Goal: Contribute content: Add original content to the website for others to see

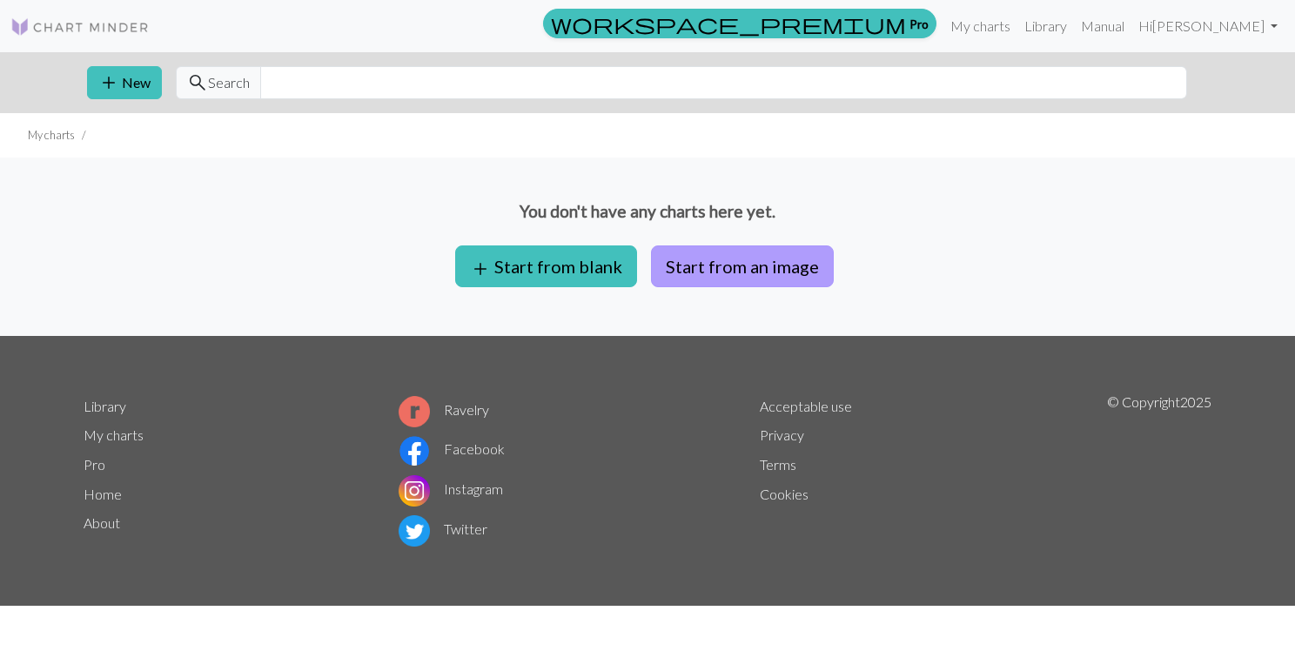
click at [723, 265] on button "Start from an image" at bounding box center [742, 266] width 183 height 42
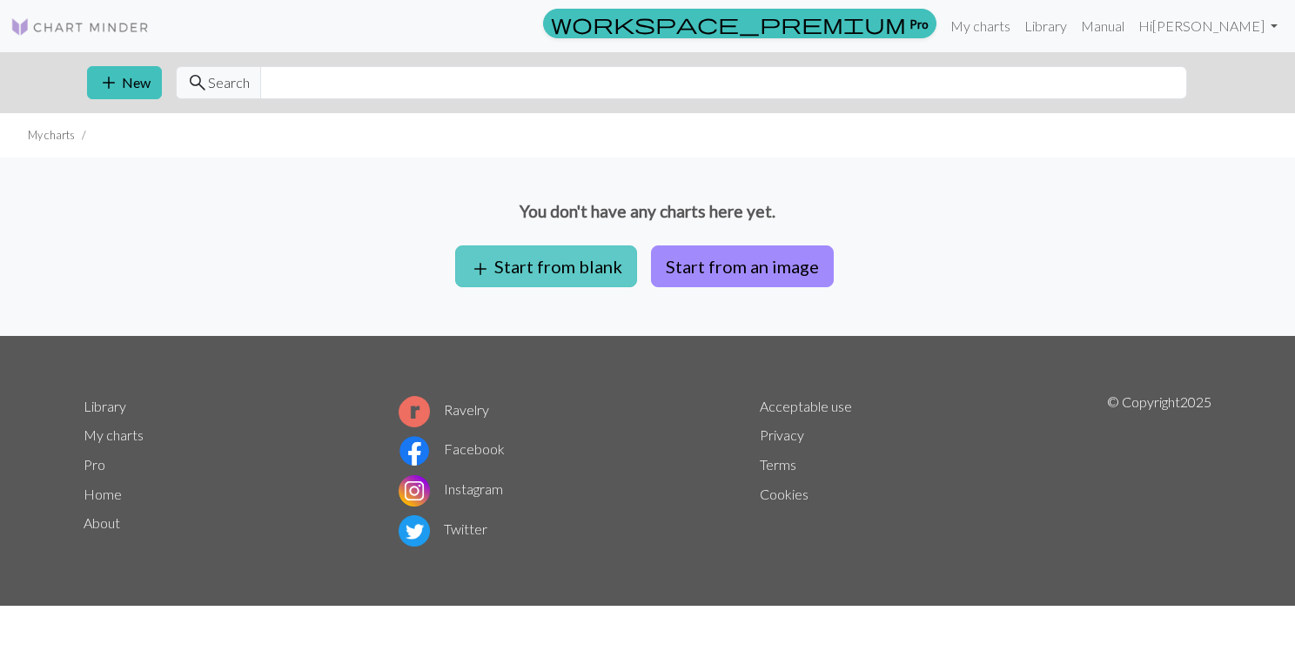
click at [586, 259] on button "add Start from blank" at bounding box center [546, 266] width 182 height 42
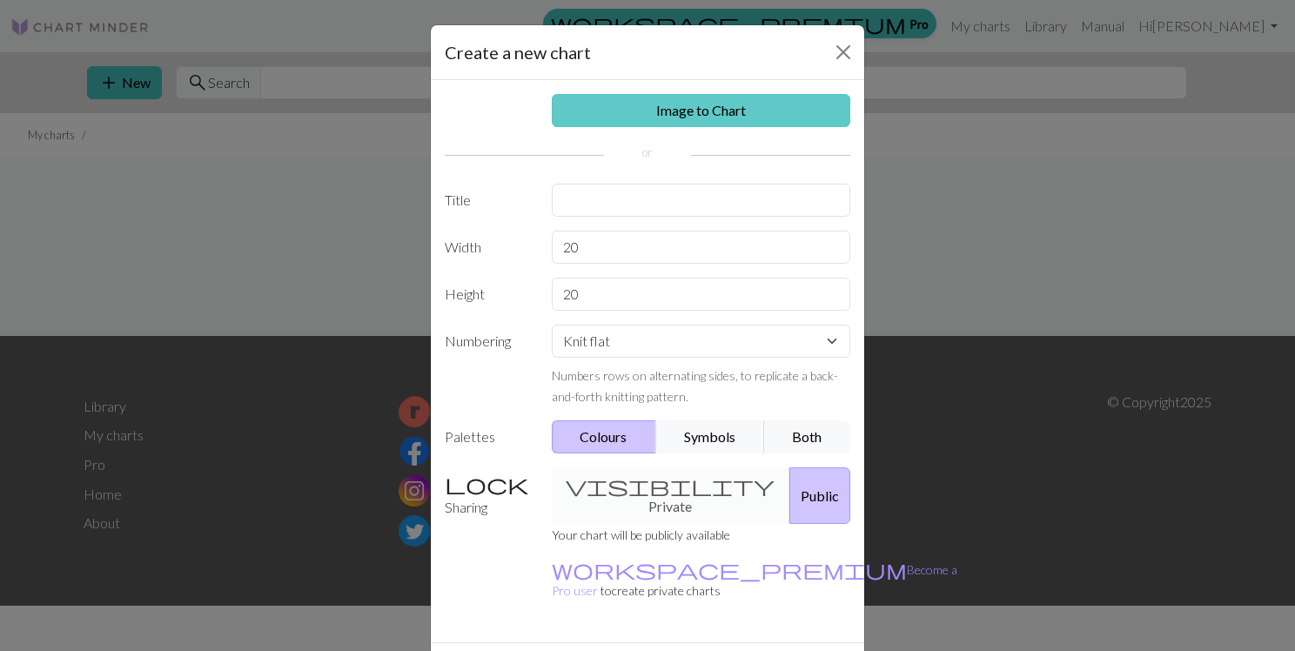
click at [697, 112] on link "Image to Chart" at bounding box center [701, 110] width 299 height 33
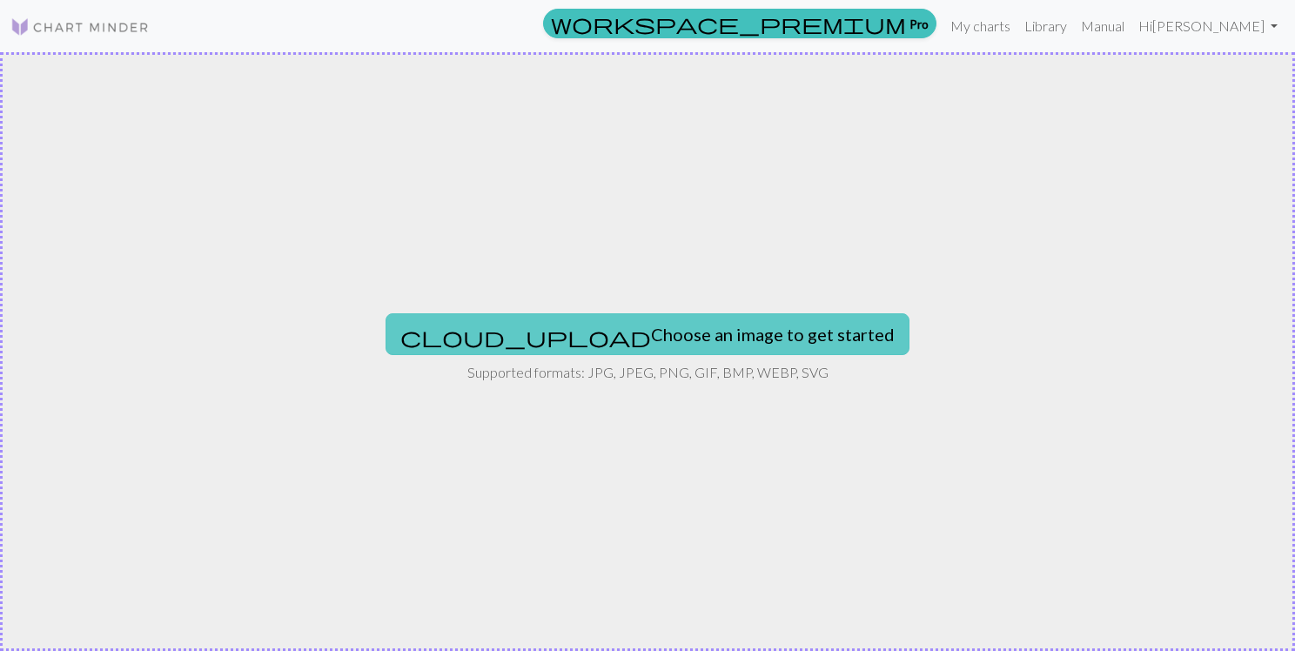
click at [614, 332] on button "cloud_upload Choose an image to get started" at bounding box center [648, 334] width 524 height 42
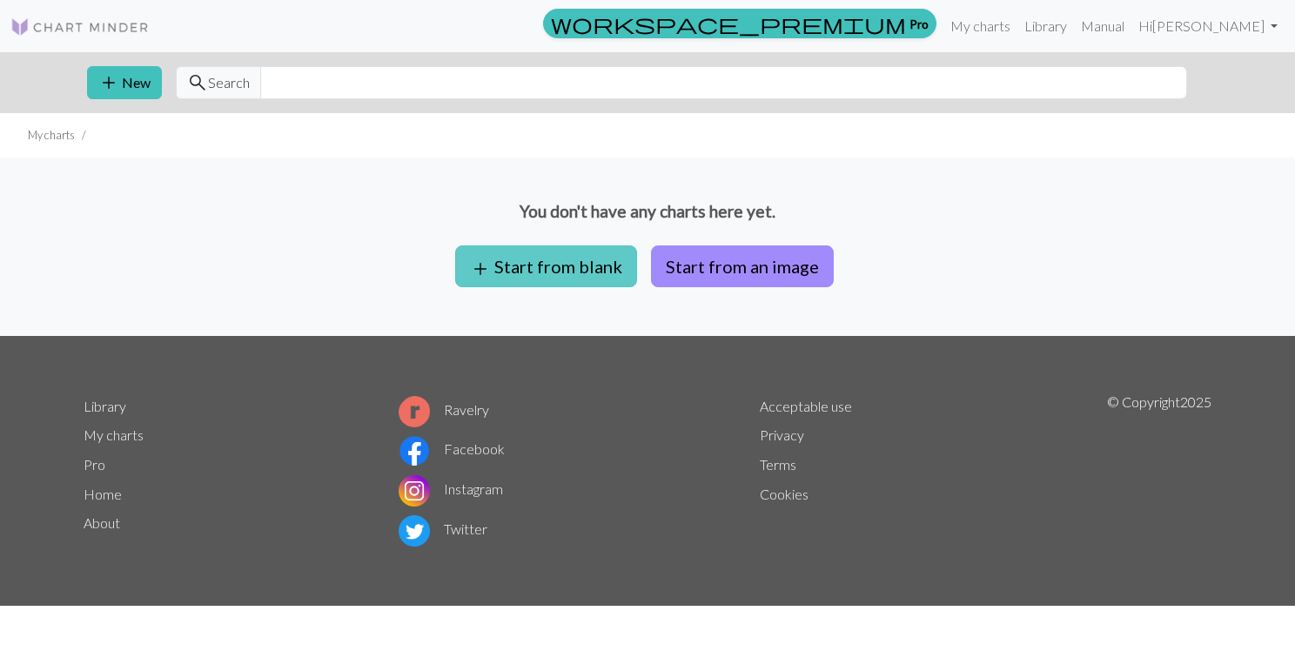
click at [562, 267] on button "add Start from blank" at bounding box center [546, 266] width 182 height 42
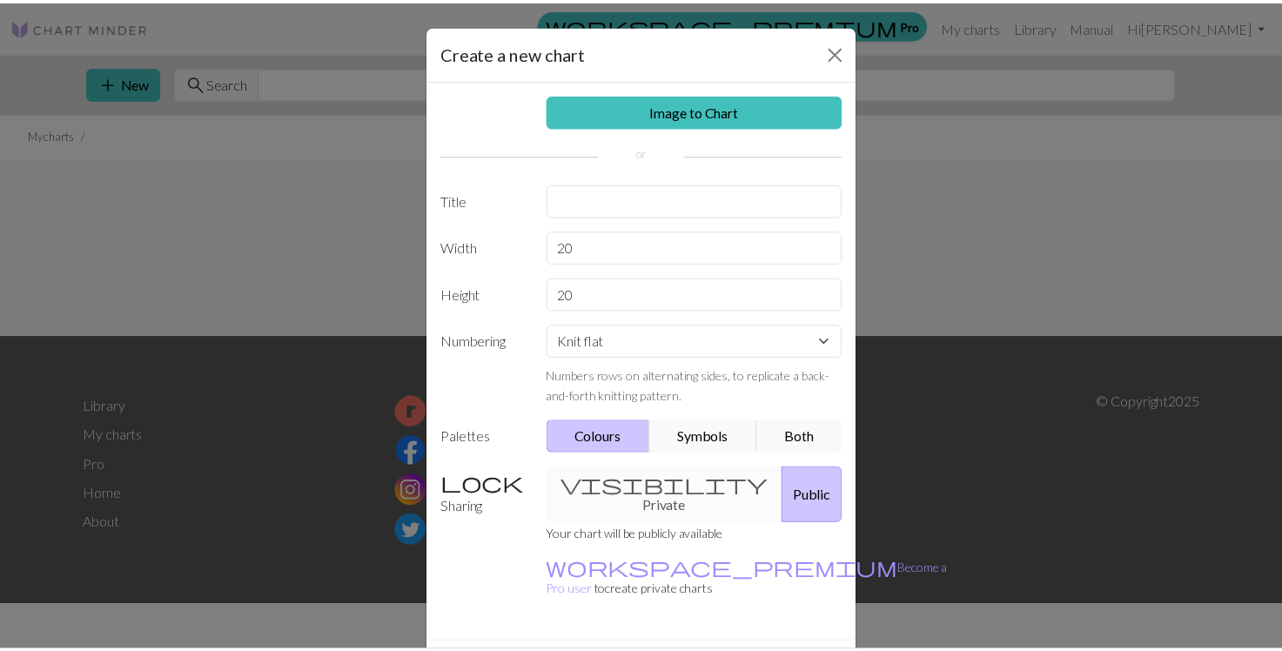
scroll to position [35, 0]
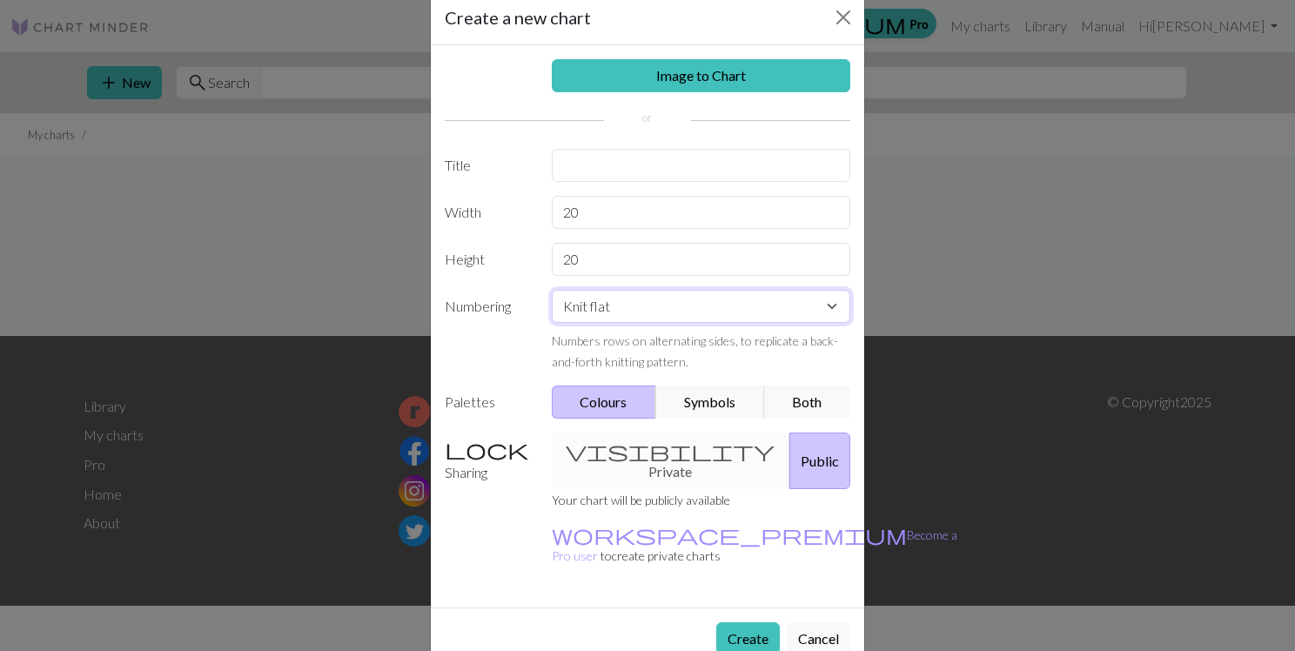
click at [773, 311] on select "Knit flat Knit in the round Lace knitting Cross stitch" at bounding box center [701, 306] width 299 height 33
click at [704, 309] on select "Knit flat Knit in the round Lace knitting Cross stitch" at bounding box center [701, 306] width 299 height 33
click at [663, 445] on div "visibility Private Public" at bounding box center [701, 461] width 320 height 57
click at [643, 453] on div "visibility Private Public" at bounding box center [701, 461] width 320 height 57
click at [812, 442] on button "Public" at bounding box center [819, 461] width 61 height 57
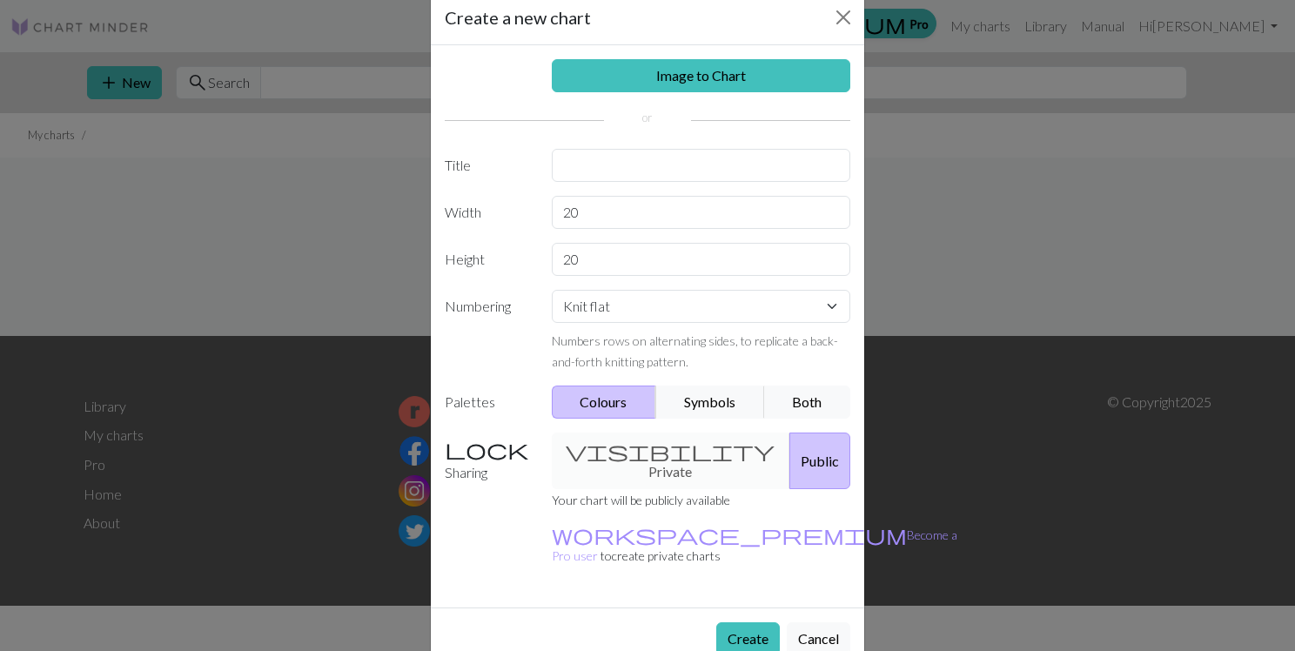
click at [689, 445] on div "visibility Private Public" at bounding box center [701, 461] width 320 height 57
click at [789, 453] on button "Public" at bounding box center [819, 461] width 61 height 57
drag, startPoint x: 697, startPoint y: 445, endPoint x: 710, endPoint y: 446, distance: 13.1
click at [679, 446] on div "visibility Private Public" at bounding box center [701, 461] width 320 height 57
drag, startPoint x: 809, startPoint y: 446, endPoint x: 613, endPoint y: 446, distance: 196.7
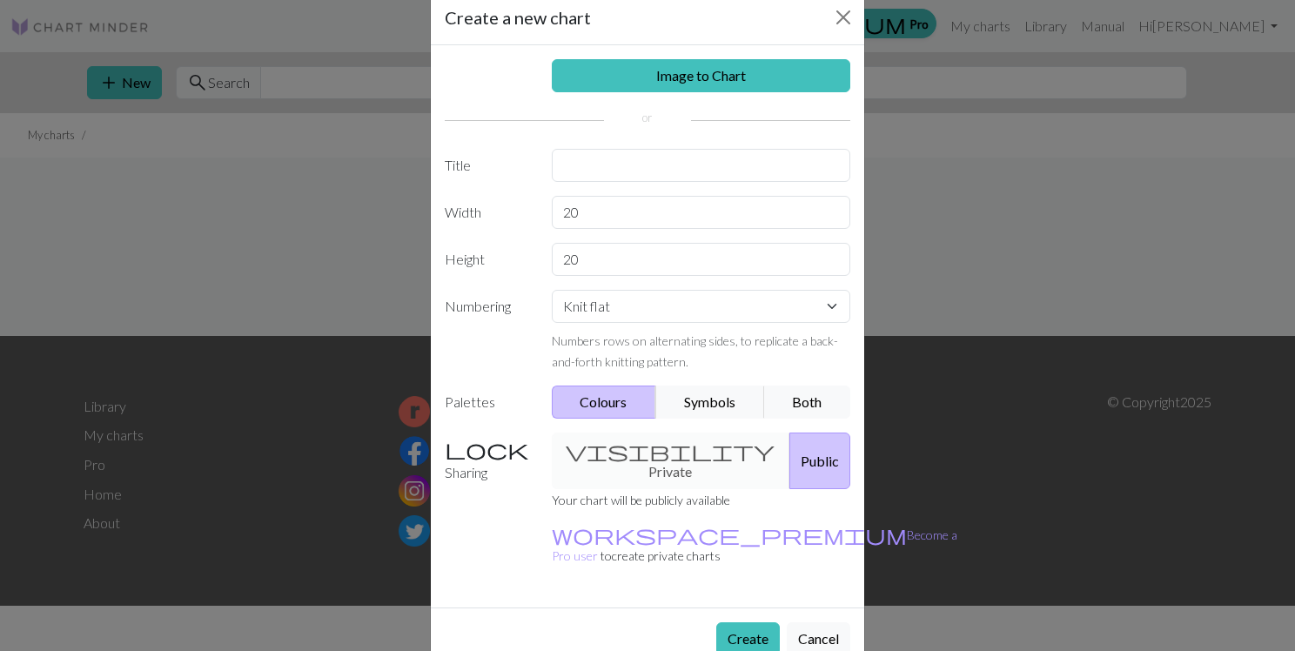
click at [613, 446] on div "visibility Private Public" at bounding box center [701, 461] width 320 height 57
drag, startPoint x: 745, startPoint y: 445, endPoint x: 612, endPoint y: 442, distance: 133.2
click at [612, 442] on div "visibility Private Public" at bounding box center [701, 461] width 320 height 57
click at [484, 447] on label "Sharing" at bounding box center [487, 461] width 107 height 57
click at [639, 449] on div "visibility Private Public" at bounding box center [701, 461] width 320 height 57
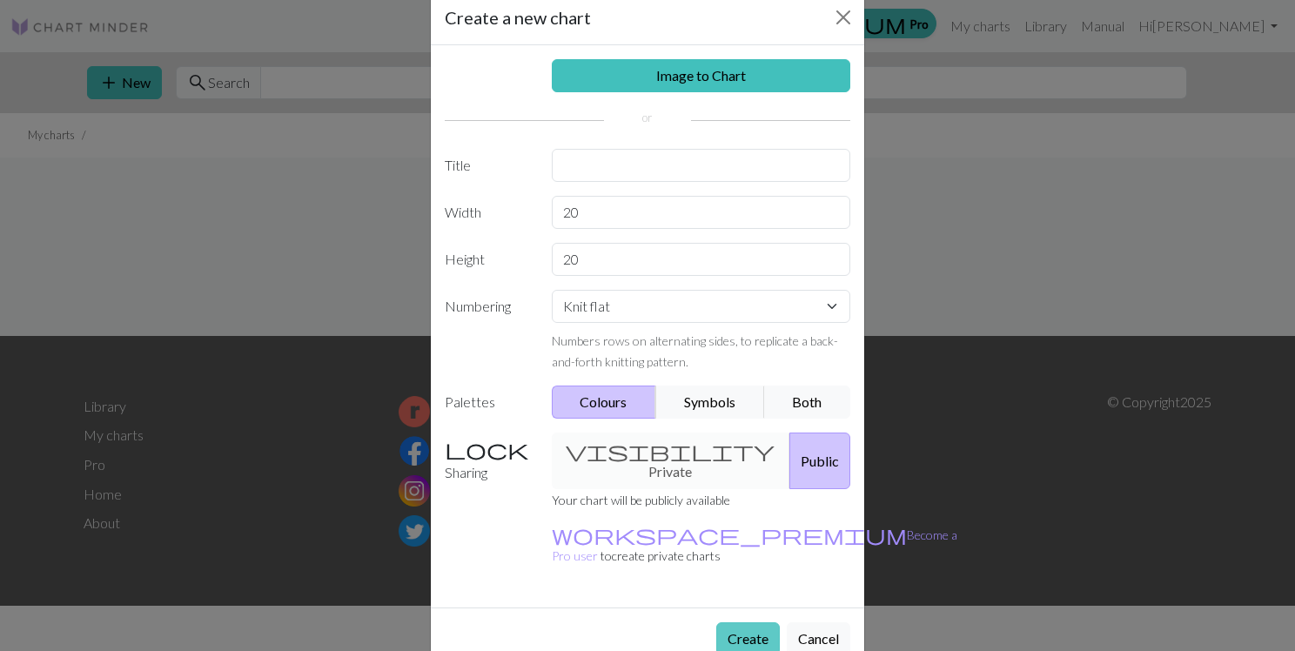
click at [747, 622] on button "Create" at bounding box center [748, 638] width 64 height 33
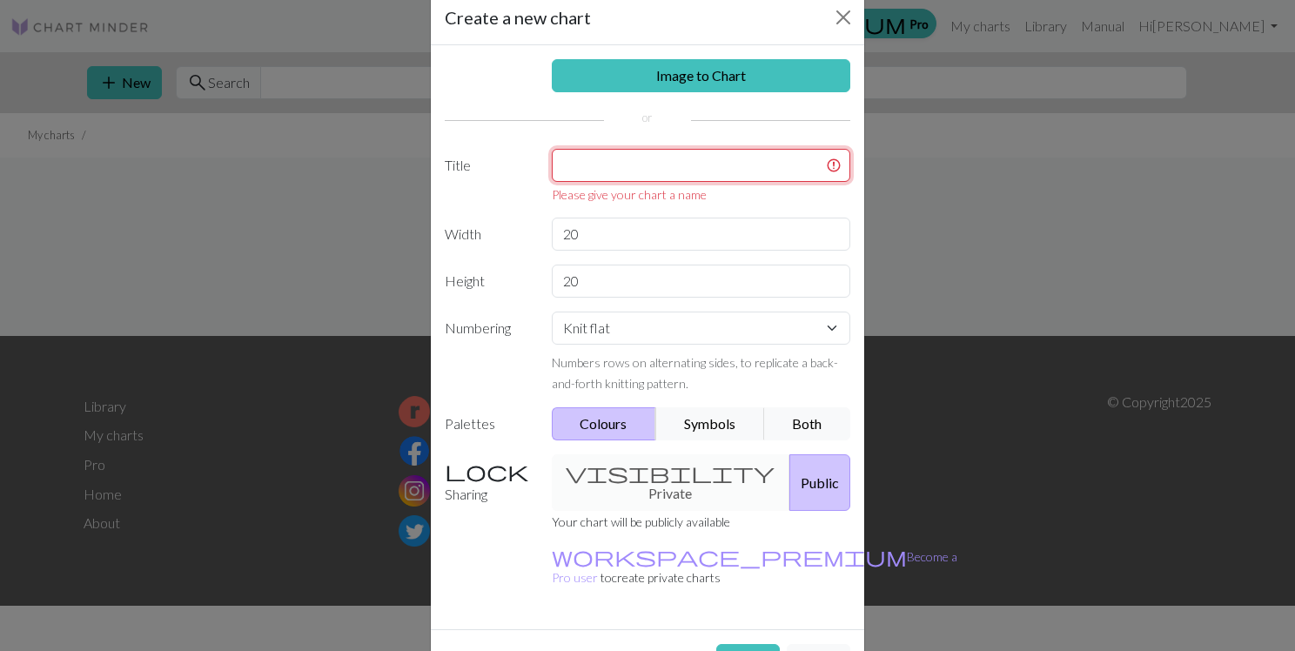
click at [632, 162] on input "text" at bounding box center [701, 165] width 299 height 33
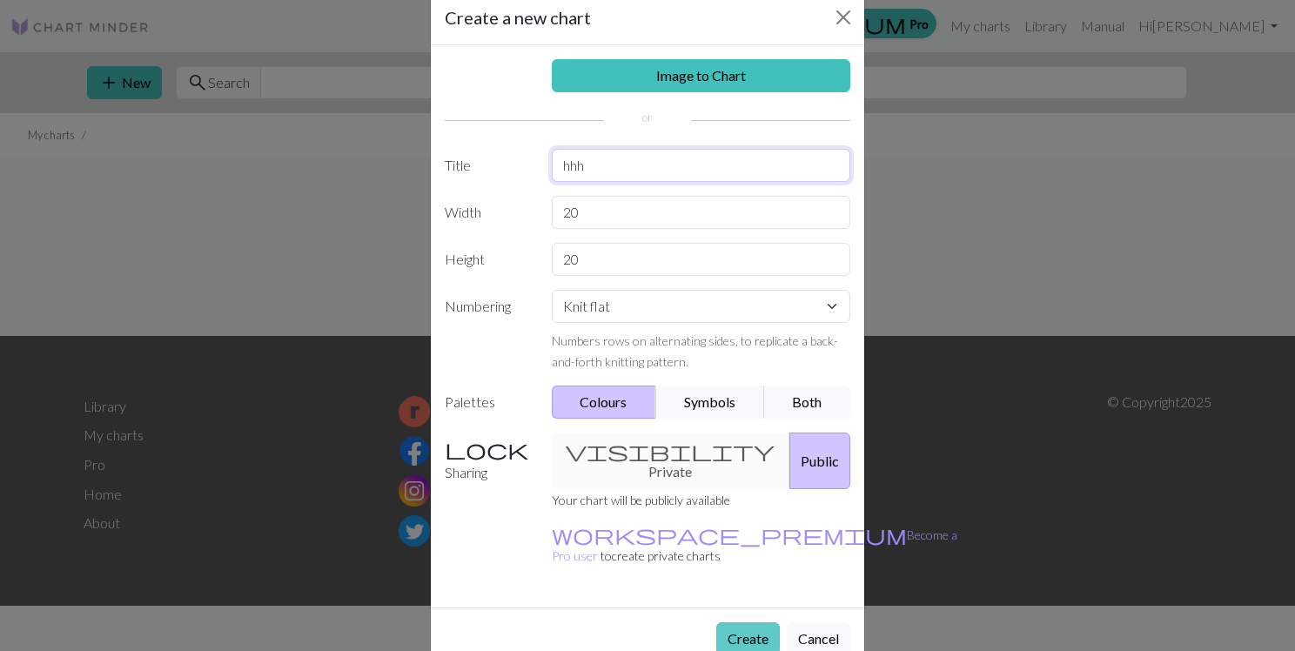
type input "hhh"
click at [740, 622] on button "Create" at bounding box center [748, 638] width 64 height 33
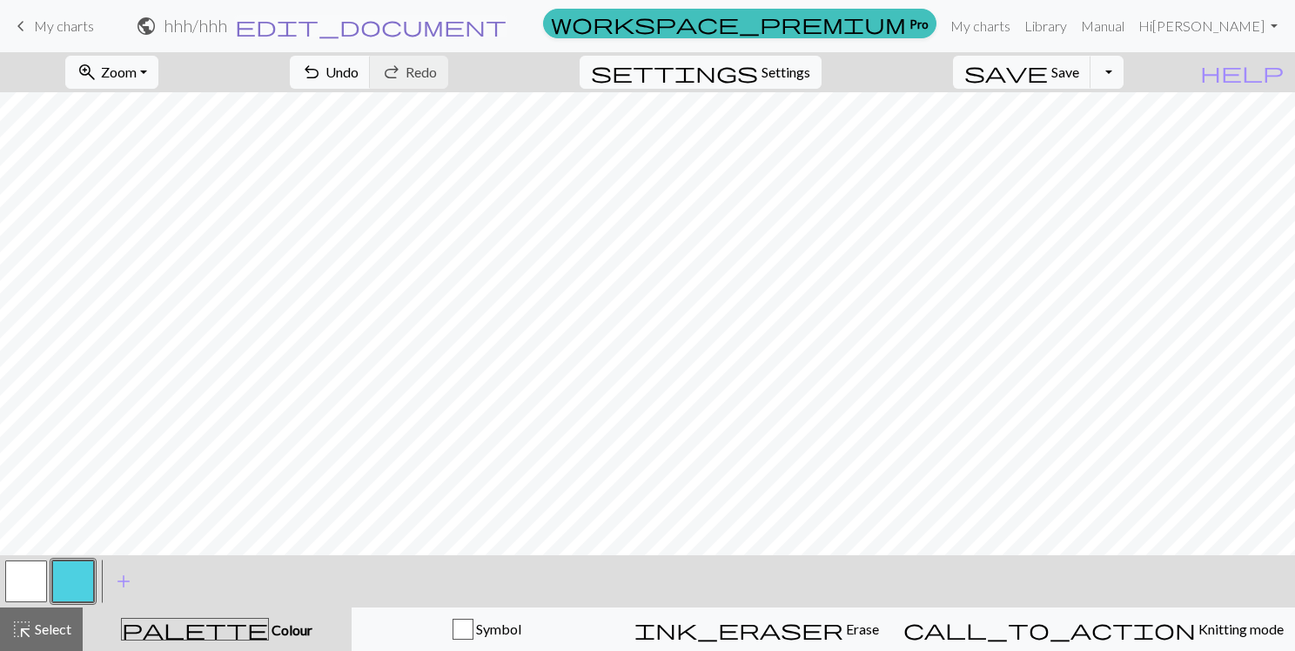
click at [506, 21] on span "edit_document" at bounding box center [371, 26] width 272 height 24
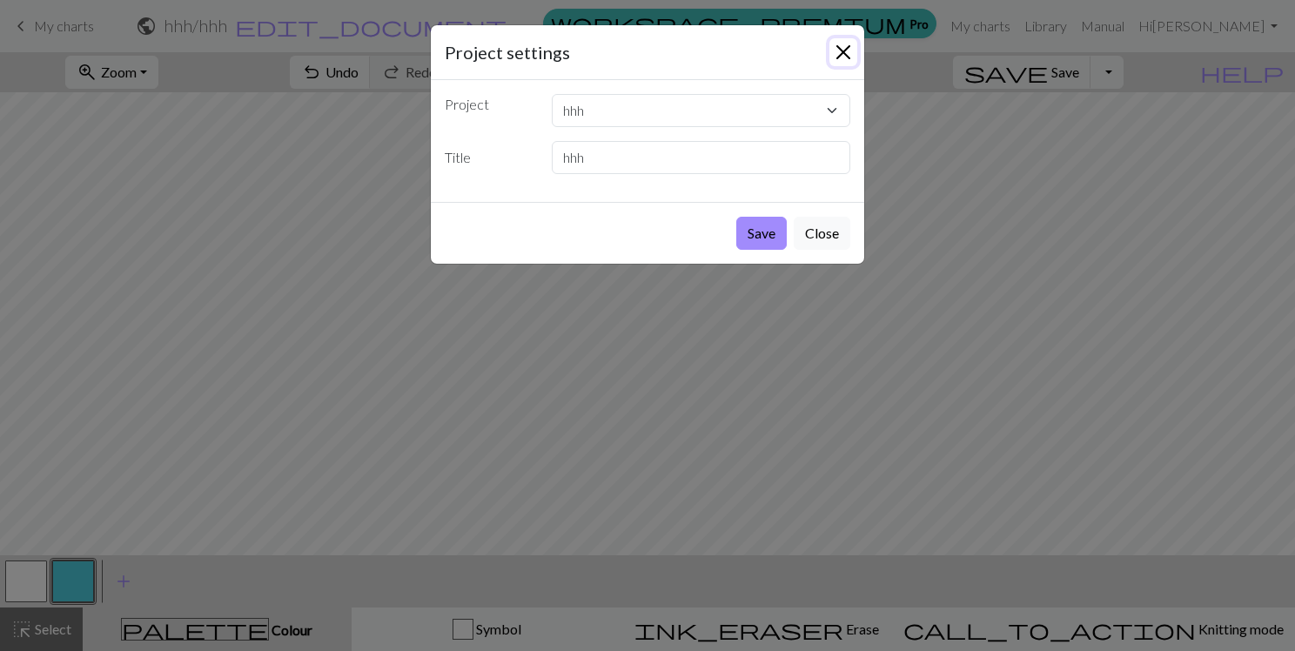
click at [846, 46] on button "Close" at bounding box center [843, 52] width 28 height 28
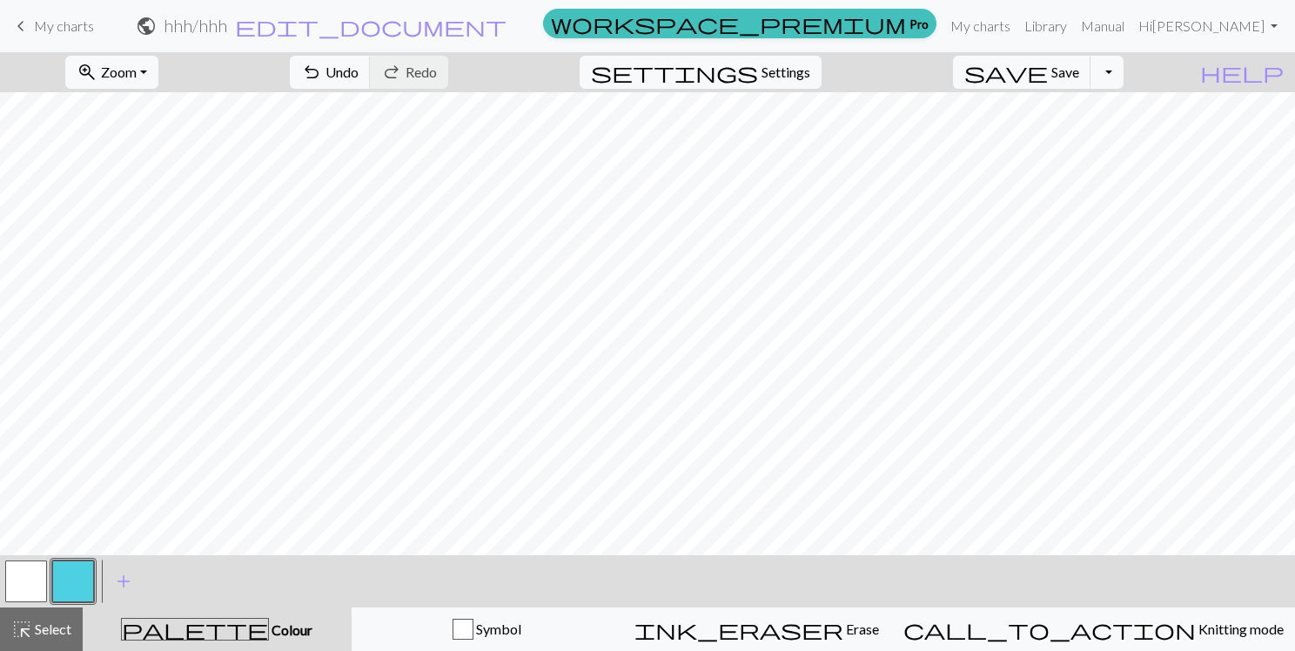
click at [30, 26] on span "keyboard_arrow_left" at bounding box center [20, 26] width 21 height 24
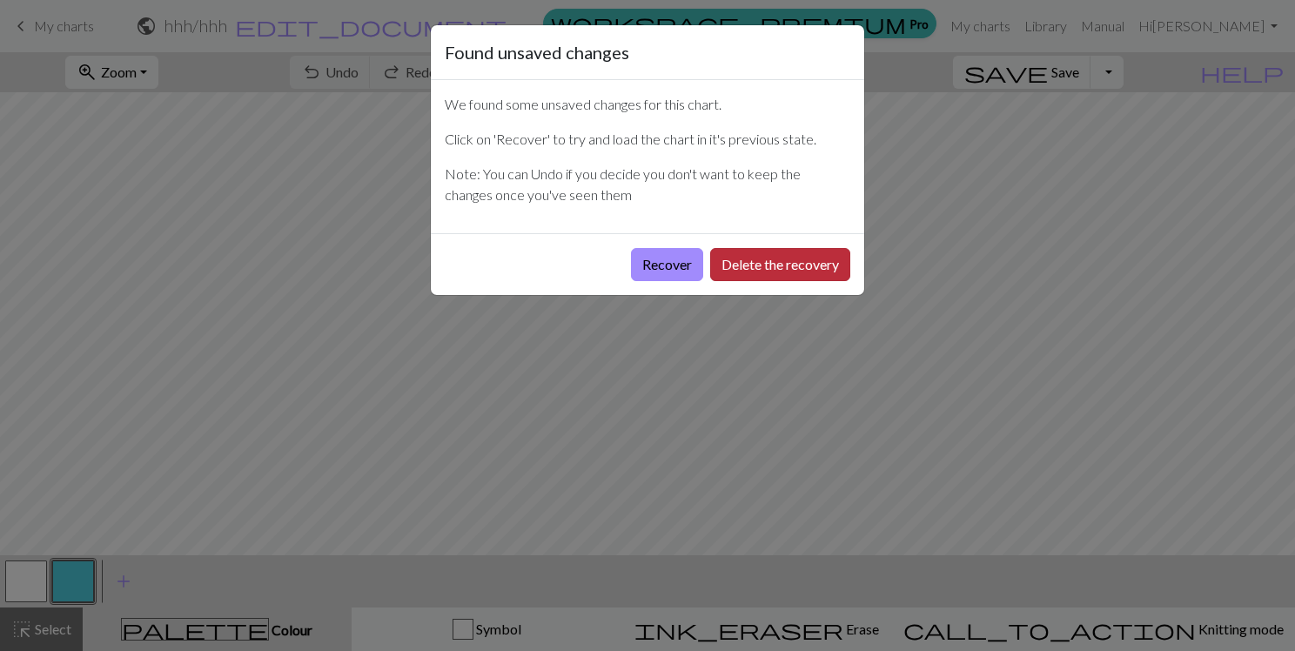
click at [791, 258] on button "Delete the recovery" at bounding box center [780, 264] width 140 height 33
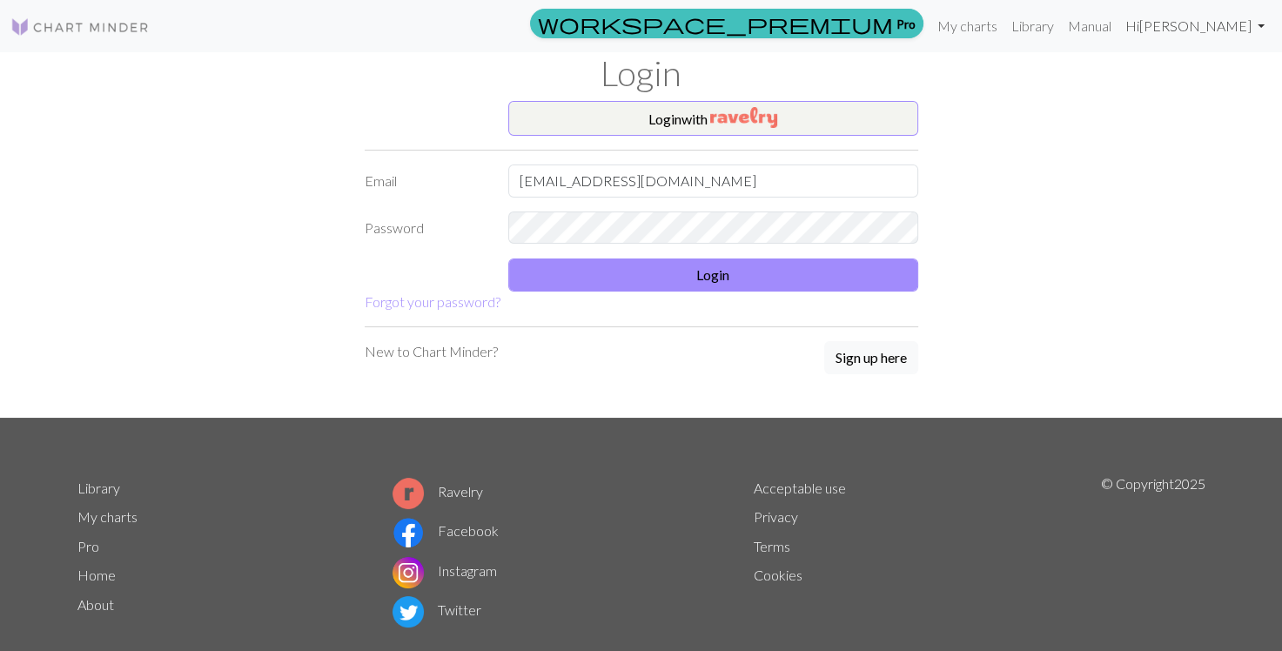
click at [1214, 25] on link "Hi [PERSON_NAME]" at bounding box center [1194, 26] width 153 height 35
click at [1204, 77] on link "Account settings" at bounding box center [1200, 74] width 112 height 35
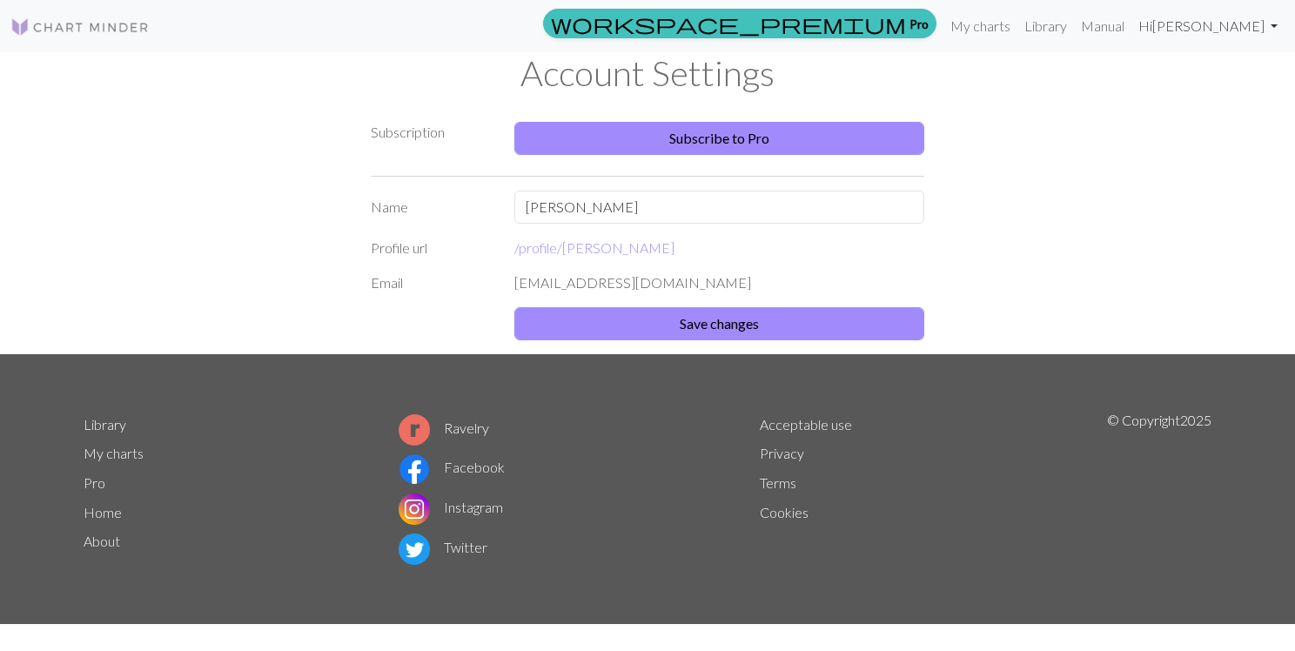
click at [1223, 37] on link "Hi [PERSON_NAME]" at bounding box center [1207, 26] width 153 height 35
click at [1017, 24] on link "My charts" at bounding box center [980, 26] width 74 height 35
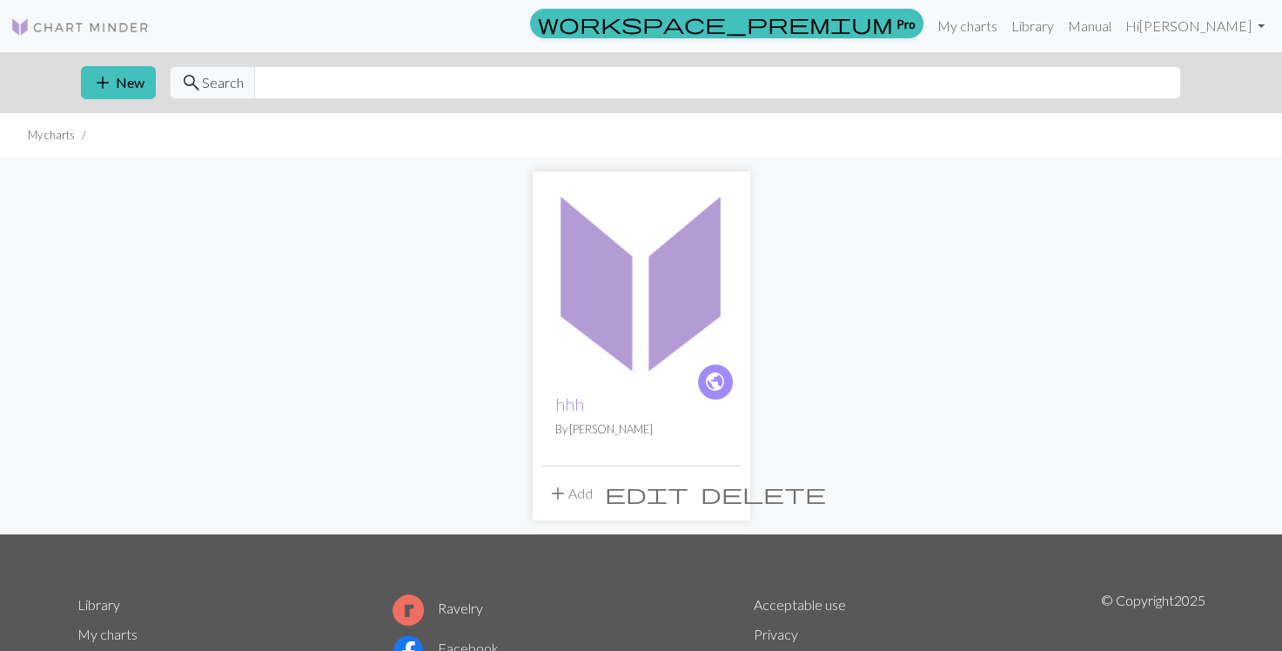
click at [723, 497] on span "delete" at bounding box center [763, 493] width 125 height 24
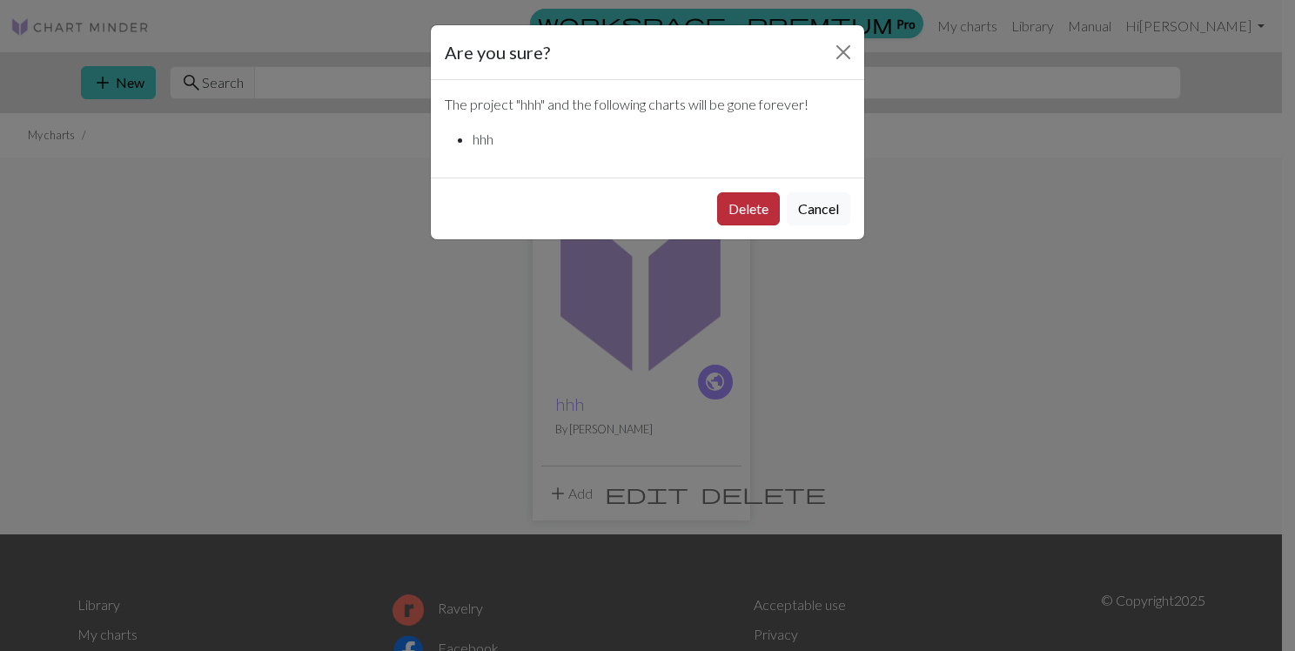
click at [750, 205] on button "Delete" at bounding box center [748, 208] width 63 height 33
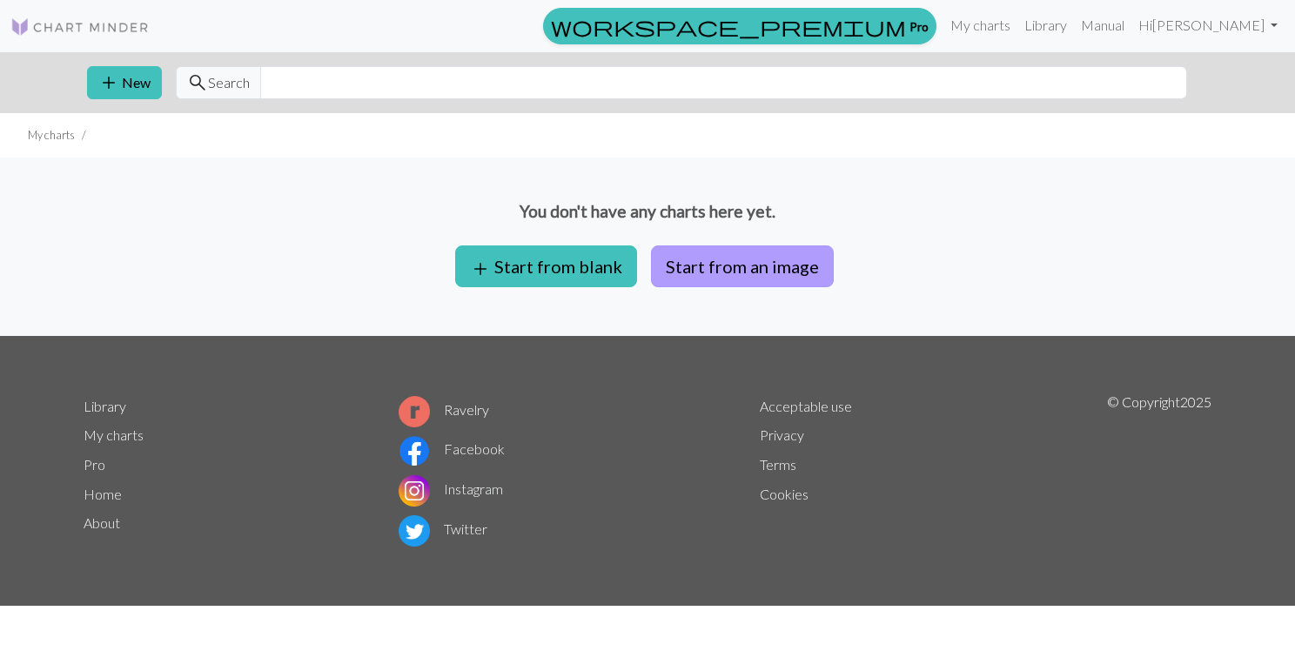
click at [756, 264] on button "Start from an image" at bounding box center [742, 266] width 183 height 42
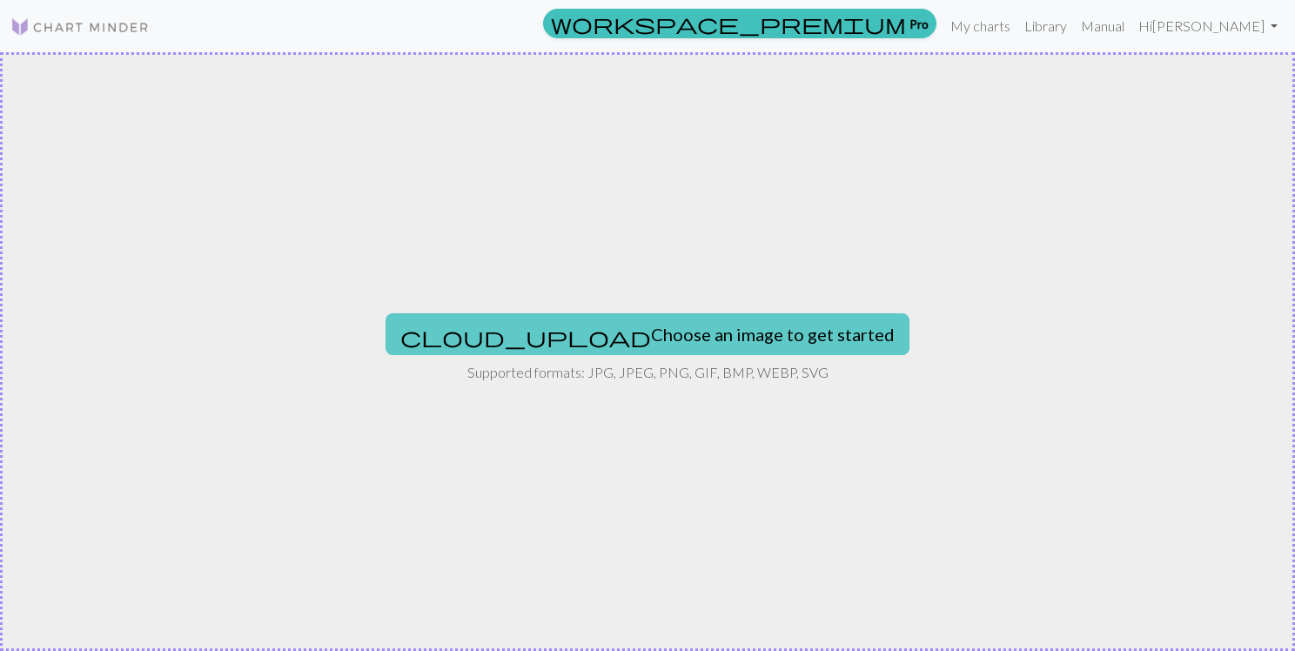
click at [688, 335] on button "cloud_upload Choose an image to get started" at bounding box center [648, 334] width 524 height 42
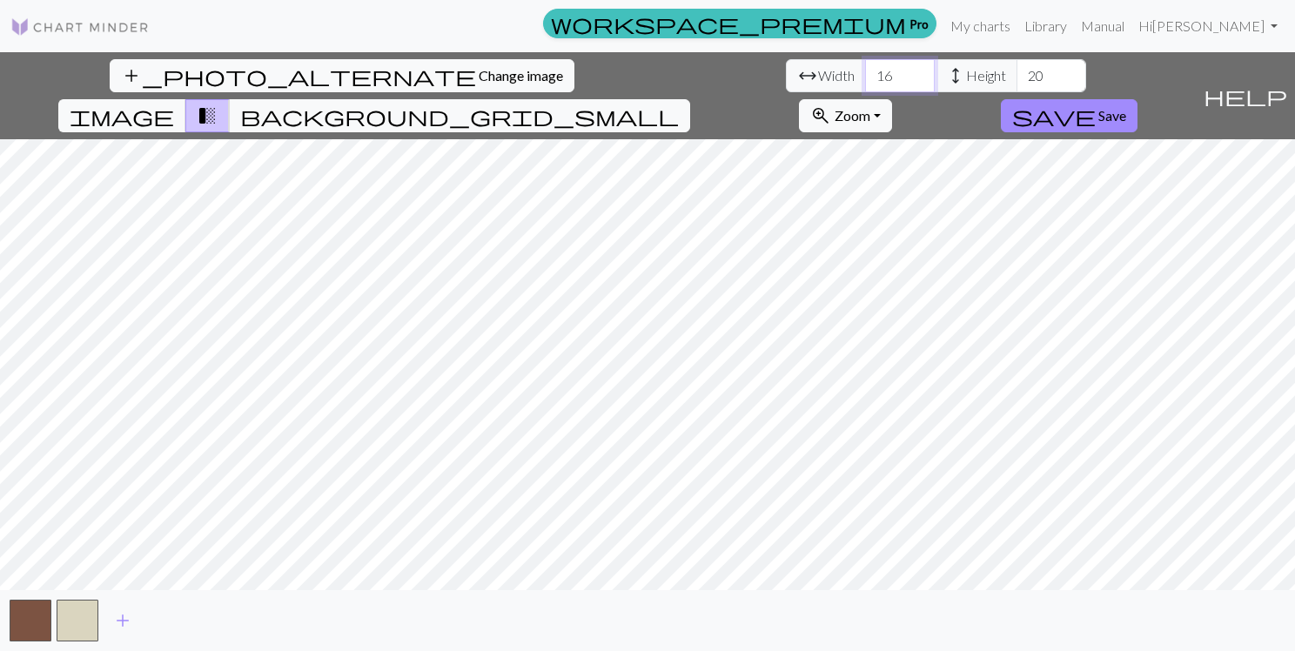
drag, startPoint x: 397, startPoint y: 74, endPoint x: 365, endPoint y: 77, distance: 32.3
click at [786, 77] on div "arrow_range Width 16 height Height 20" at bounding box center [936, 75] width 300 height 33
type input "48"
drag, startPoint x: 552, startPoint y: 70, endPoint x: 530, endPoint y: 70, distance: 21.8
click at [1016, 70] on input "20" at bounding box center [1051, 75] width 70 height 33
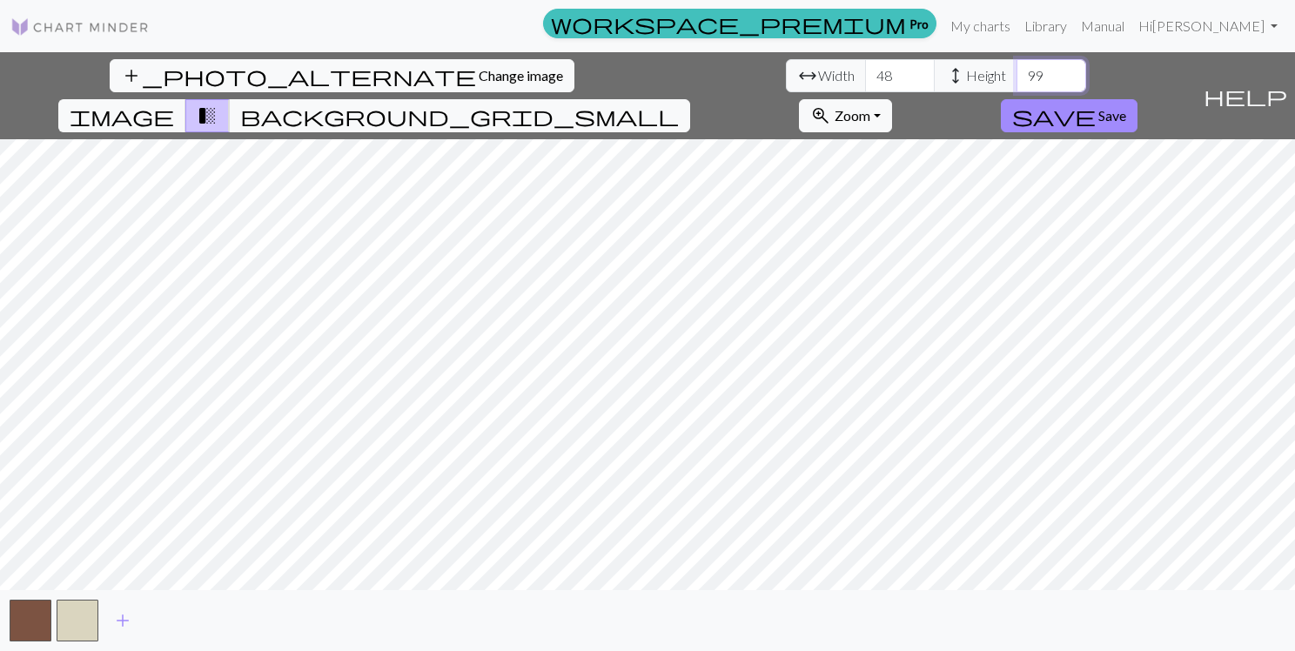
click at [1016, 80] on input "99" at bounding box center [1051, 75] width 70 height 33
click at [1016, 80] on input "98" at bounding box center [1051, 75] width 70 height 33
click at [1016, 80] on input "97" at bounding box center [1051, 75] width 70 height 33
click at [1016, 80] on input "96" at bounding box center [1051, 75] width 70 height 33
click at [1016, 80] on input "95" at bounding box center [1051, 75] width 70 height 33
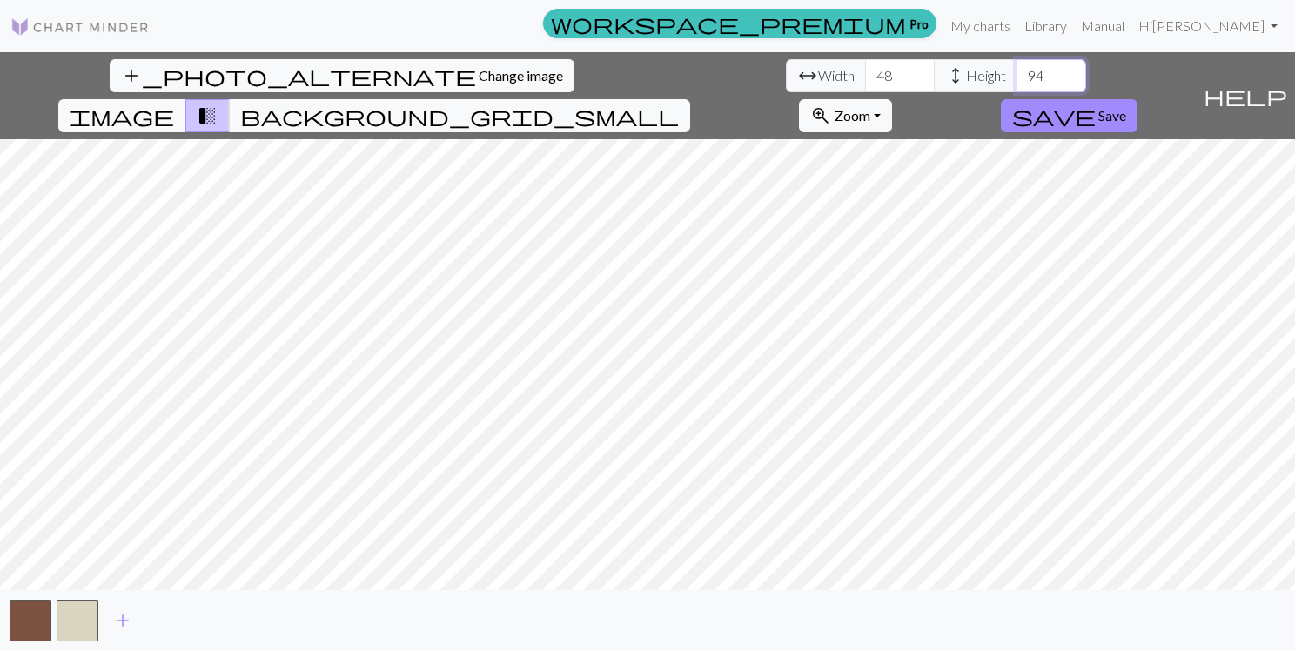
click at [1016, 80] on input "94" at bounding box center [1051, 75] width 70 height 33
click at [1016, 80] on input "93" at bounding box center [1051, 75] width 70 height 33
click at [1016, 80] on input "92" at bounding box center [1051, 75] width 70 height 33
click at [1016, 70] on input "93" at bounding box center [1051, 75] width 70 height 33
click at [1016, 70] on input "94" at bounding box center [1051, 75] width 70 height 33
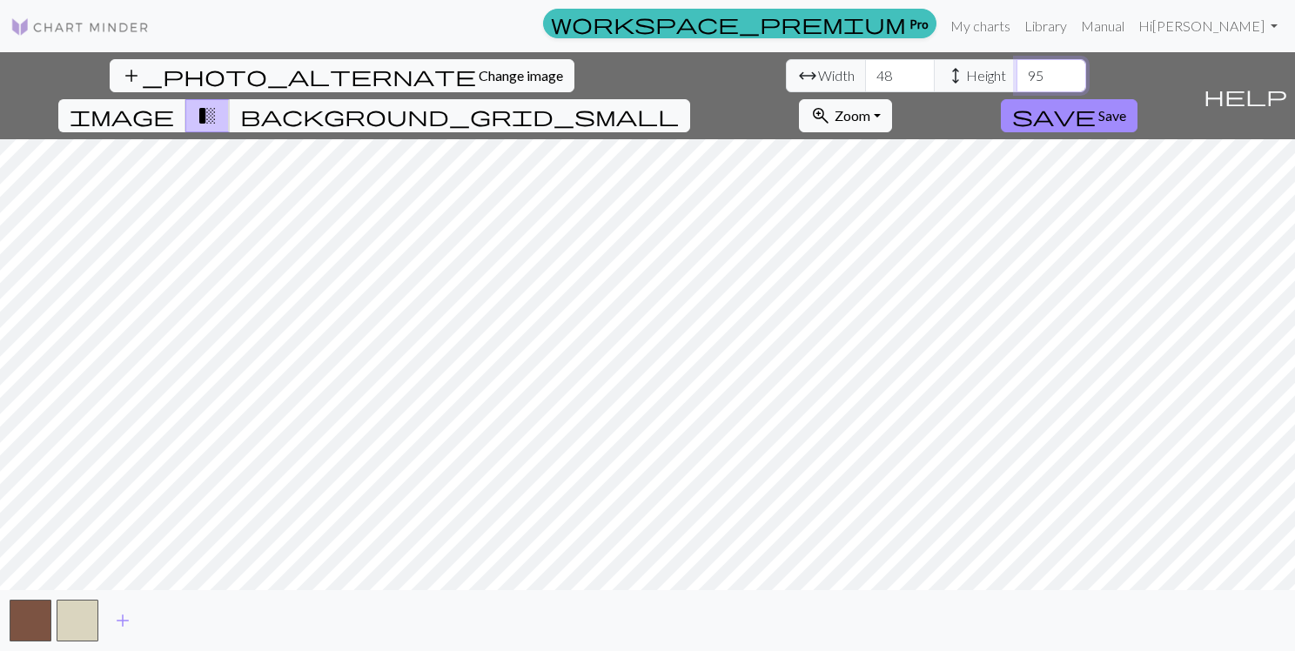
click at [1016, 70] on input "95" at bounding box center [1051, 75] width 70 height 33
click at [1016, 70] on input "96" at bounding box center [1051, 75] width 70 height 33
click at [1016, 70] on input "97" at bounding box center [1051, 75] width 70 height 33
click at [1016, 70] on input "98" at bounding box center [1051, 75] width 70 height 33
click at [1016, 70] on input "99" at bounding box center [1051, 75] width 70 height 33
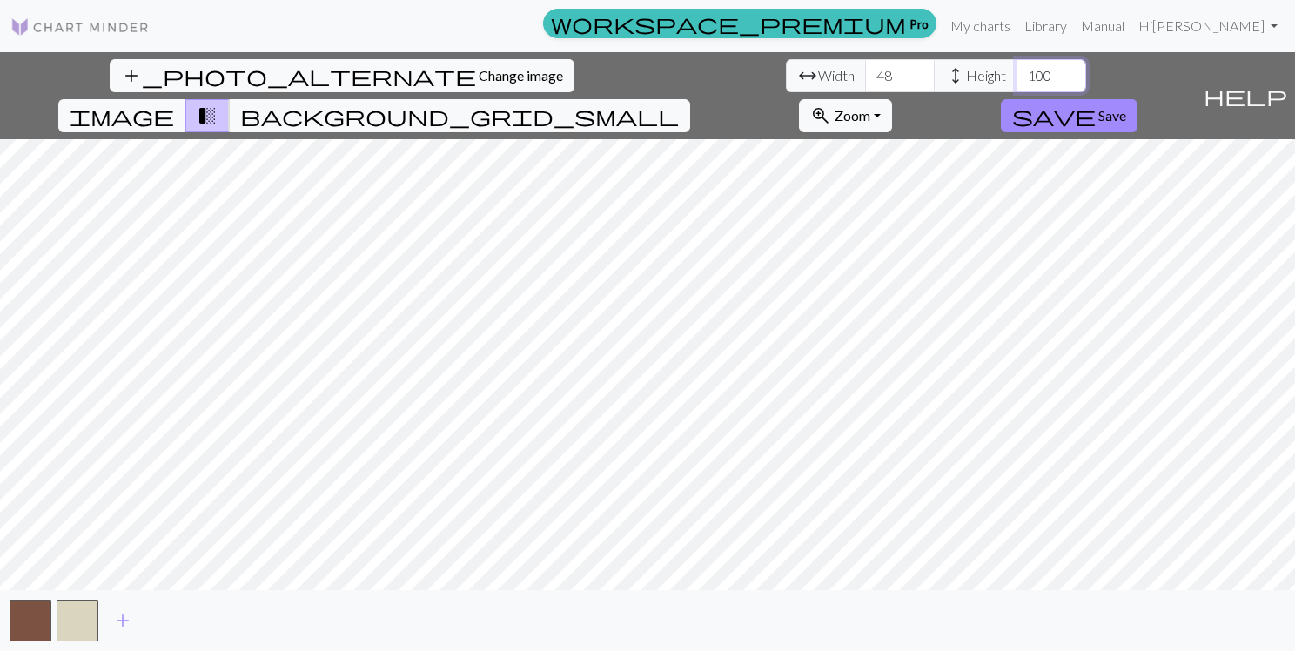
click at [1016, 70] on input "100" at bounding box center [1051, 75] width 70 height 33
click at [1016, 70] on input "101" at bounding box center [1051, 75] width 70 height 33
click at [1016, 70] on input "102" at bounding box center [1051, 75] width 70 height 33
click at [1016, 70] on input "103" at bounding box center [1051, 75] width 70 height 33
click at [1016, 70] on input "104" at bounding box center [1051, 75] width 70 height 33
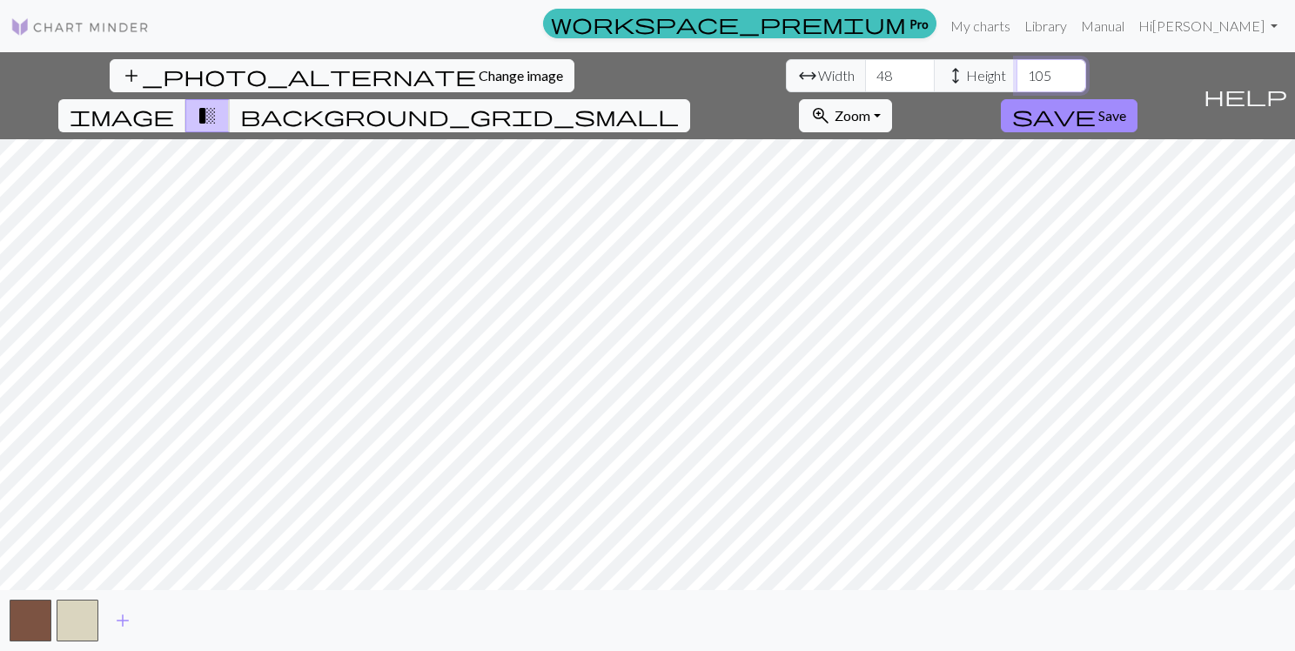
click at [1016, 70] on input "105" at bounding box center [1051, 75] width 70 height 33
click at [1016, 70] on input "106" at bounding box center [1051, 75] width 70 height 33
click at [1016, 70] on input "107" at bounding box center [1051, 75] width 70 height 33
click at [1016, 70] on input "108" at bounding box center [1051, 75] width 70 height 33
click at [446, 96] on div "add_photo_alternate Change image arrow_range Width 48 height Height 108 image t…" at bounding box center [647, 351] width 1295 height 599
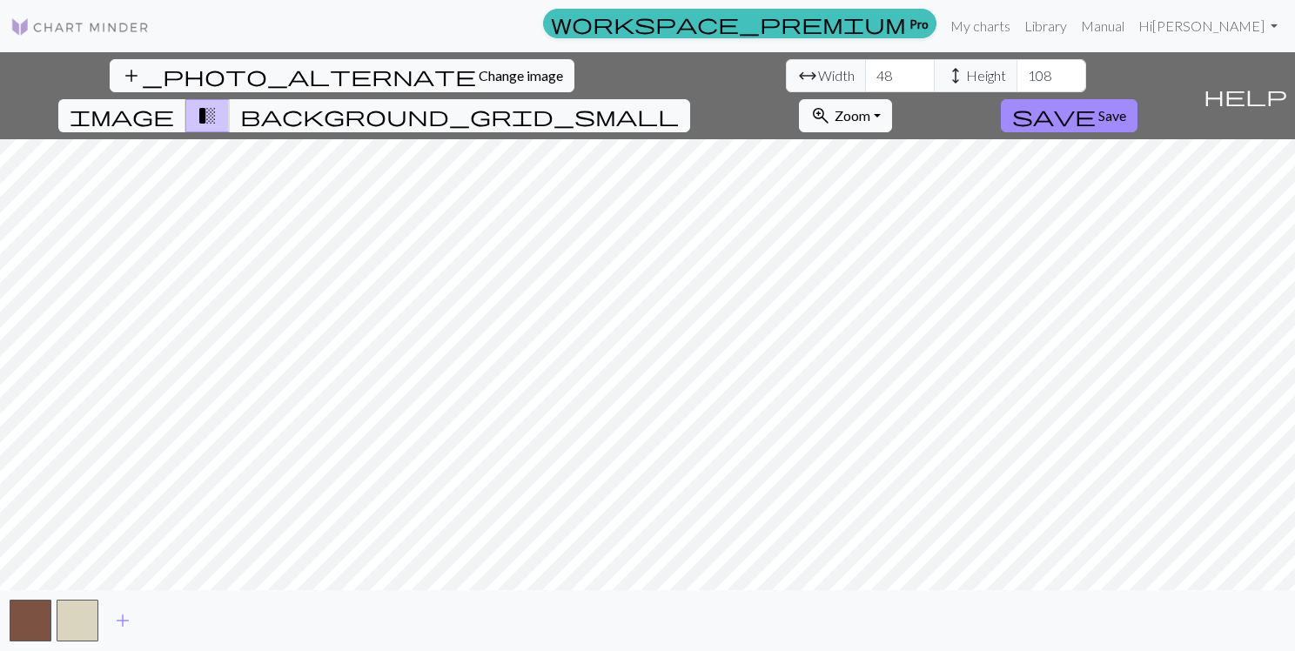
click at [848, 590] on div "add_photo_alternate Change image arrow_range Width 48 height Height 108 image t…" at bounding box center [647, 351] width 1295 height 599
click at [1016, 79] on input "107" at bounding box center [1051, 75] width 70 height 33
click at [1016, 79] on input "106" at bounding box center [1051, 75] width 70 height 33
click at [1016, 79] on input "105" at bounding box center [1051, 75] width 70 height 33
click at [1016, 79] on input "104" at bounding box center [1051, 75] width 70 height 33
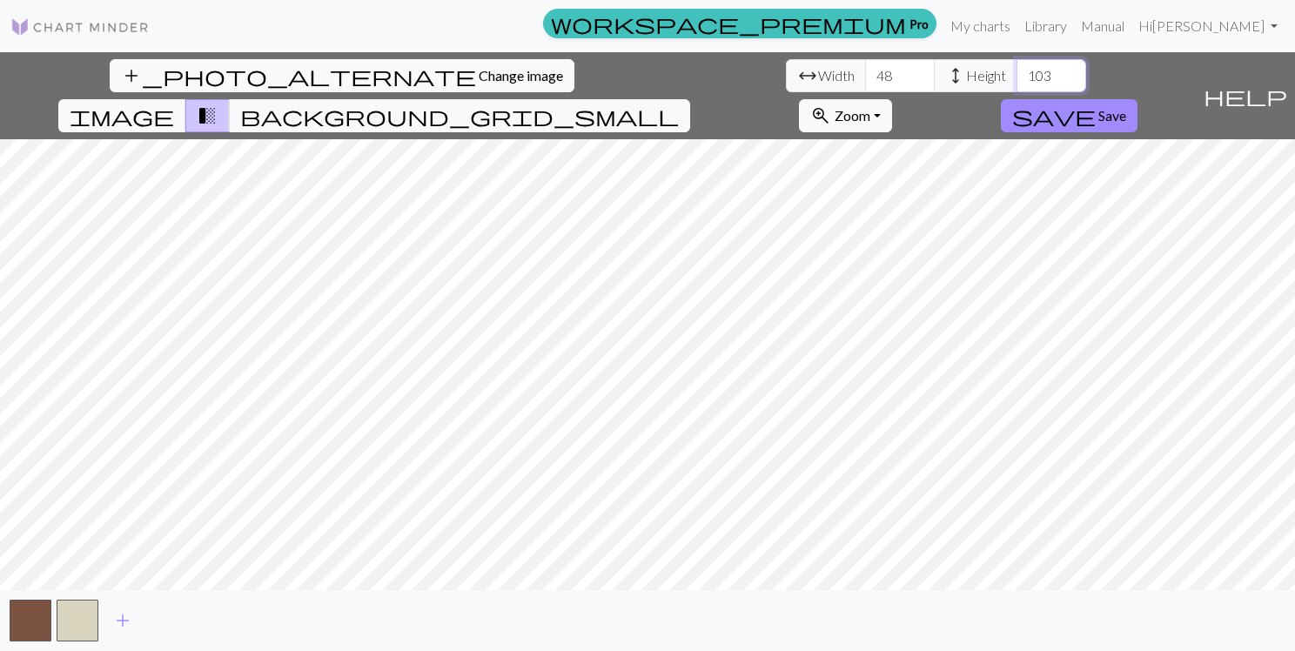
click at [1016, 79] on input "103" at bounding box center [1051, 75] width 70 height 33
click at [1016, 79] on input "102" at bounding box center [1051, 75] width 70 height 33
click at [1016, 79] on input "101" at bounding box center [1051, 75] width 70 height 33
click at [1016, 79] on input "100" at bounding box center [1051, 75] width 70 height 33
click at [1016, 79] on input "99" at bounding box center [1051, 75] width 70 height 33
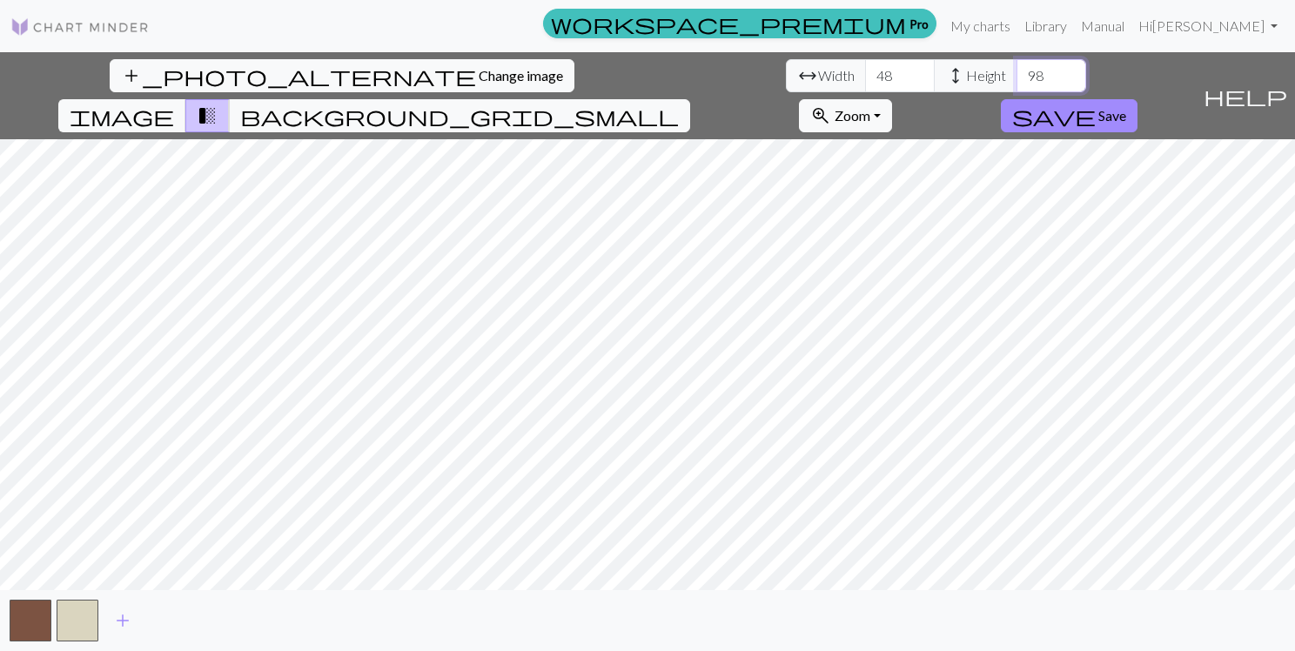
click at [1016, 79] on input "98" at bounding box center [1051, 75] width 70 height 33
click at [1016, 79] on input "97" at bounding box center [1051, 75] width 70 height 33
click at [1016, 79] on input "96" at bounding box center [1051, 75] width 70 height 33
click at [1016, 79] on input "95" at bounding box center [1051, 75] width 70 height 33
click at [1016, 79] on input "94" at bounding box center [1051, 75] width 70 height 33
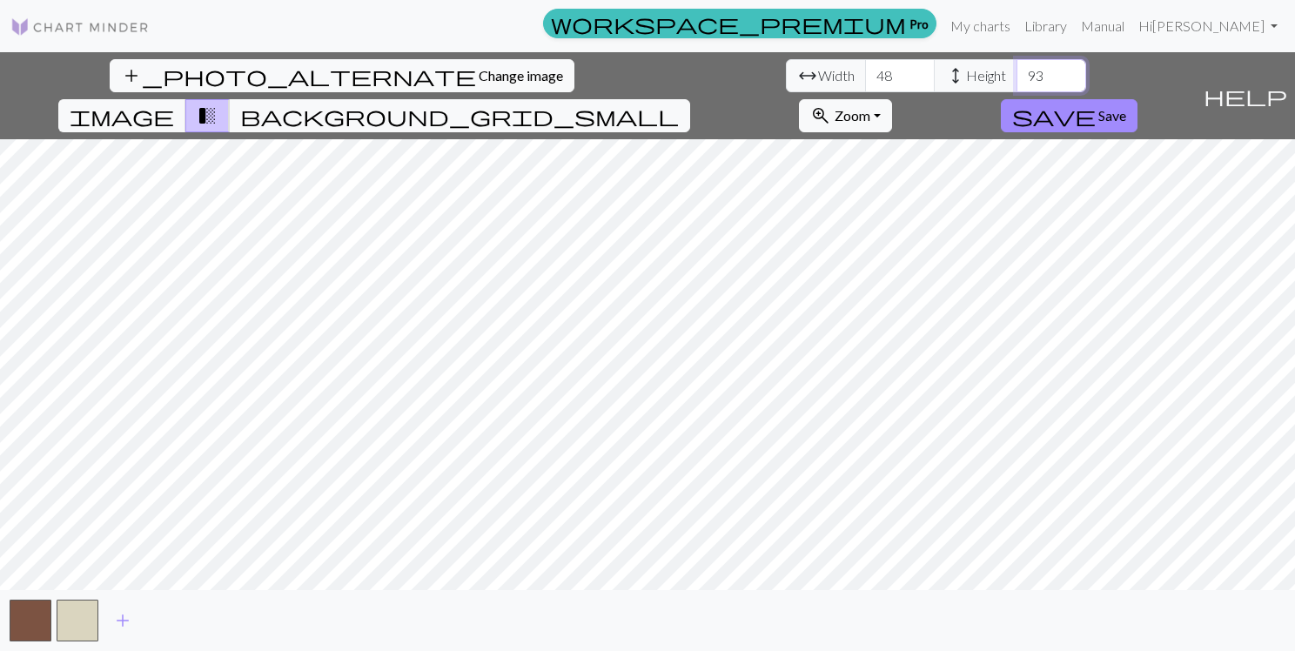
click at [1016, 79] on input "93" at bounding box center [1051, 75] width 70 height 33
click at [1016, 79] on input "92" at bounding box center [1051, 75] width 70 height 33
click at [1016, 79] on input "91" at bounding box center [1051, 75] width 70 height 33
click at [1016, 79] on input "90" at bounding box center [1051, 75] width 70 height 33
click at [1016, 79] on input "89" at bounding box center [1051, 75] width 70 height 33
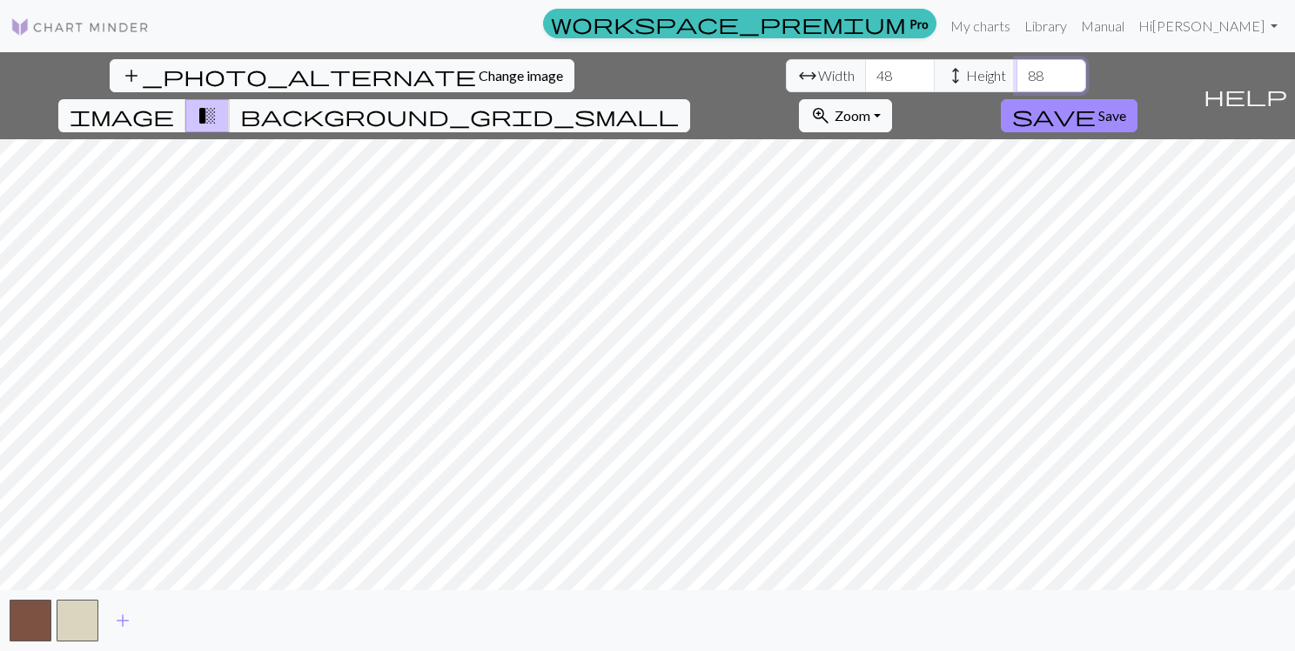
click at [1016, 79] on input "88" at bounding box center [1051, 75] width 70 height 33
click at [1016, 79] on input "87" at bounding box center [1051, 75] width 70 height 33
click at [1016, 79] on input "86" at bounding box center [1051, 75] width 70 height 33
click at [1016, 79] on input "85" at bounding box center [1051, 75] width 70 height 33
click at [1016, 79] on input "84" at bounding box center [1051, 75] width 70 height 33
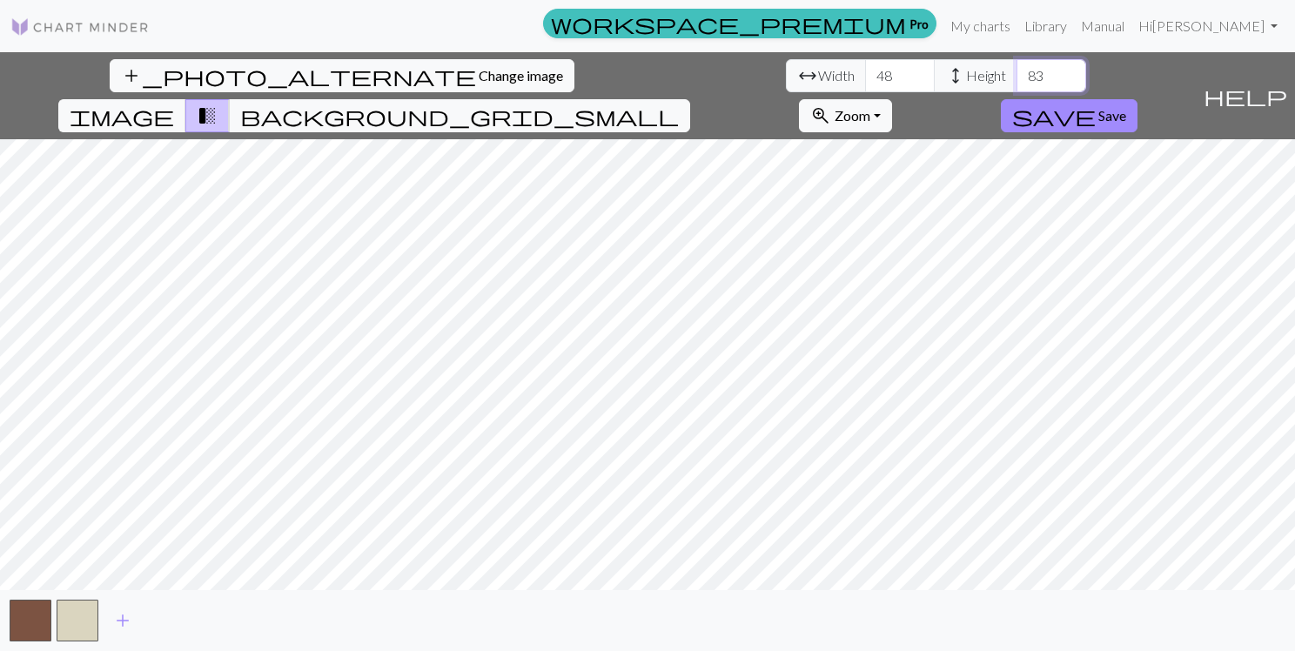
click at [1016, 79] on input "83" at bounding box center [1051, 75] width 70 height 33
click at [1016, 79] on input "82" at bounding box center [1051, 75] width 70 height 33
click at [1016, 79] on input "81" at bounding box center [1051, 75] width 70 height 33
click at [1016, 79] on input "80" at bounding box center [1051, 75] width 70 height 33
click at [1016, 79] on input "79" at bounding box center [1051, 75] width 70 height 33
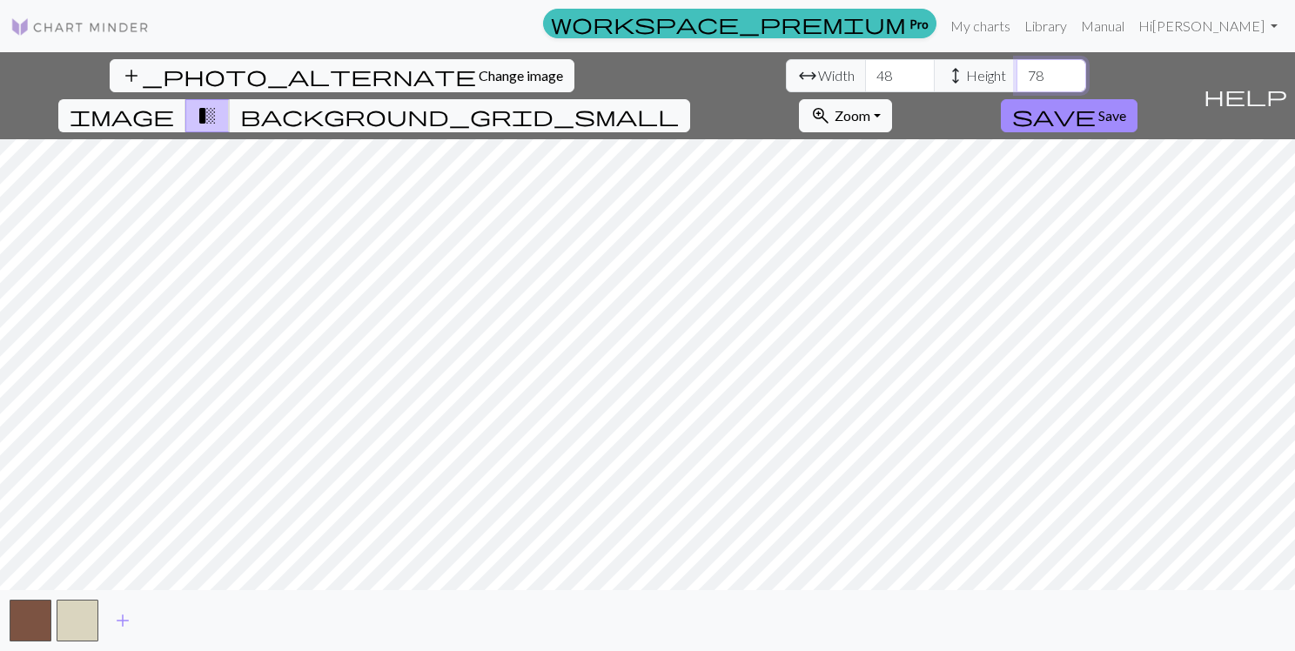
click at [1016, 79] on input "78" at bounding box center [1051, 75] width 70 height 33
click at [1016, 79] on input "77" at bounding box center [1051, 75] width 70 height 33
click at [1016, 79] on input "76" at bounding box center [1051, 75] width 70 height 33
click at [1016, 79] on input "75" at bounding box center [1051, 75] width 70 height 33
click at [1016, 79] on input "74" at bounding box center [1051, 75] width 70 height 33
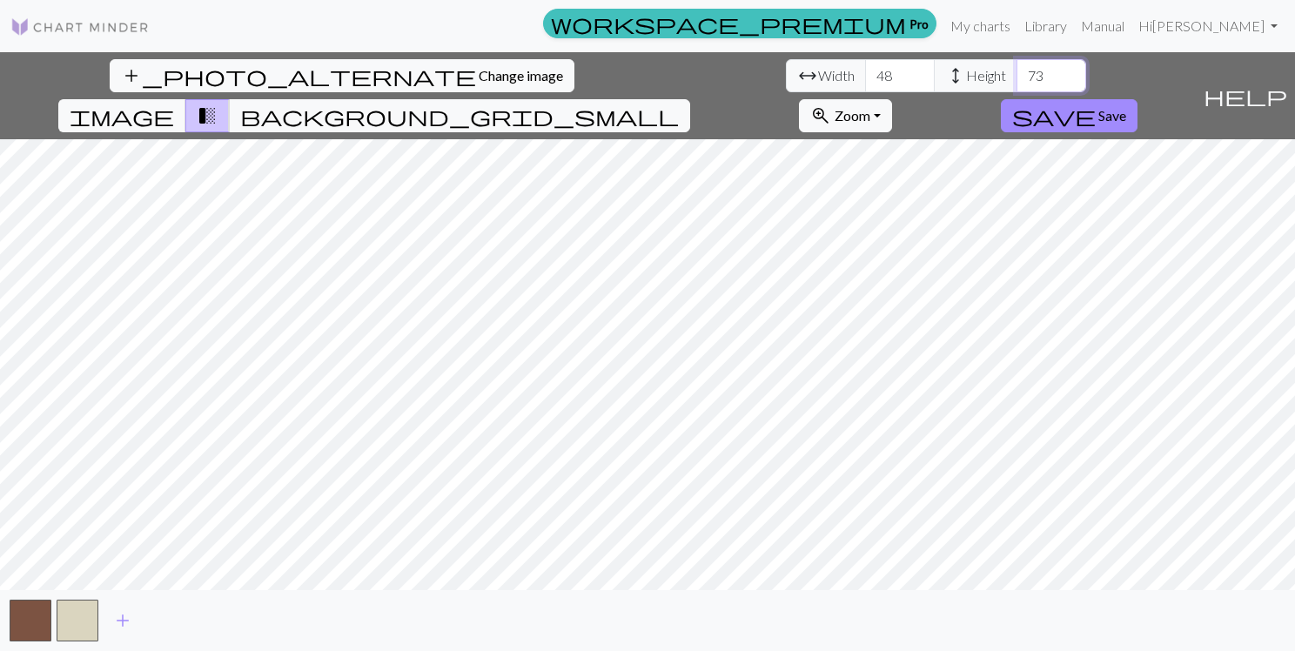
click at [1016, 79] on input "73" at bounding box center [1051, 75] width 70 height 33
click at [1016, 79] on input "72" at bounding box center [1051, 75] width 70 height 33
click at [1016, 79] on input "71" at bounding box center [1051, 75] width 70 height 33
click at [1016, 79] on input "70" at bounding box center [1051, 75] width 70 height 33
click at [1016, 79] on input "69" at bounding box center [1051, 75] width 70 height 33
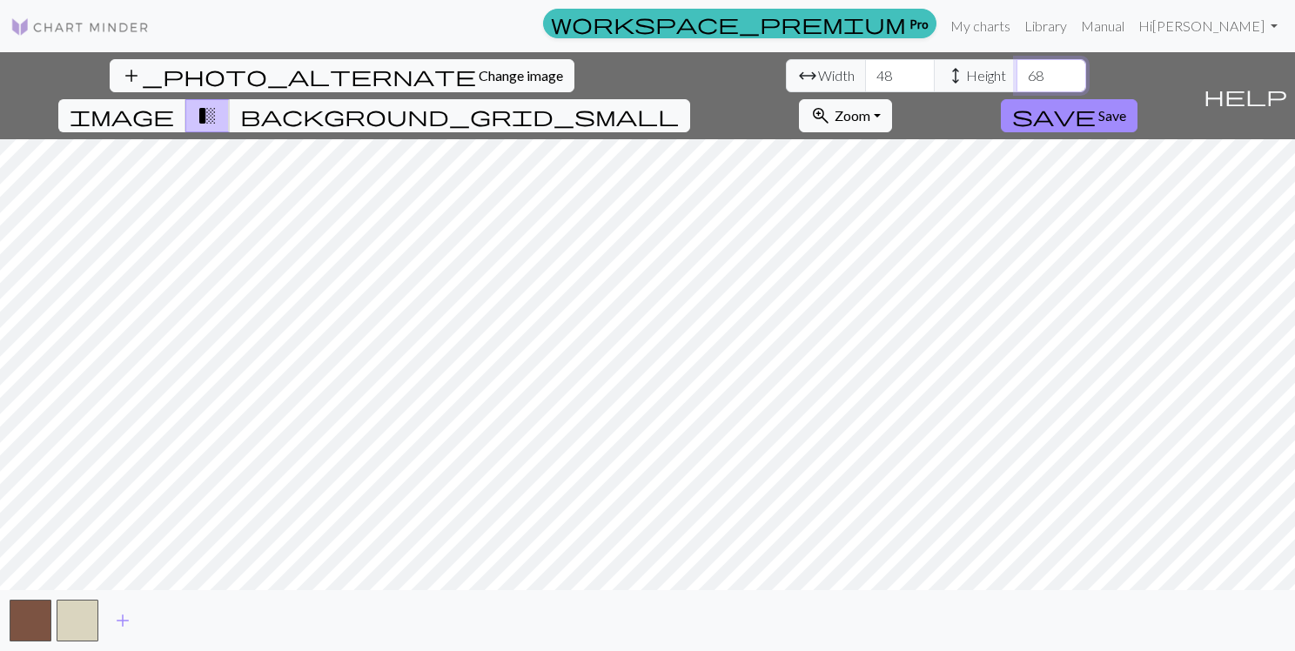
click at [1016, 78] on input "68" at bounding box center [1051, 75] width 70 height 33
click at [1016, 78] on input "67" at bounding box center [1051, 75] width 70 height 33
click at [1016, 78] on input "66" at bounding box center [1051, 75] width 70 height 33
click at [1016, 78] on input "65" at bounding box center [1051, 75] width 70 height 33
click at [1016, 78] on input "64" at bounding box center [1051, 75] width 70 height 33
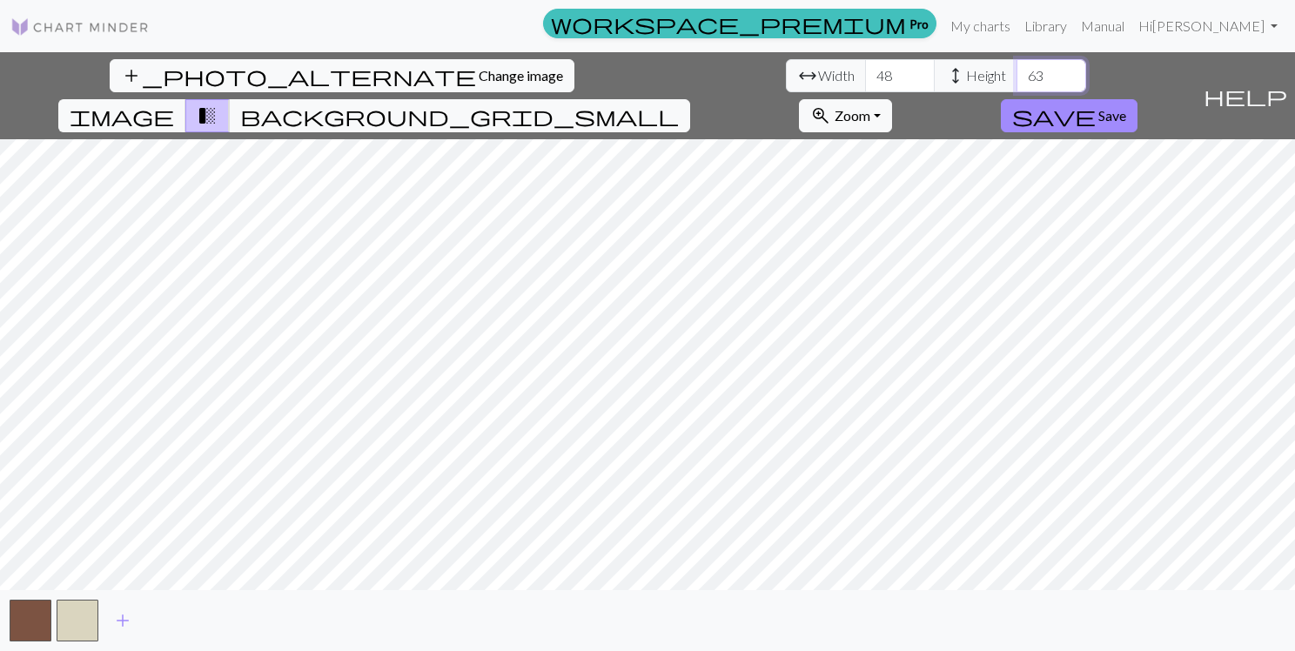
click at [1016, 78] on input "63" at bounding box center [1051, 75] width 70 height 33
click at [1016, 78] on input "62" at bounding box center [1051, 75] width 70 height 33
click at [1016, 78] on input "61" at bounding box center [1051, 75] width 70 height 33
click at [116, 620] on span "add" at bounding box center [122, 620] width 21 height 24
click at [116, 620] on button "button" at bounding box center [125, 621] width 42 height 42
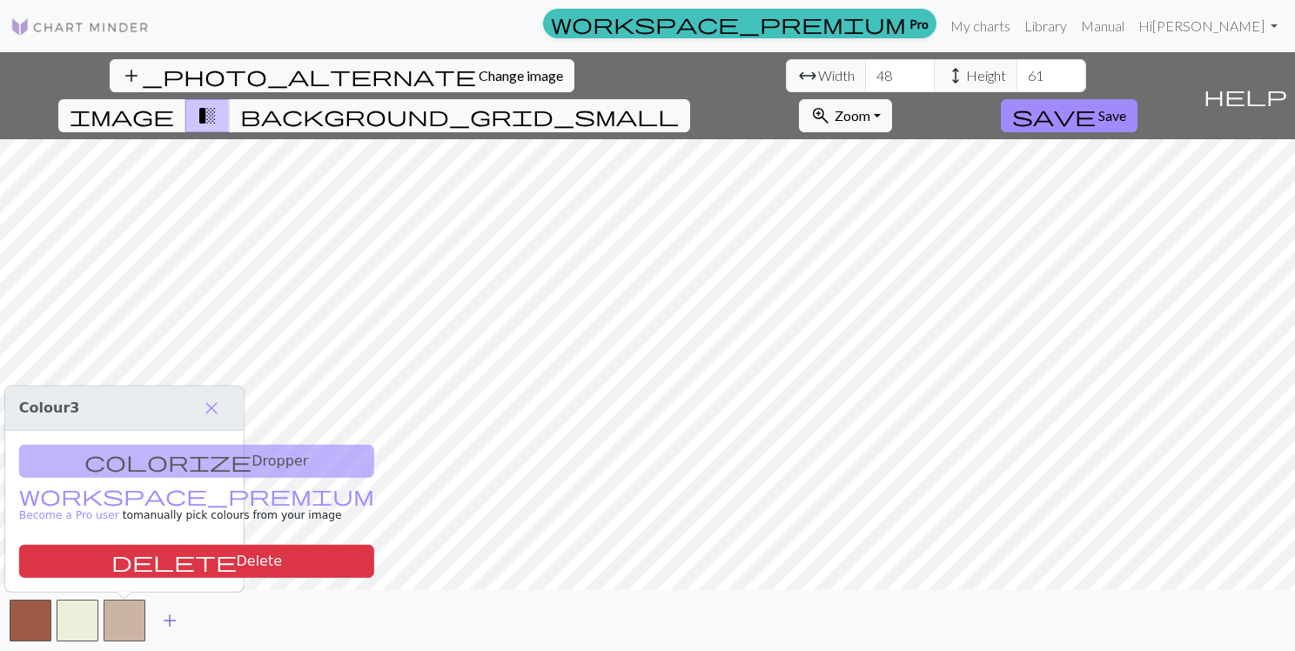
click at [172, 617] on span "add" at bounding box center [169, 620] width 21 height 24
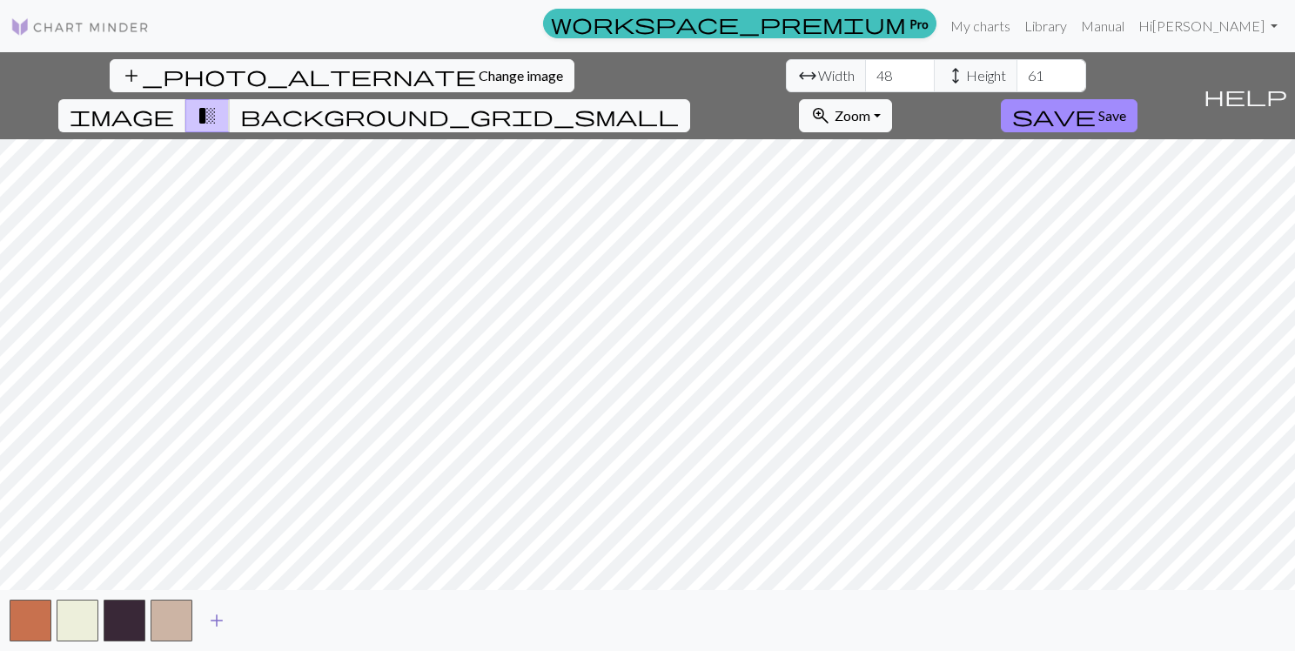
click at [219, 620] on span "add" at bounding box center [216, 620] width 21 height 24
click at [270, 620] on span "add" at bounding box center [263, 620] width 21 height 24
click at [313, 622] on span "add" at bounding box center [310, 620] width 21 height 24
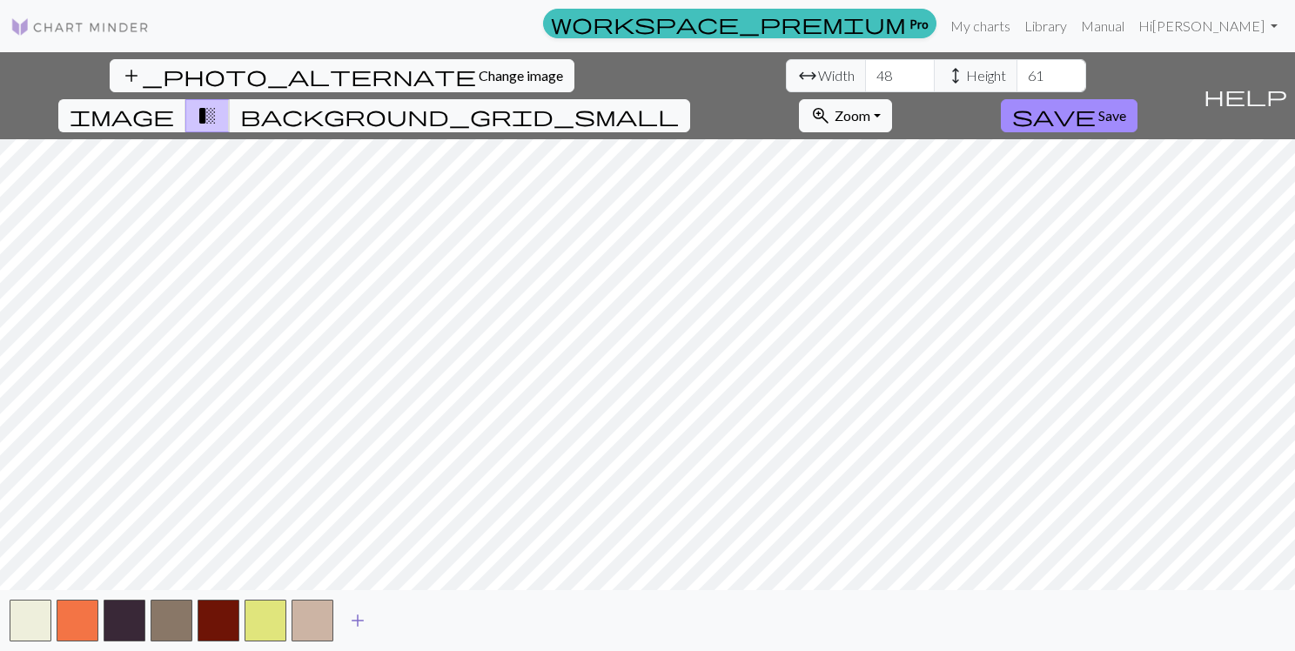
click at [365, 622] on span "add" at bounding box center [357, 620] width 21 height 24
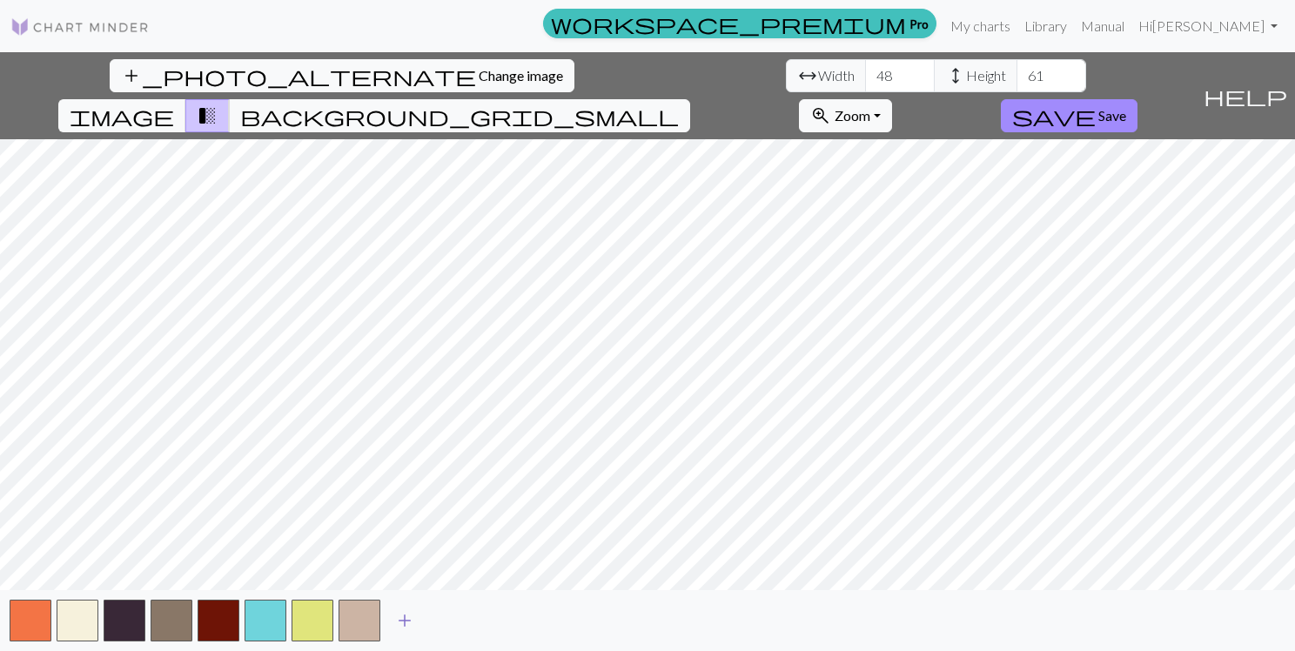
click at [406, 623] on span "add" at bounding box center [404, 620] width 21 height 24
click at [453, 620] on span "add" at bounding box center [451, 620] width 21 height 24
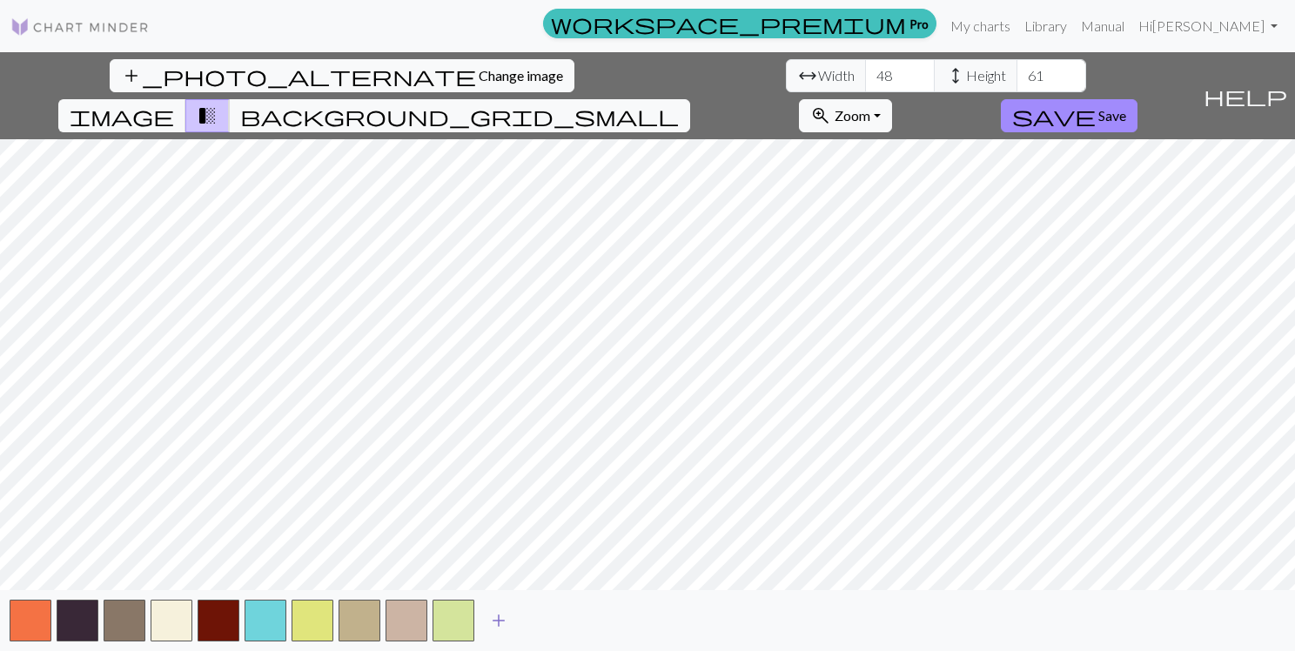
click at [501, 623] on span "add" at bounding box center [498, 620] width 21 height 24
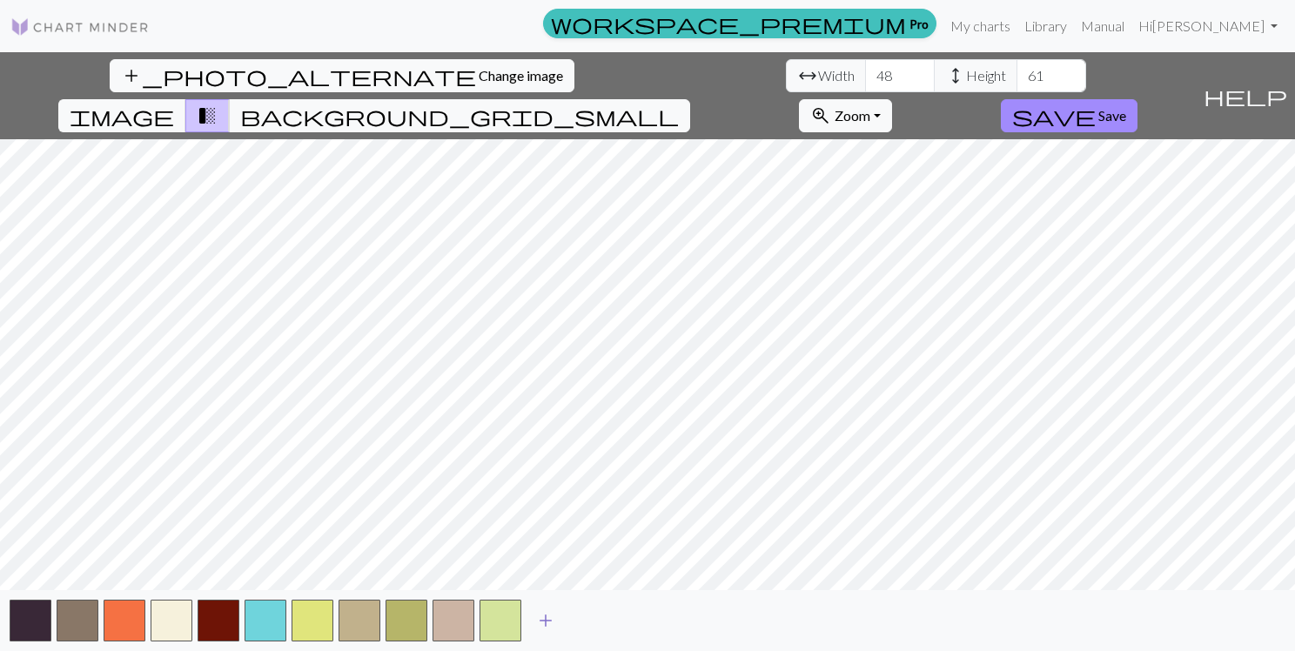
click at [547, 627] on span "add" at bounding box center [545, 620] width 21 height 24
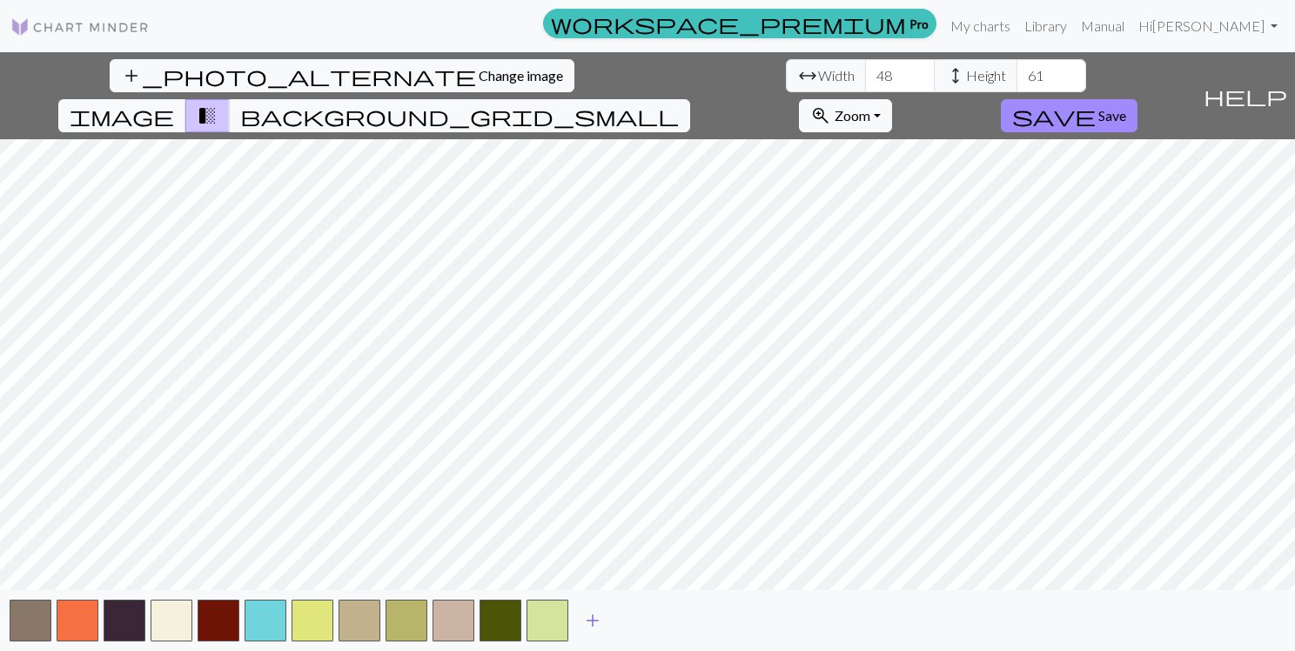
click at [591, 625] on span "add" at bounding box center [592, 620] width 21 height 24
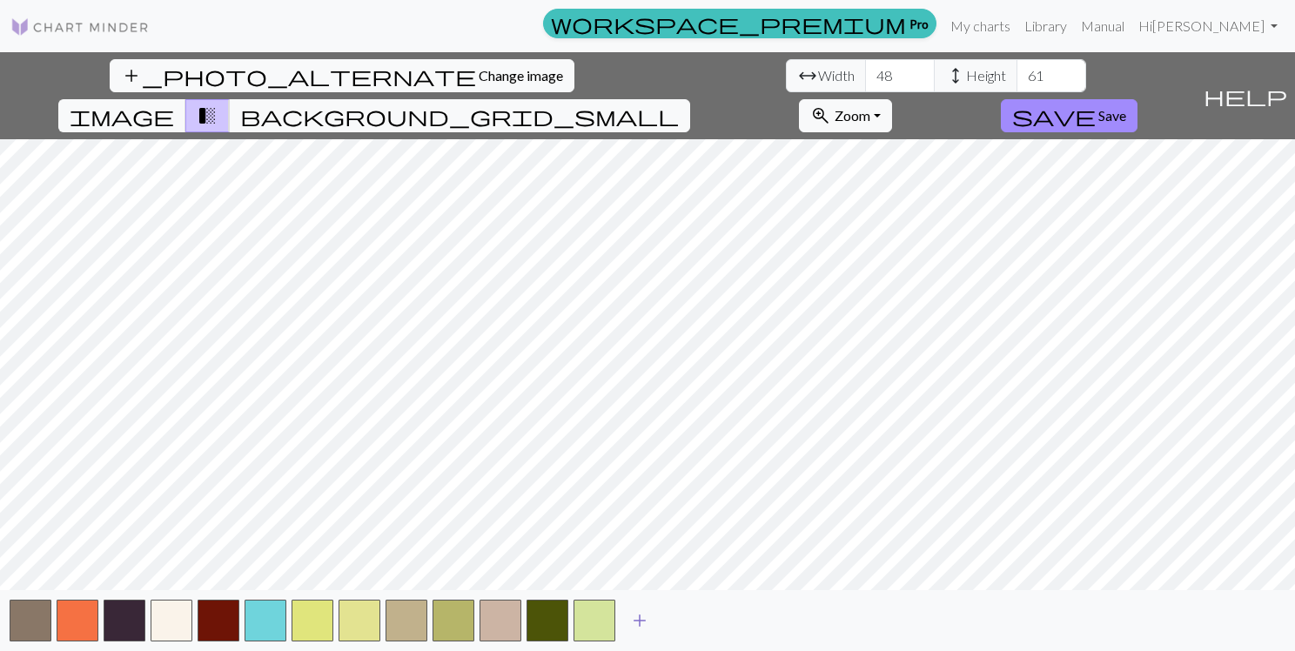
click at [642, 623] on span "add" at bounding box center [639, 620] width 21 height 24
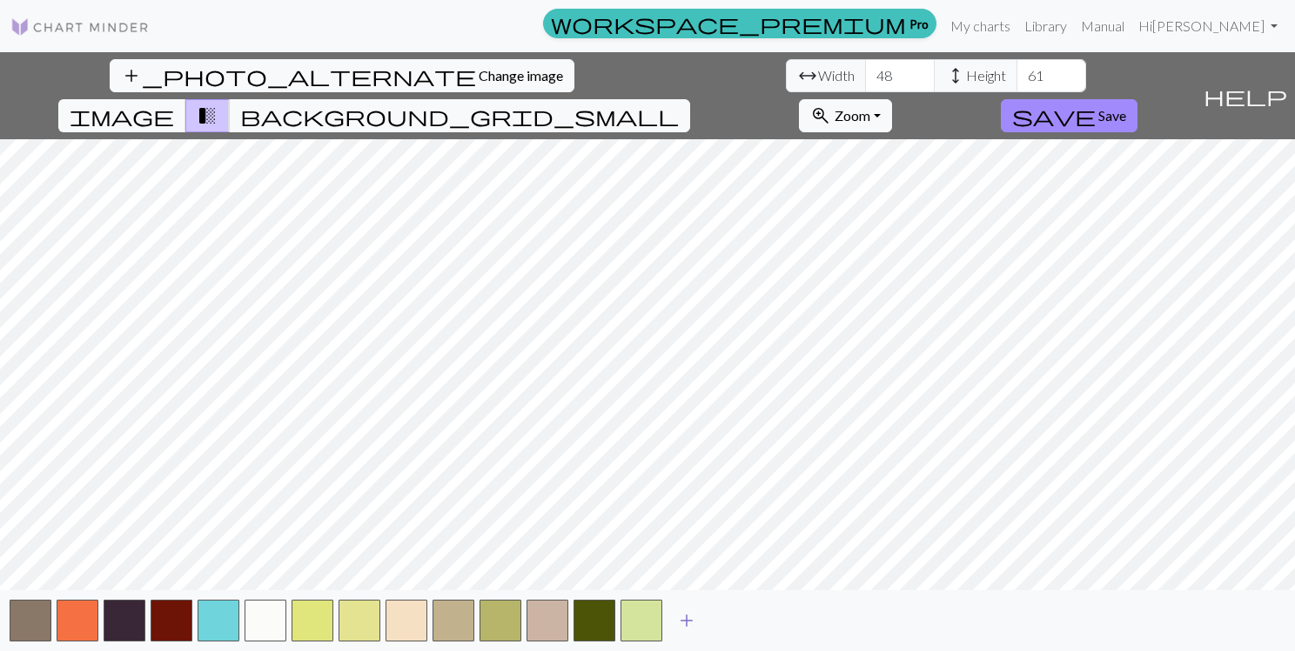
click at [692, 620] on span "add" at bounding box center [686, 620] width 21 height 24
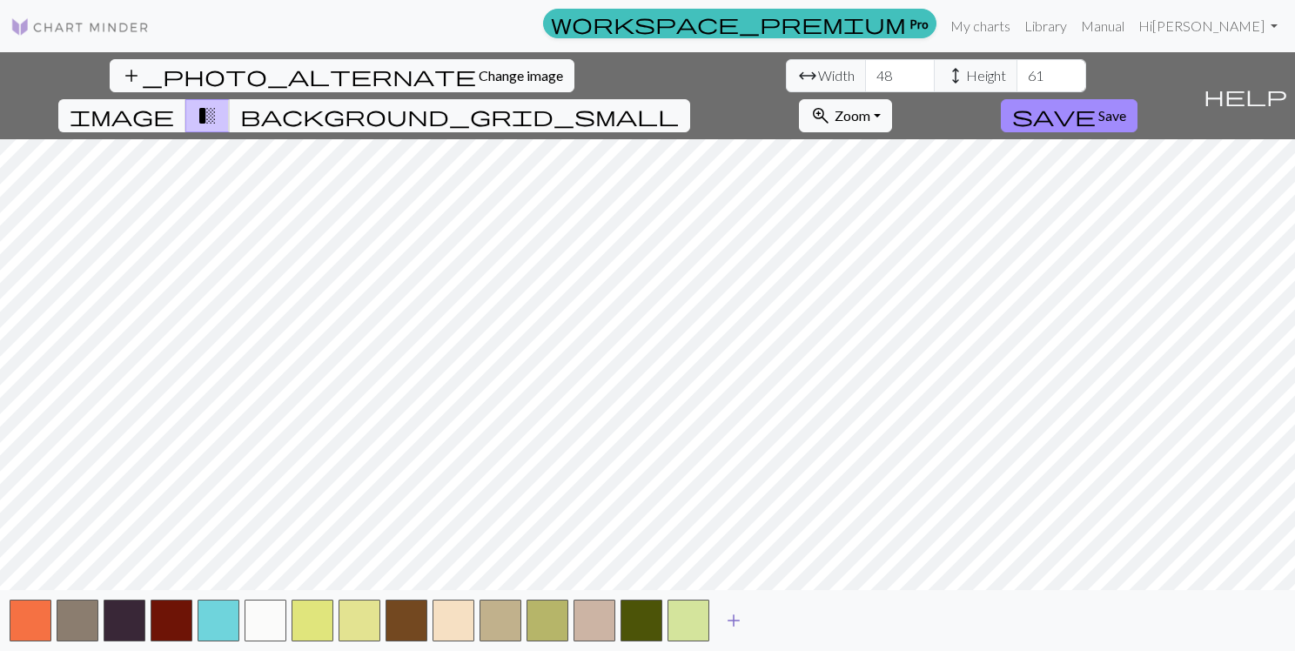
click at [734, 620] on span "add" at bounding box center [733, 620] width 21 height 24
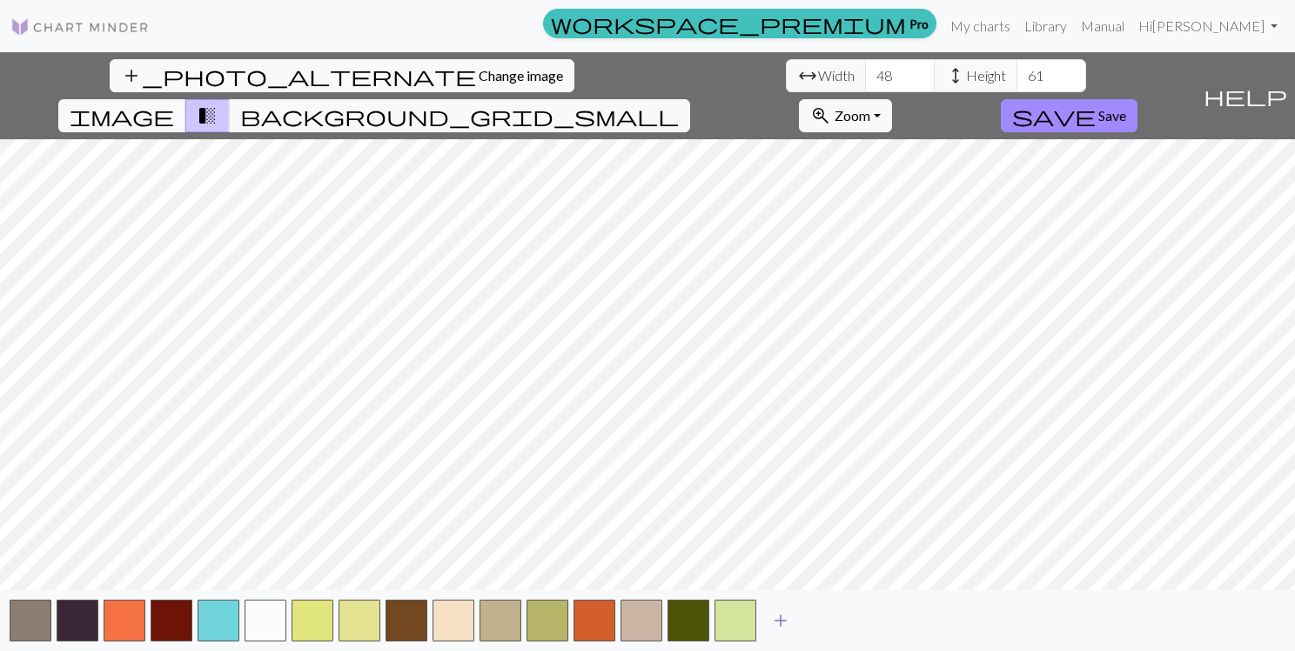
click at [786, 620] on span "add" at bounding box center [780, 620] width 21 height 24
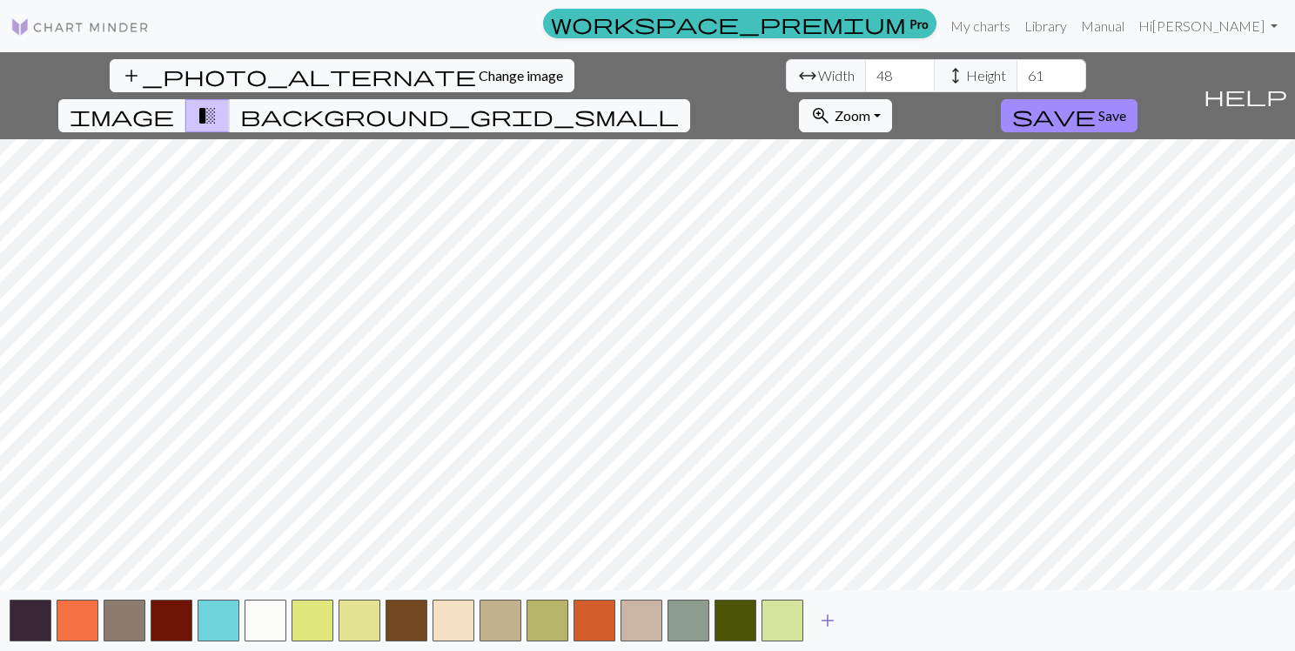
click at [828, 617] on span "add" at bounding box center [827, 620] width 21 height 24
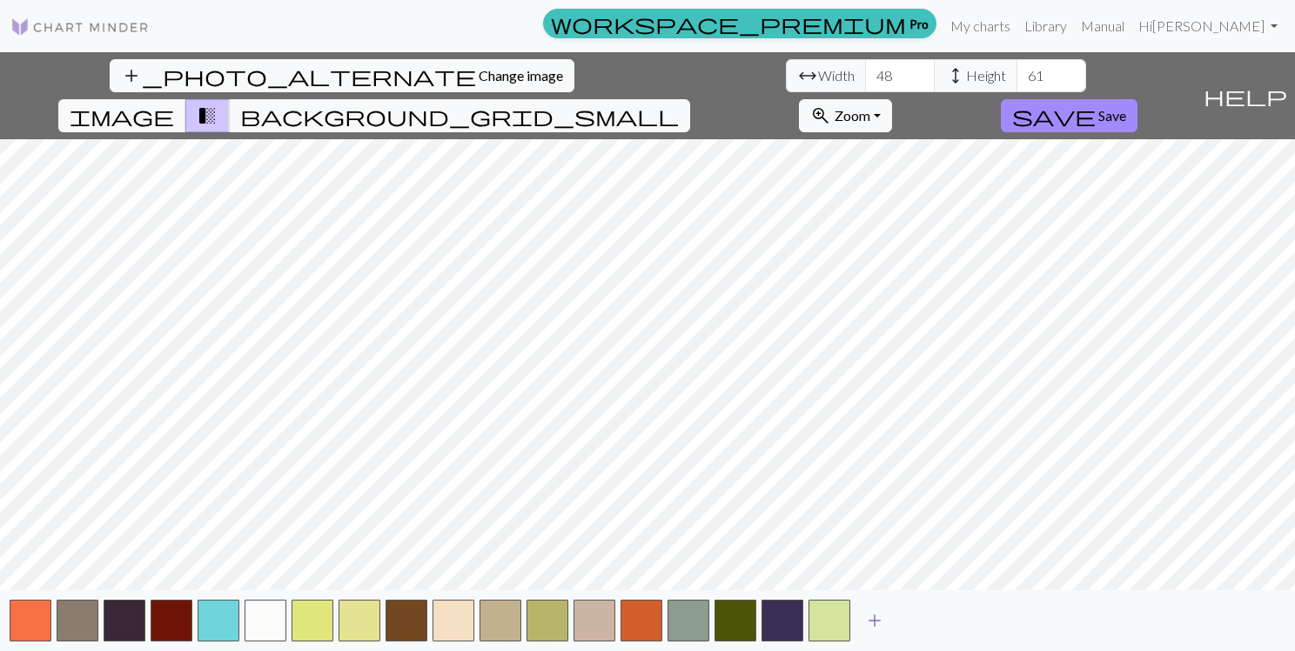
click at [878, 616] on span "add" at bounding box center [874, 620] width 21 height 24
click at [918, 616] on span "add" at bounding box center [921, 620] width 21 height 24
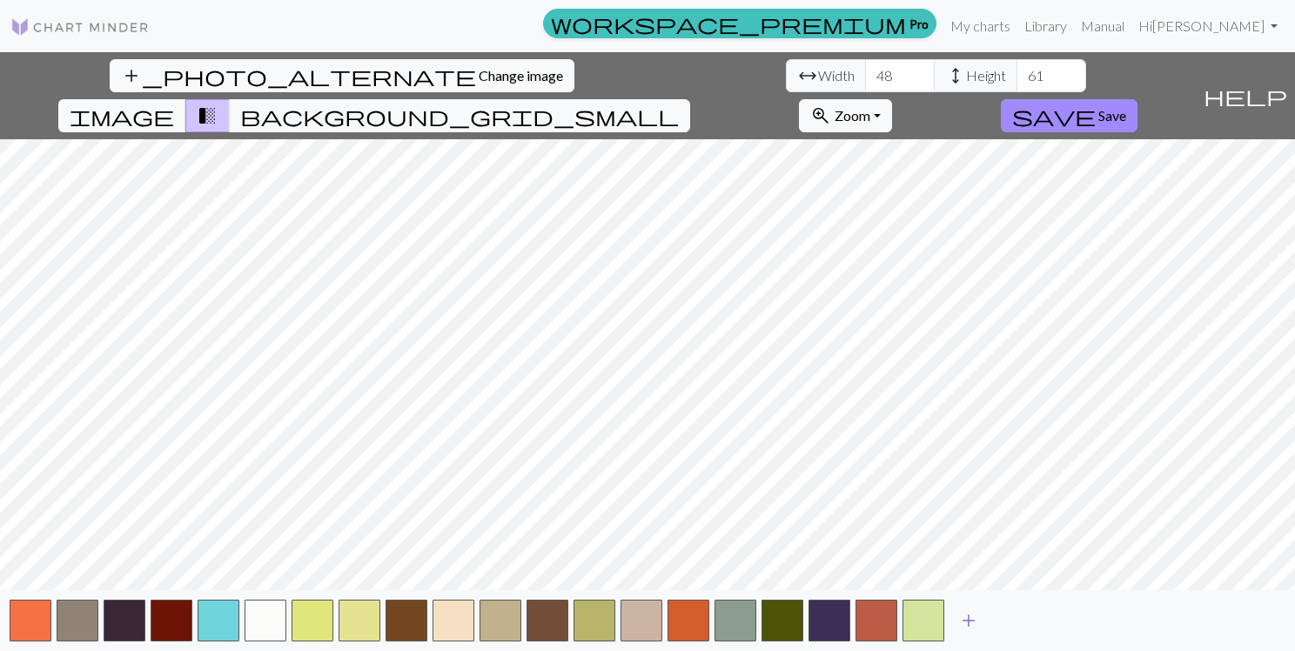
click at [968, 617] on span "add" at bounding box center [968, 620] width 21 height 24
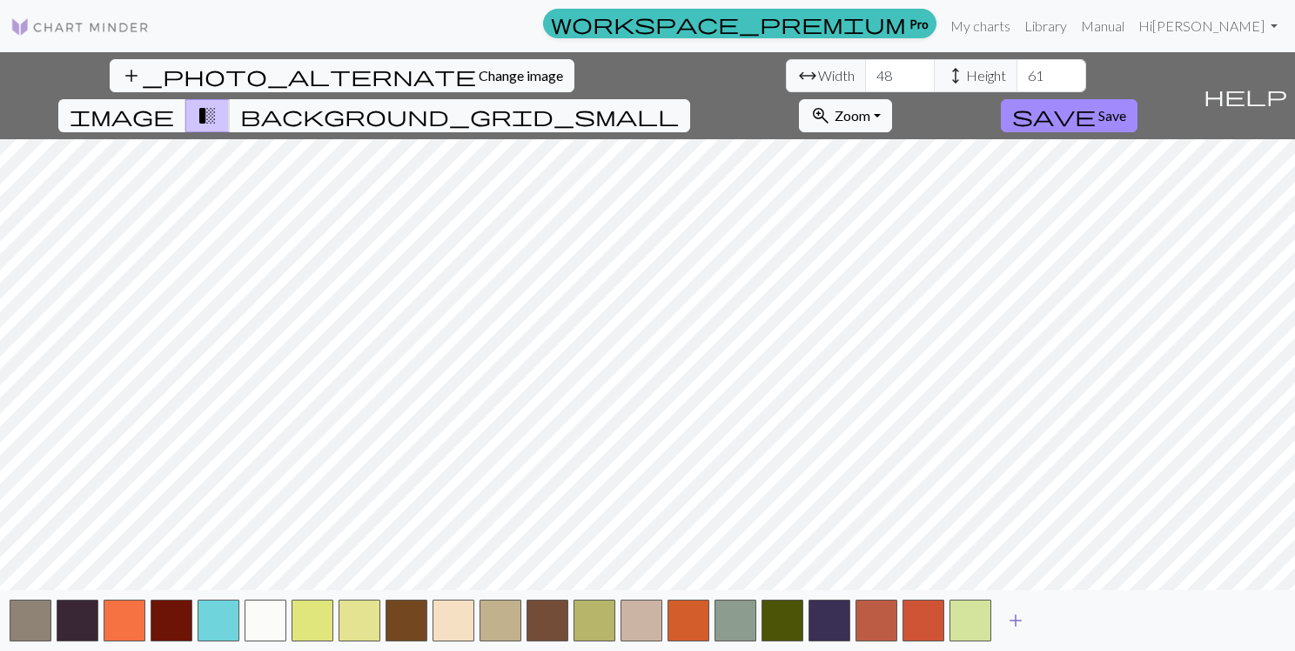
click at [1015, 617] on span "add" at bounding box center [1015, 620] width 21 height 24
click at [1080, 616] on button "add" at bounding box center [1063, 620] width 44 height 33
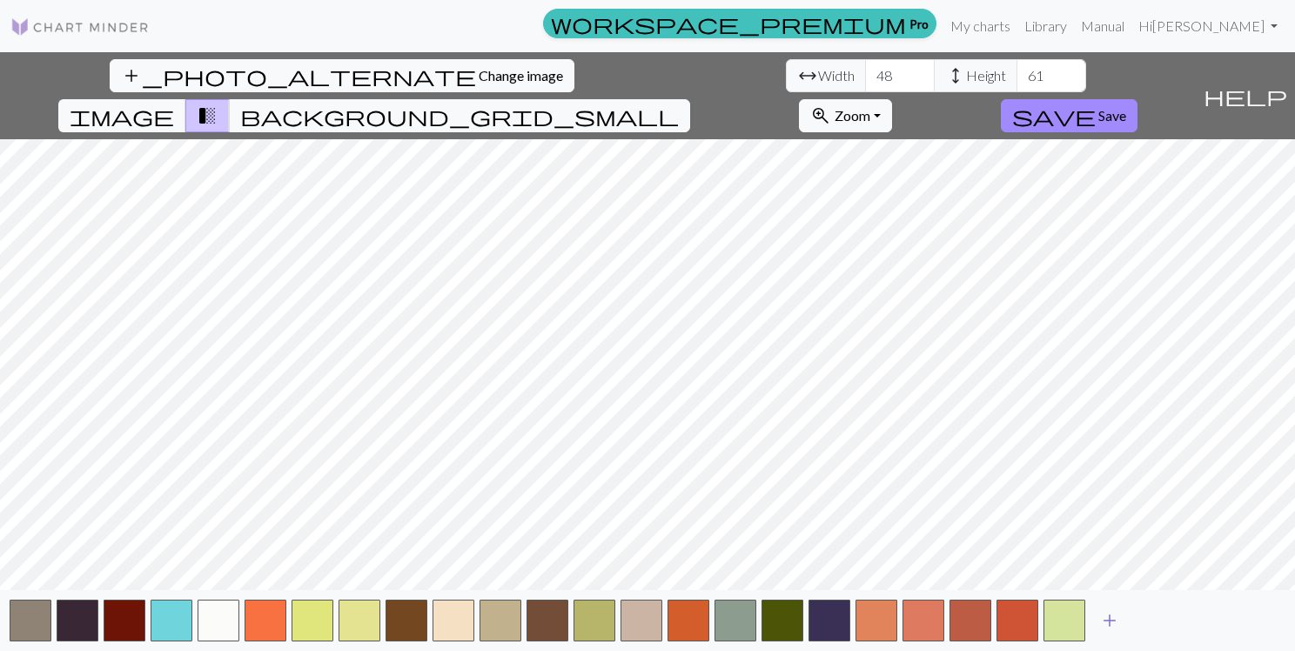
click at [1107, 616] on span "add" at bounding box center [1109, 620] width 21 height 24
type input "60"
click at [1016, 81] on input "60" at bounding box center [1051, 75] width 70 height 33
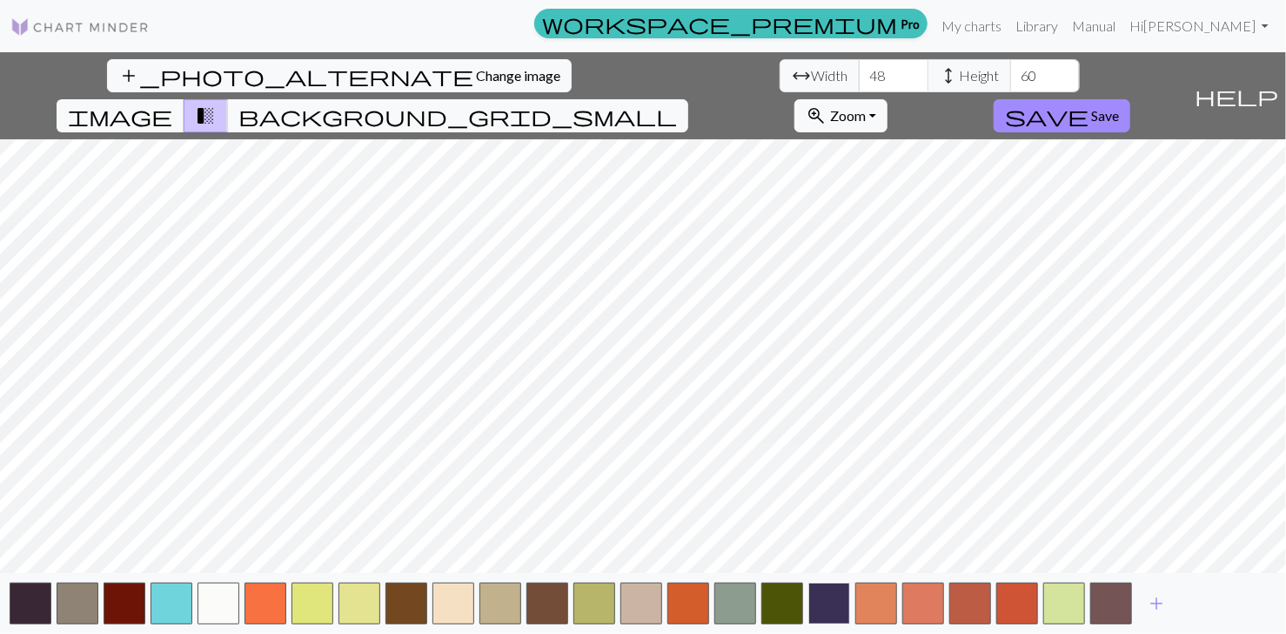
click at [828, 601] on button "button" at bounding box center [829, 603] width 42 height 42
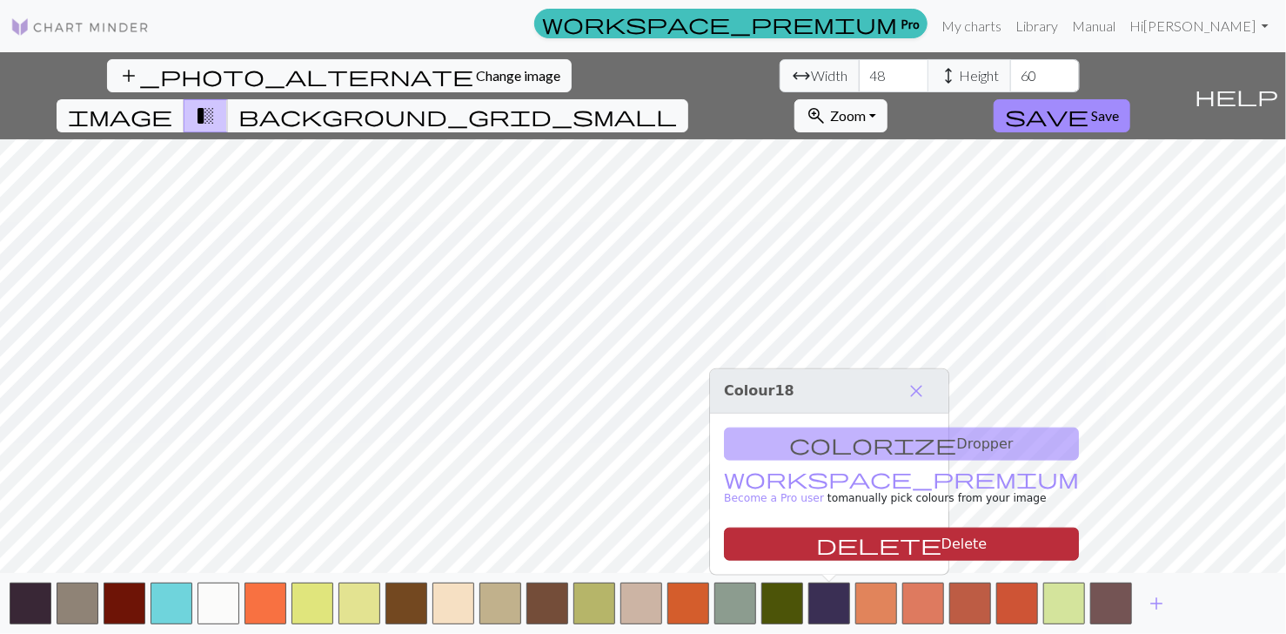
click at [828, 548] on button "delete Delete" at bounding box center [901, 543] width 355 height 33
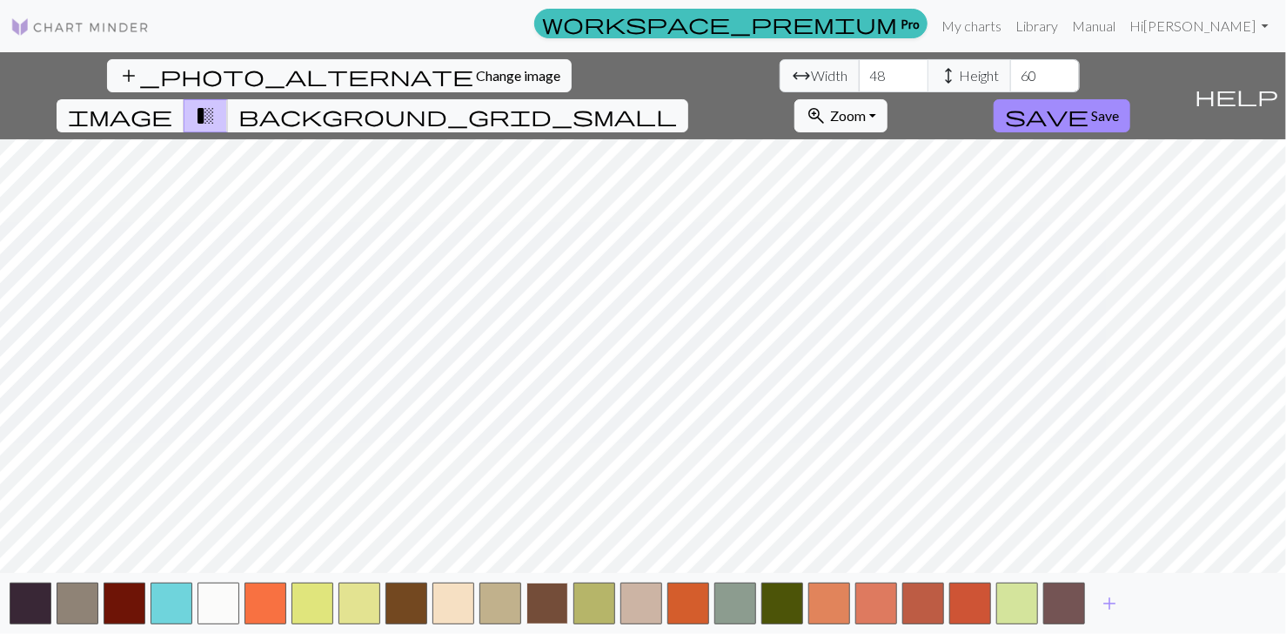
click at [550, 601] on button "button" at bounding box center [547, 603] width 42 height 42
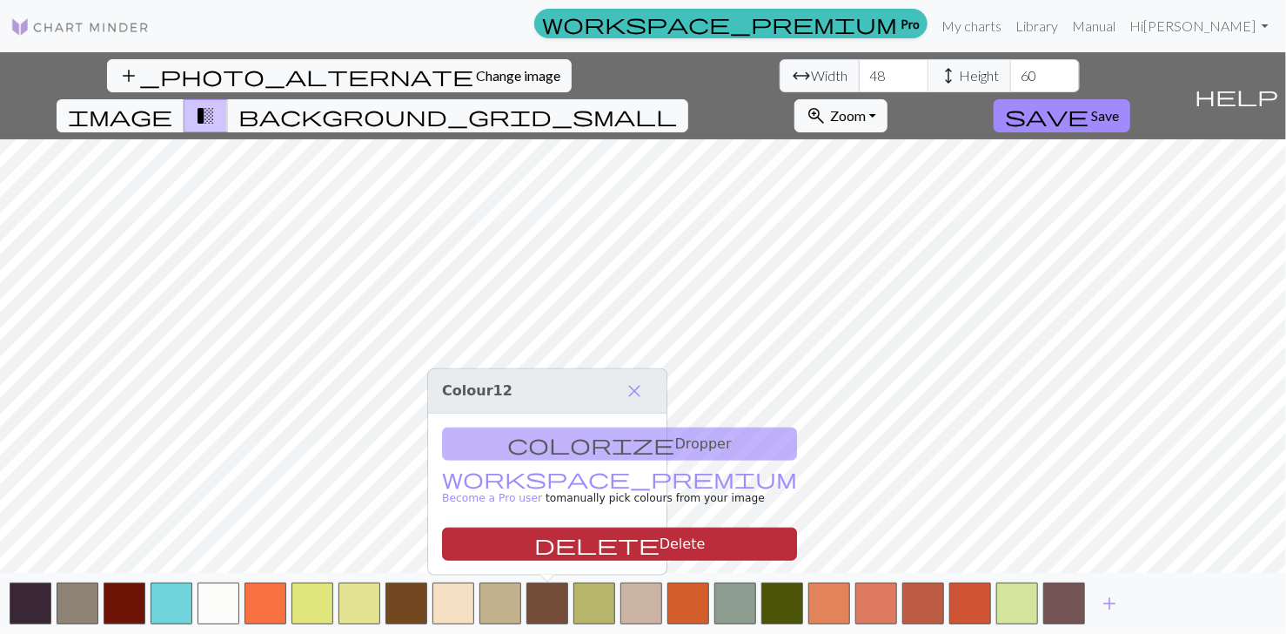
click at [561, 546] on button "delete Delete" at bounding box center [619, 543] width 355 height 33
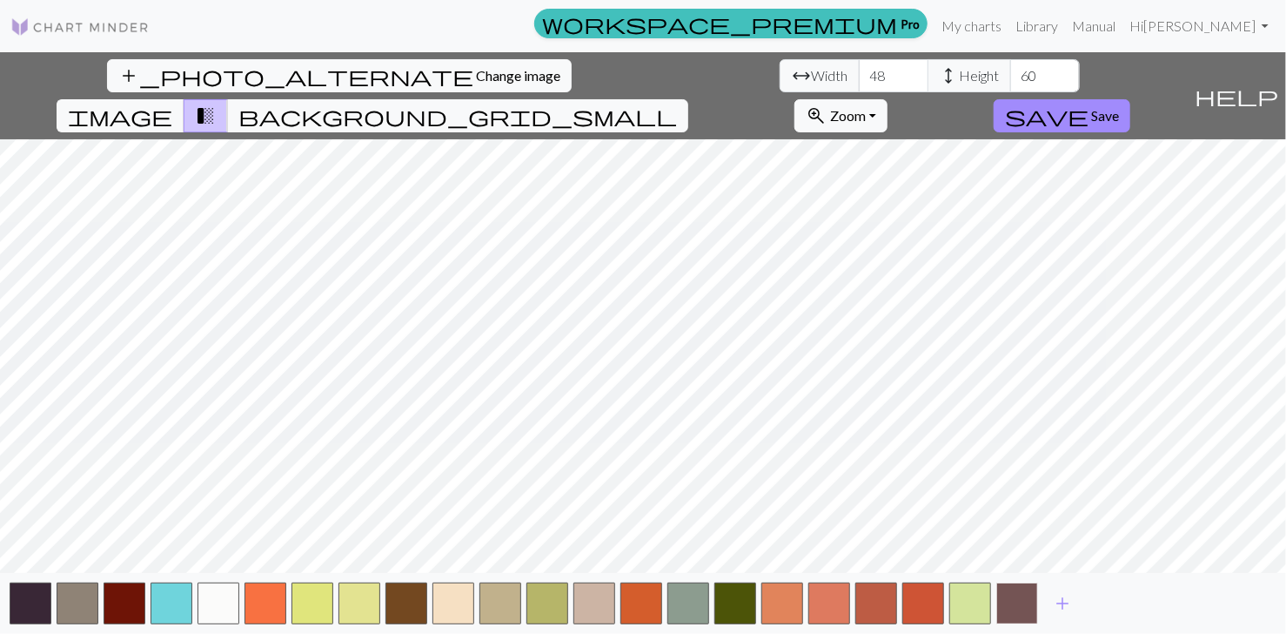
click at [1016, 598] on button "button" at bounding box center [1017, 603] width 42 height 42
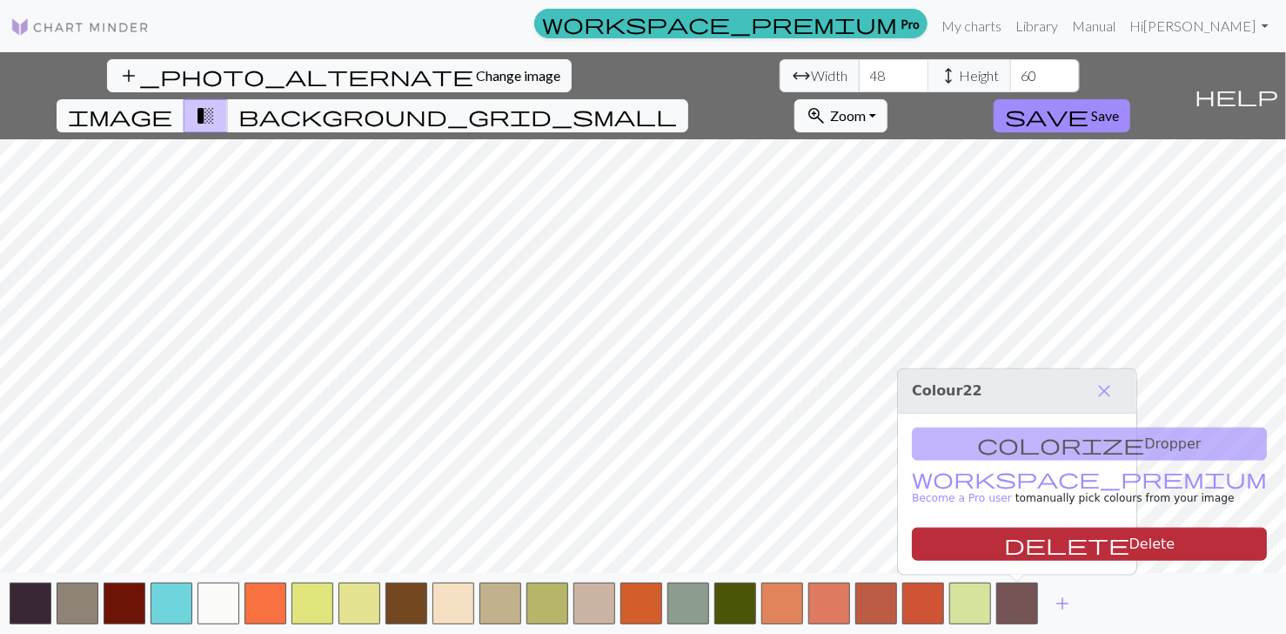
click at [976, 541] on button "delete Delete" at bounding box center [1089, 543] width 355 height 33
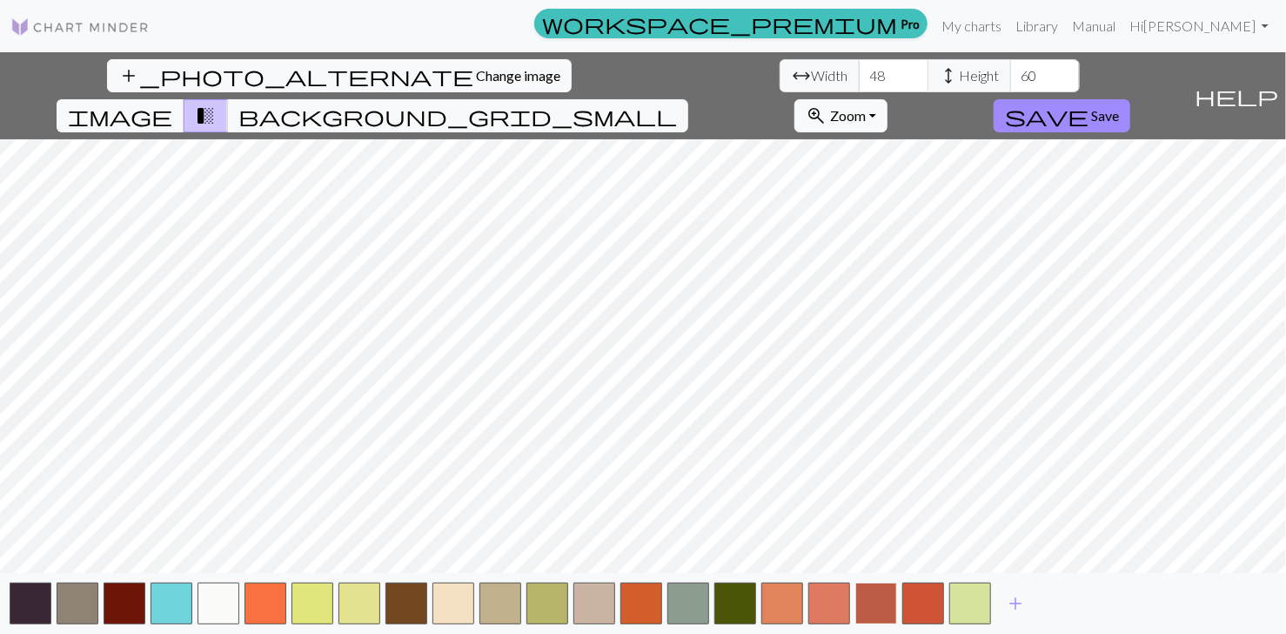
click at [880, 604] on button "button" at bounding box center [876, 603] width 42 height 42
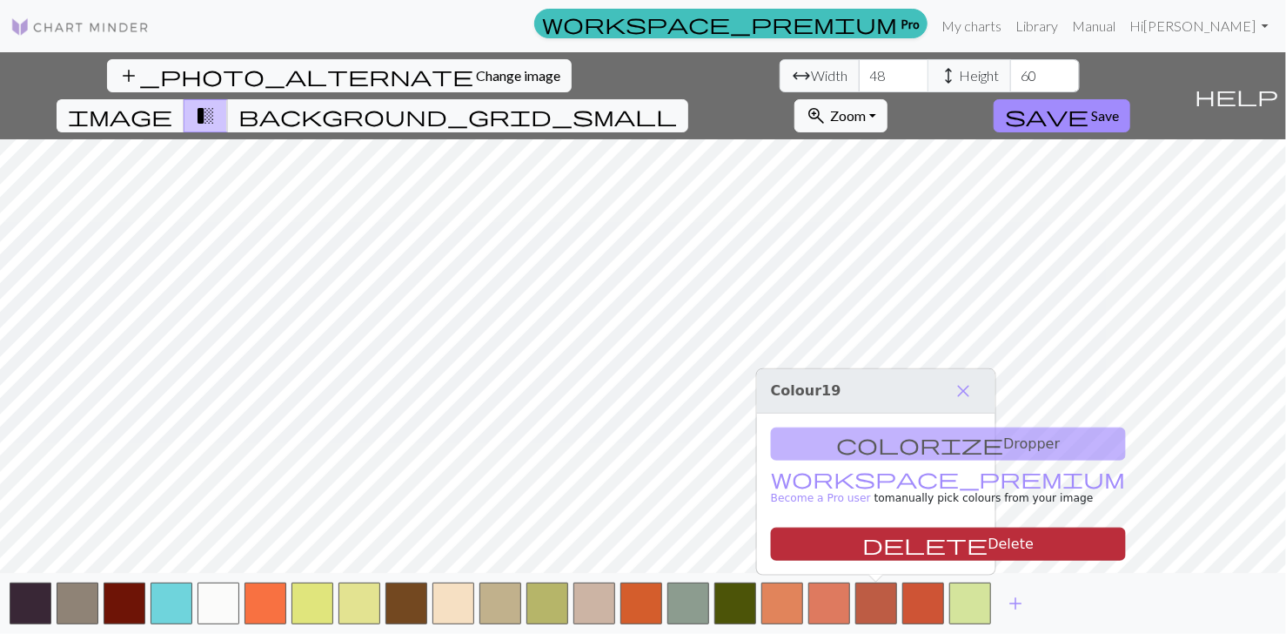
click at [867, 546] on button "delete Delete" at bounding box center [948, 543] width 355 height 33
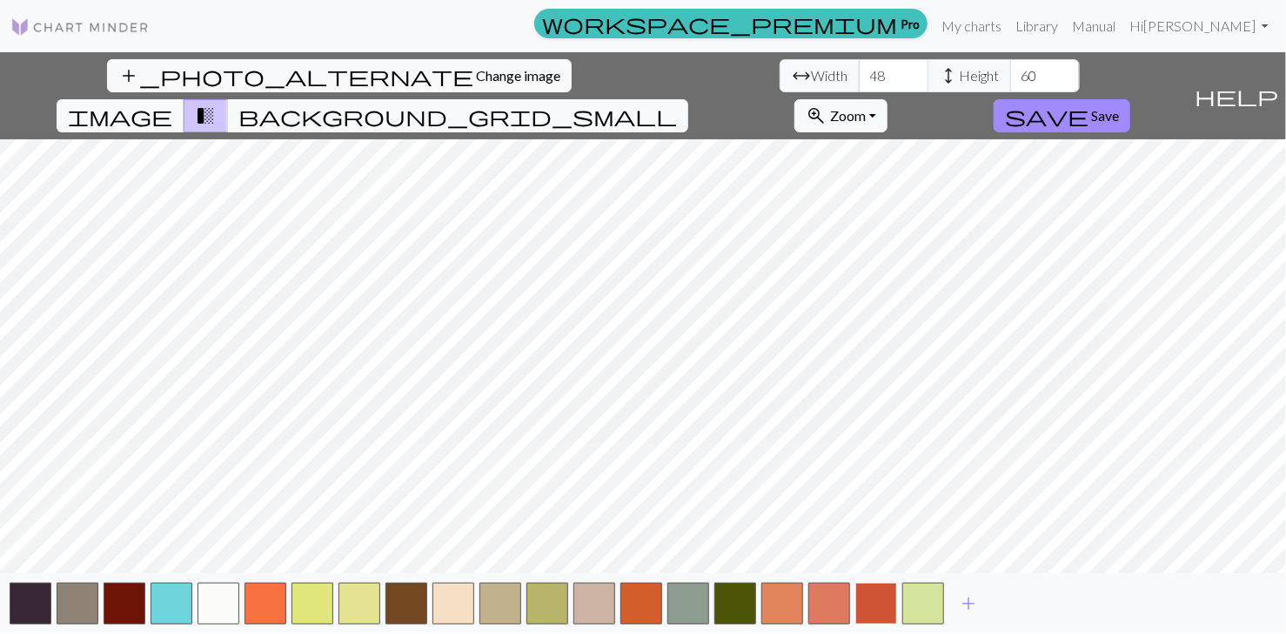
click at [874, 601] on button "button" at bounding box center [876, 603] width 42 height 42
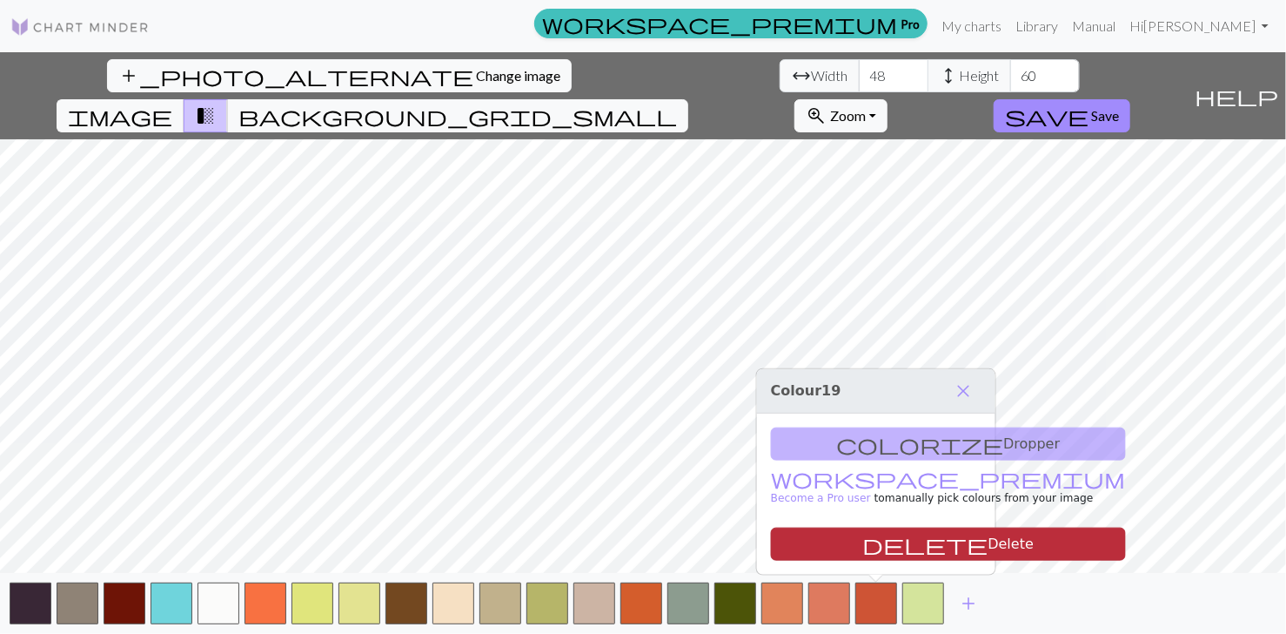
click at [863, 545] on span "delete" at bounding box center [925, 544] width 125 height 24
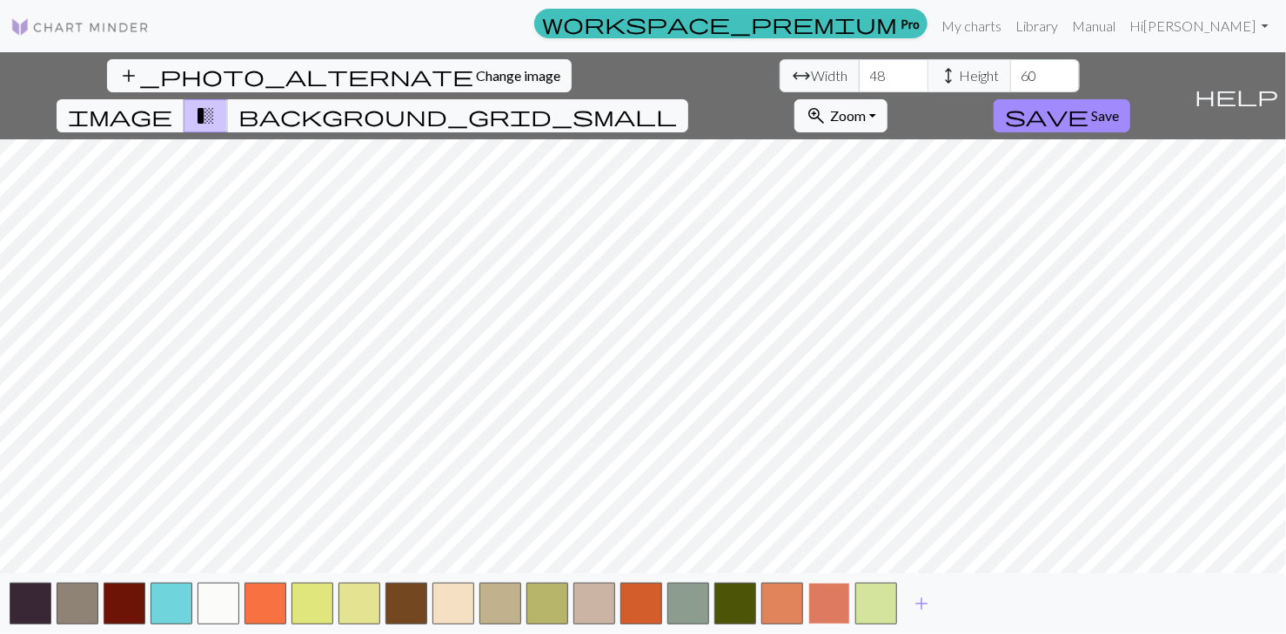
click at [820, 600] on button "button" at bounding box center [829, 603] width 42 height 42
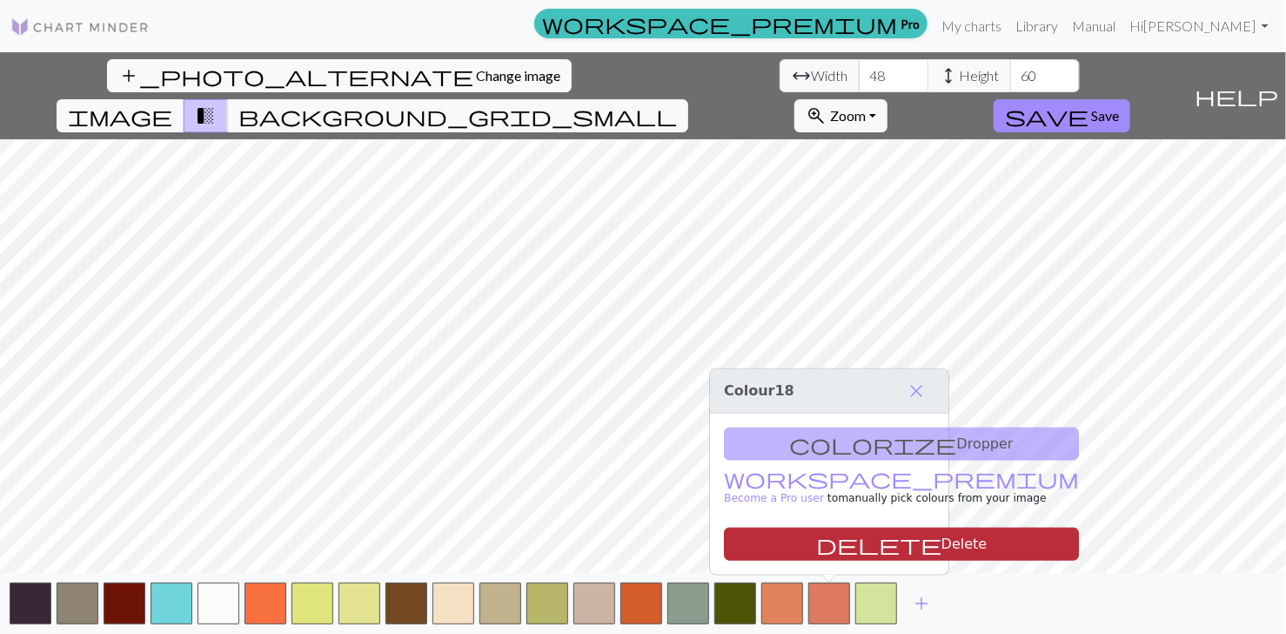
click at [828, 550] on button "delete Delete" at bounding box center [901, 543] width 355 height 33
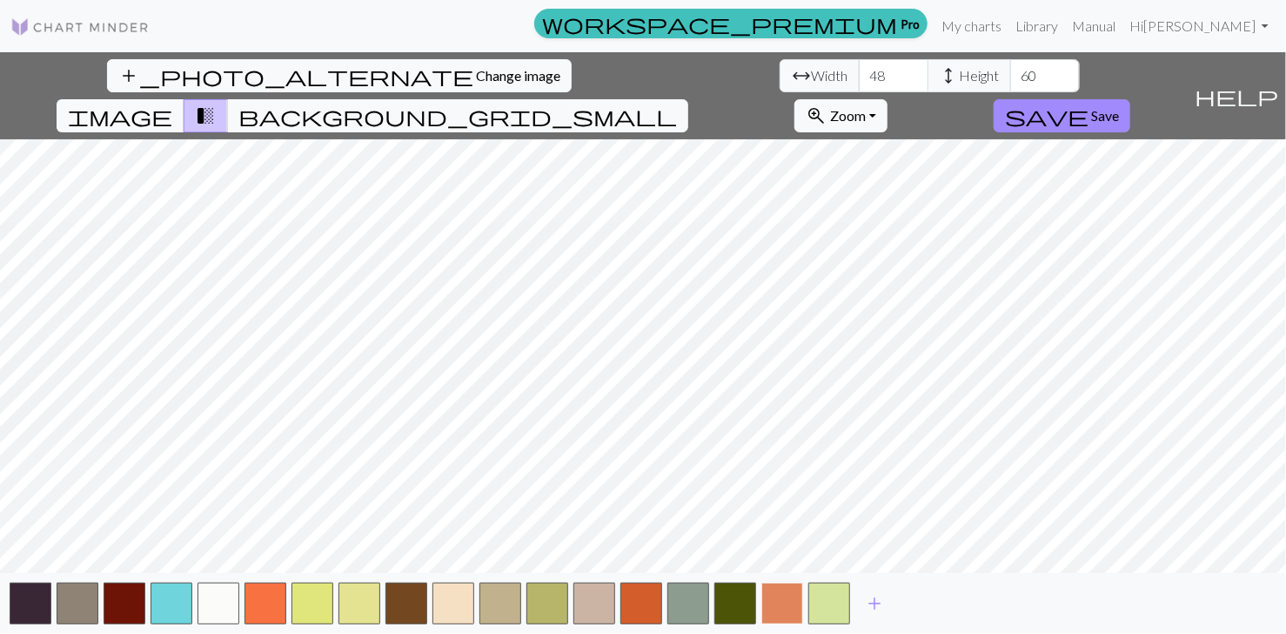
click at [775, 605] on button "button" at bounding box center [782, 603] width 42 height 42
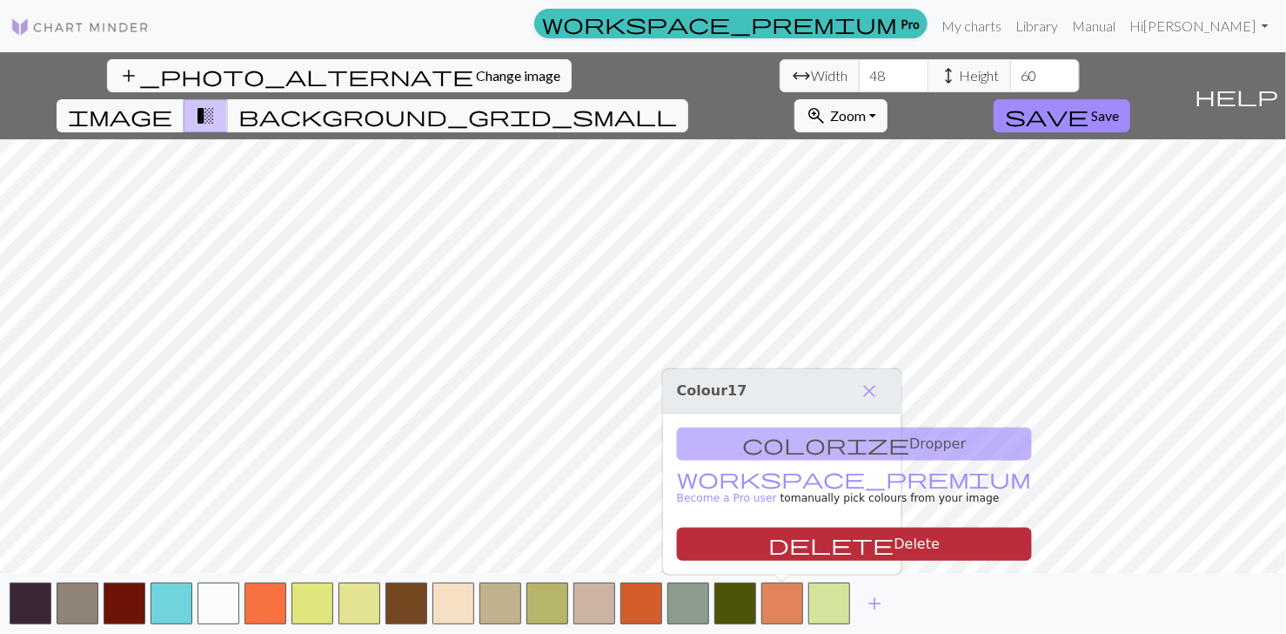
click at [779, 539] on button "delete Delete" at bounding box center [854, 543] width 355 height 33
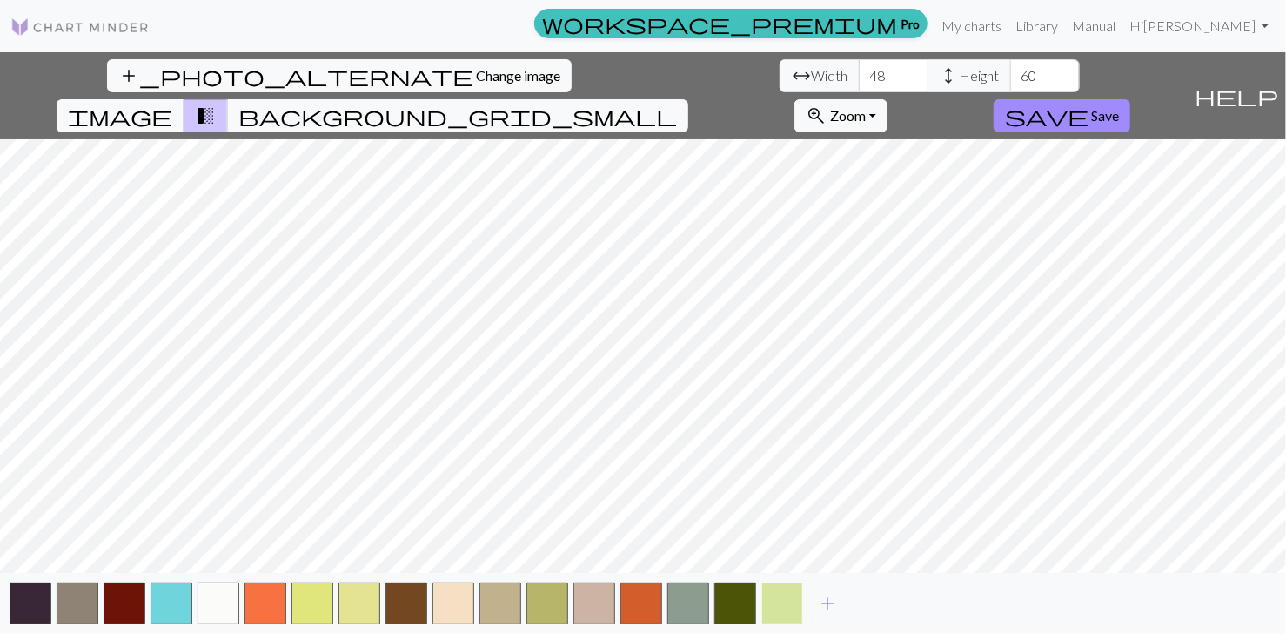
click at [780, 594] on button "button" at bounding box center [782, 603] width 42 height 42
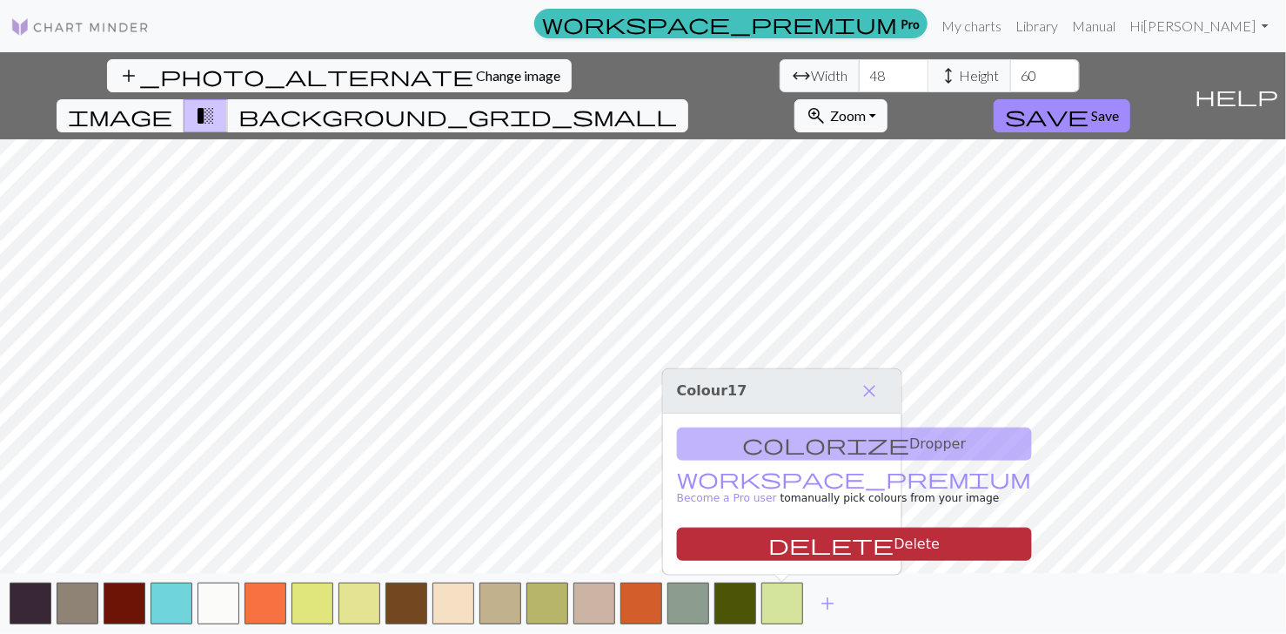
click at [789, 543] on button "delete Delete" at bounding box center [854, 543] width 355 height 33
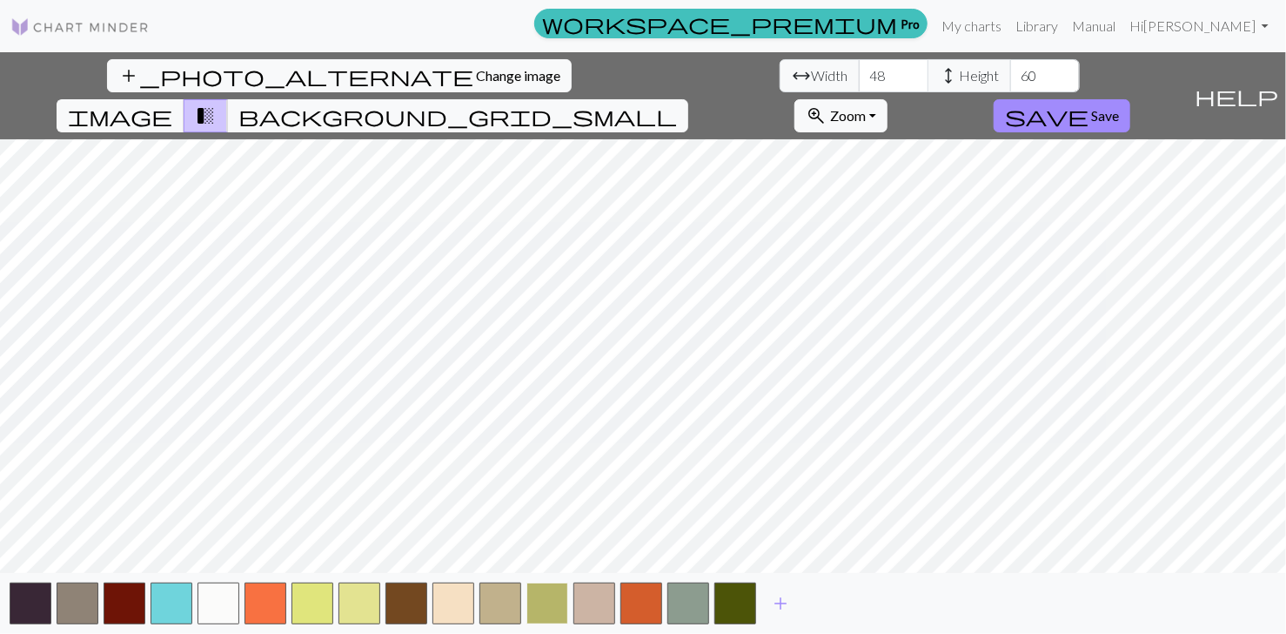
click at [533, 607] on button "button" at bounding box center [547, 603] width 42 height 42
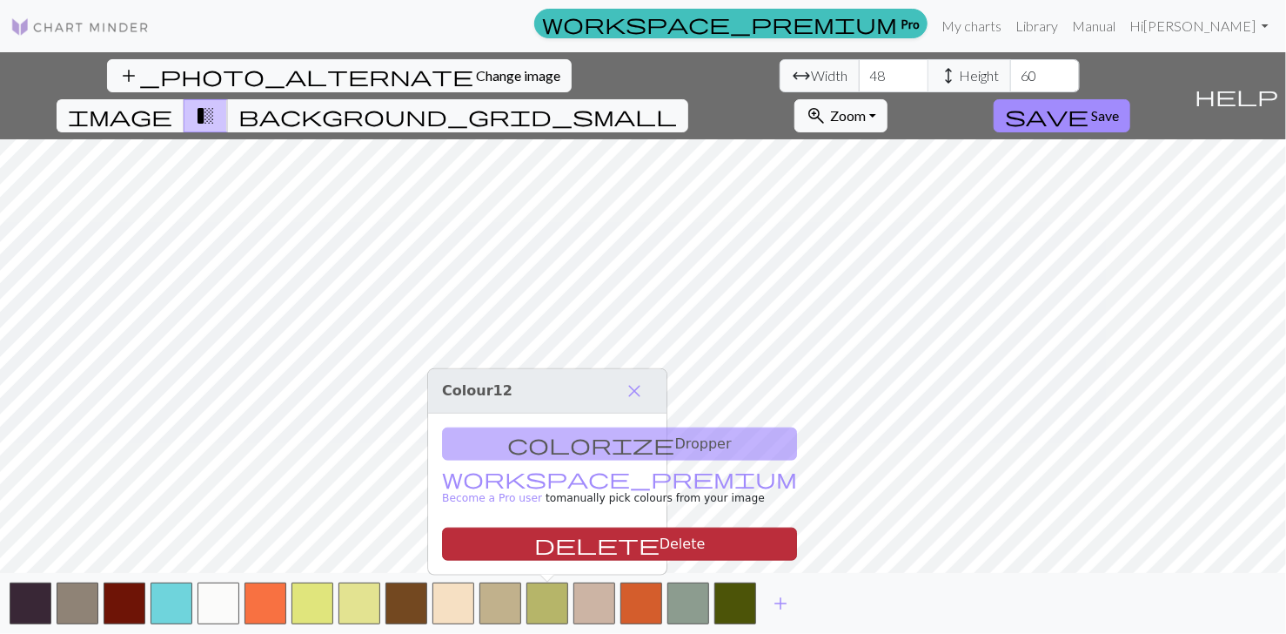
click at [624, 546] on button "delete Delete" at bounding box center [619, 543] width 355 height 33
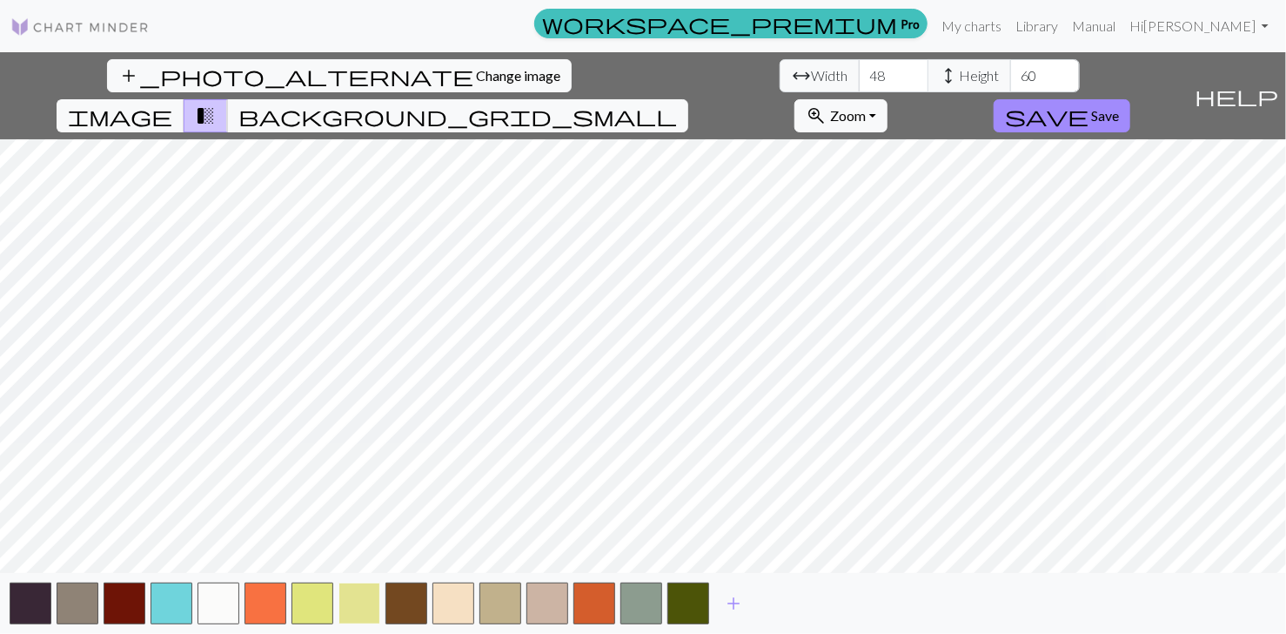
click at [363, 602] on button "button" at bounding box center [360, 603] width 42 height 42
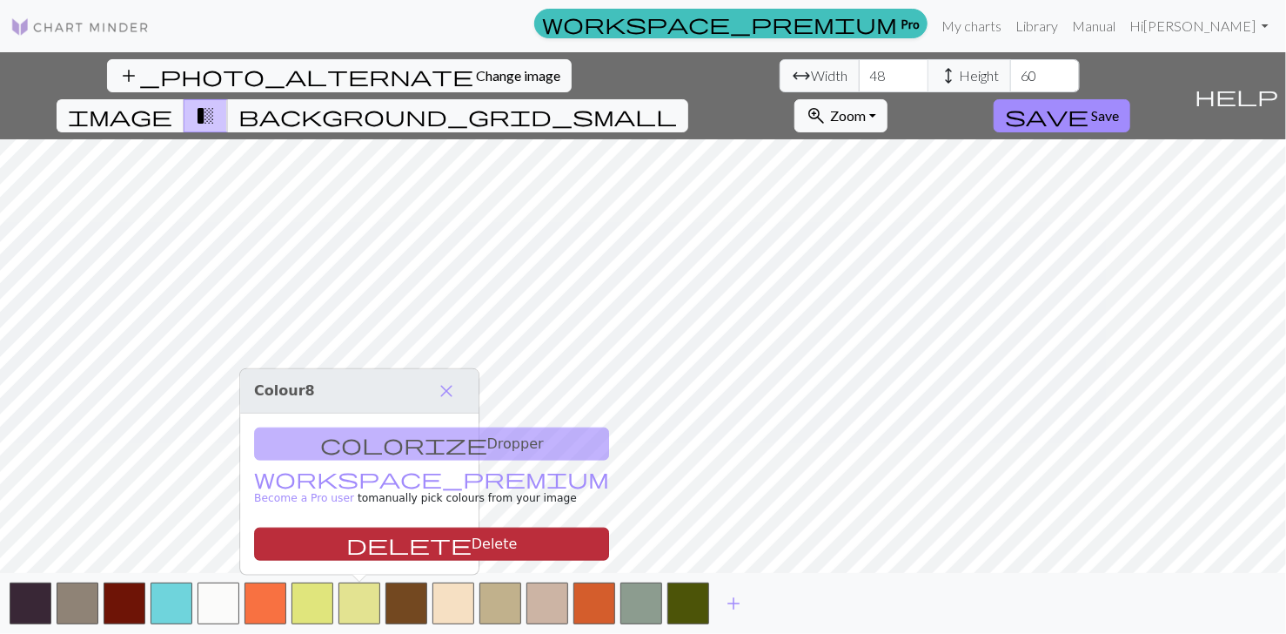
click at [407, 538] on button "delete Delete" at bounding box center [431, 543] width 355 height 33
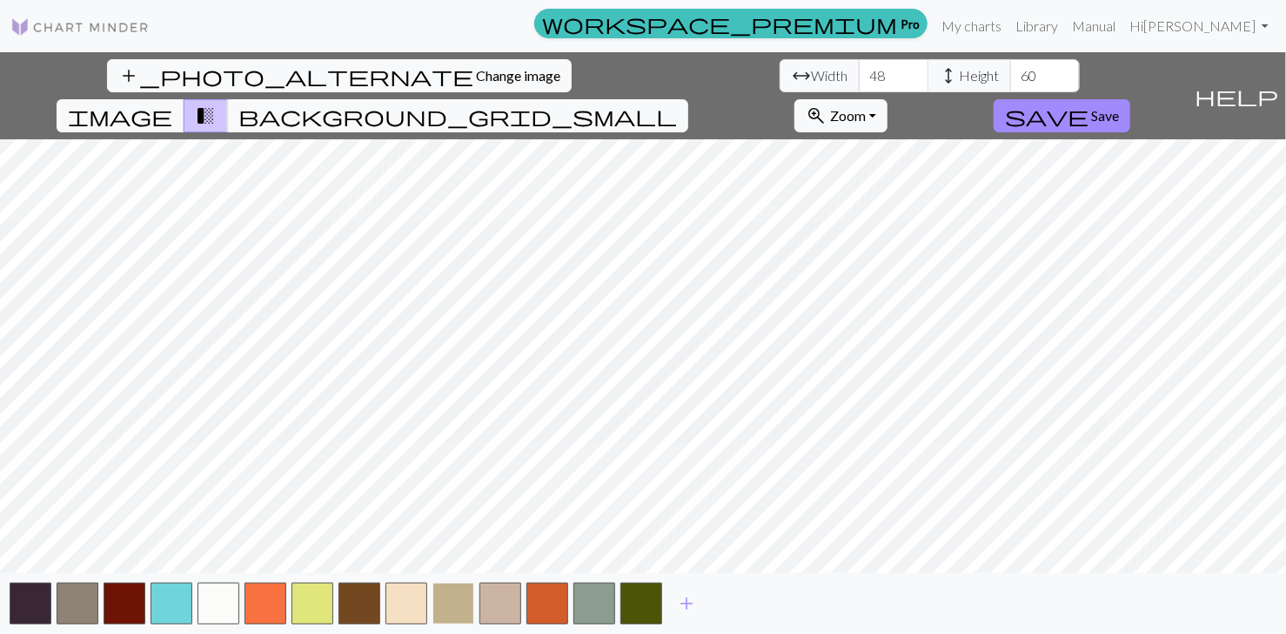
click at [446, 599] on button "button" at bounding box center [454, 603] width 42 height 42
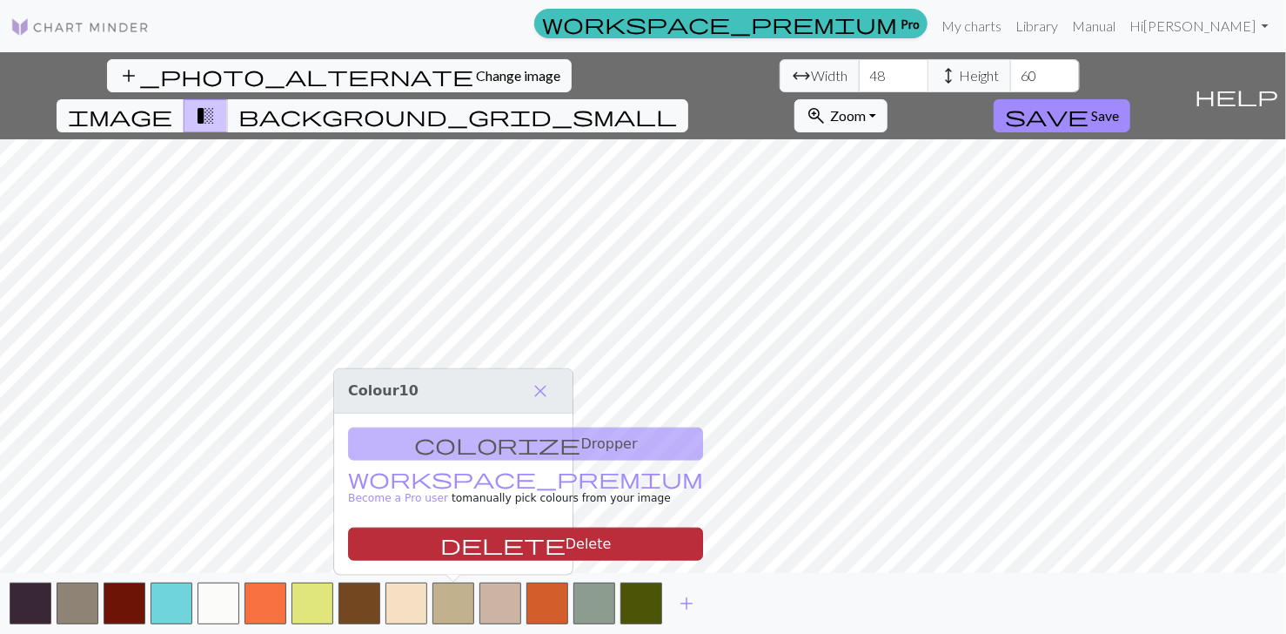
click at [480, 547] on button "delete Delete" at bounding box center [525, 543] width 355 height 33
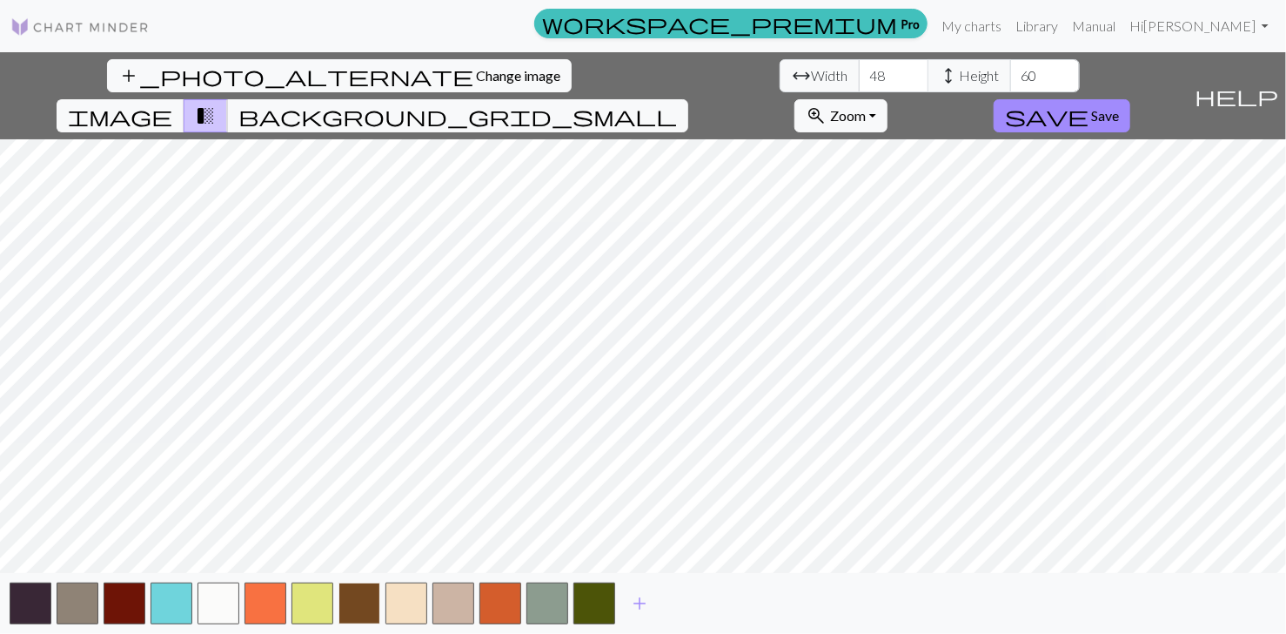
click at [361, 606] on button "button" at bounding box center [360, 603] width 42 height 42
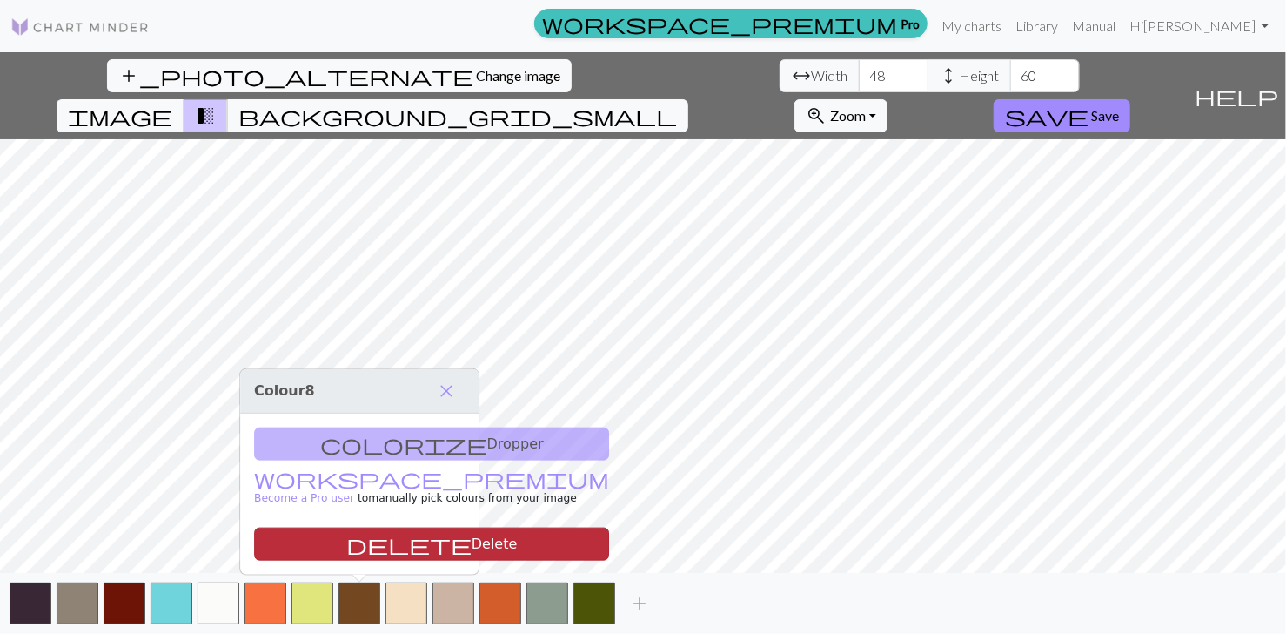
click at [388, 543] on button "delete Delete" at bounding box center [431, 543] width 355 height 33
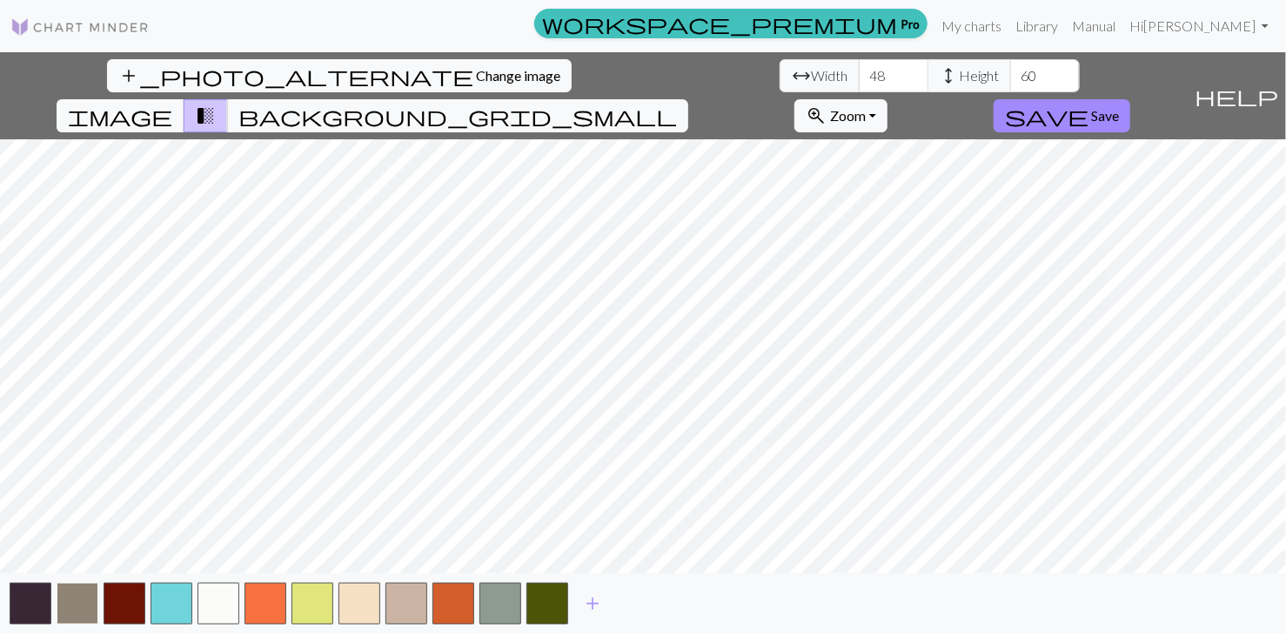
click at [64, 604] on button "button" at bounding box center [78, 603] width 42 height 42
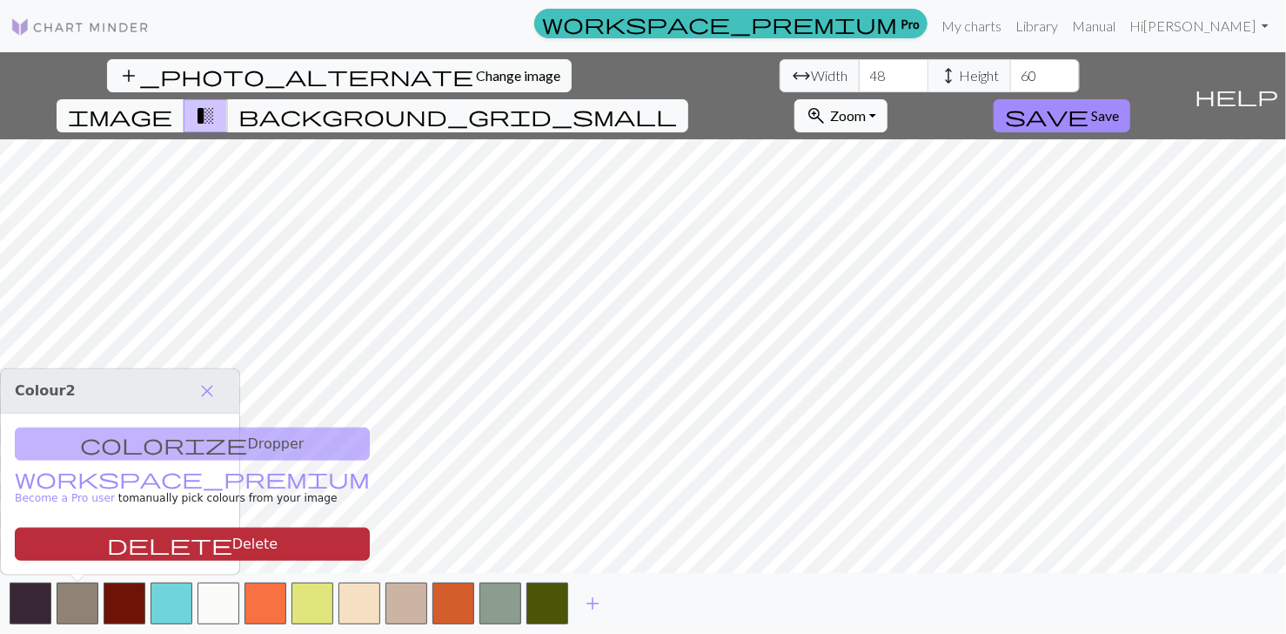
click at [183, 545] on button "delete Delete" at bounding box center [192, 543] width 355 height 33
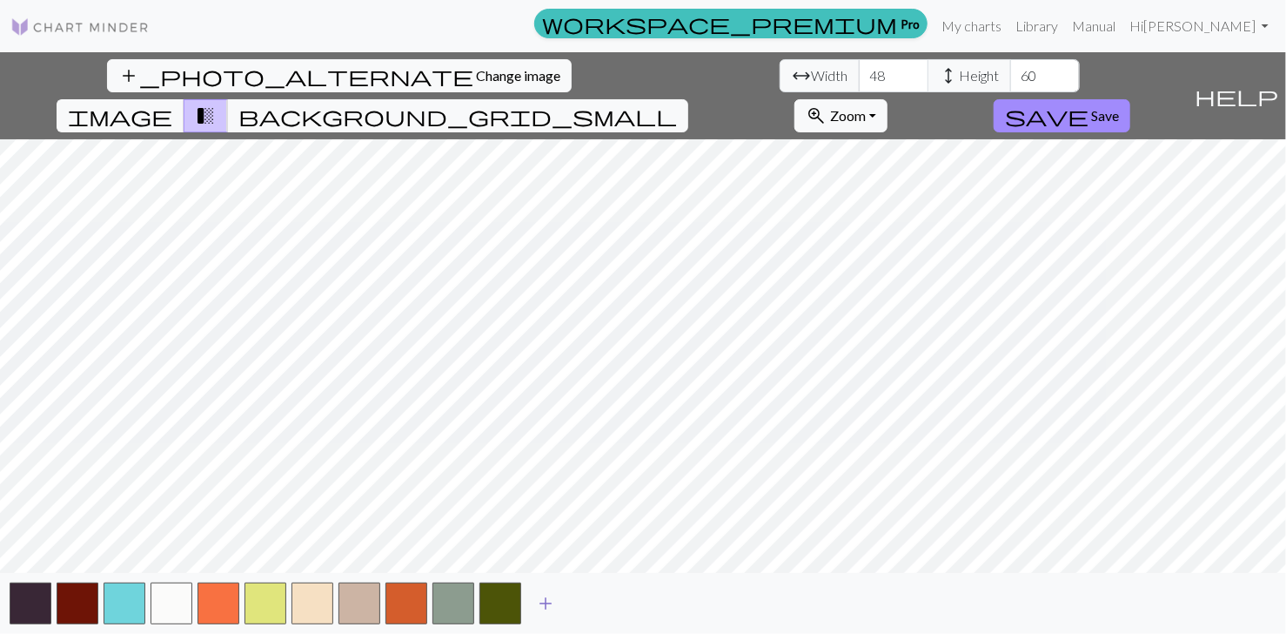
click at [545, 601] on span "add" at bounding box center [545, 603] width 21 height 24
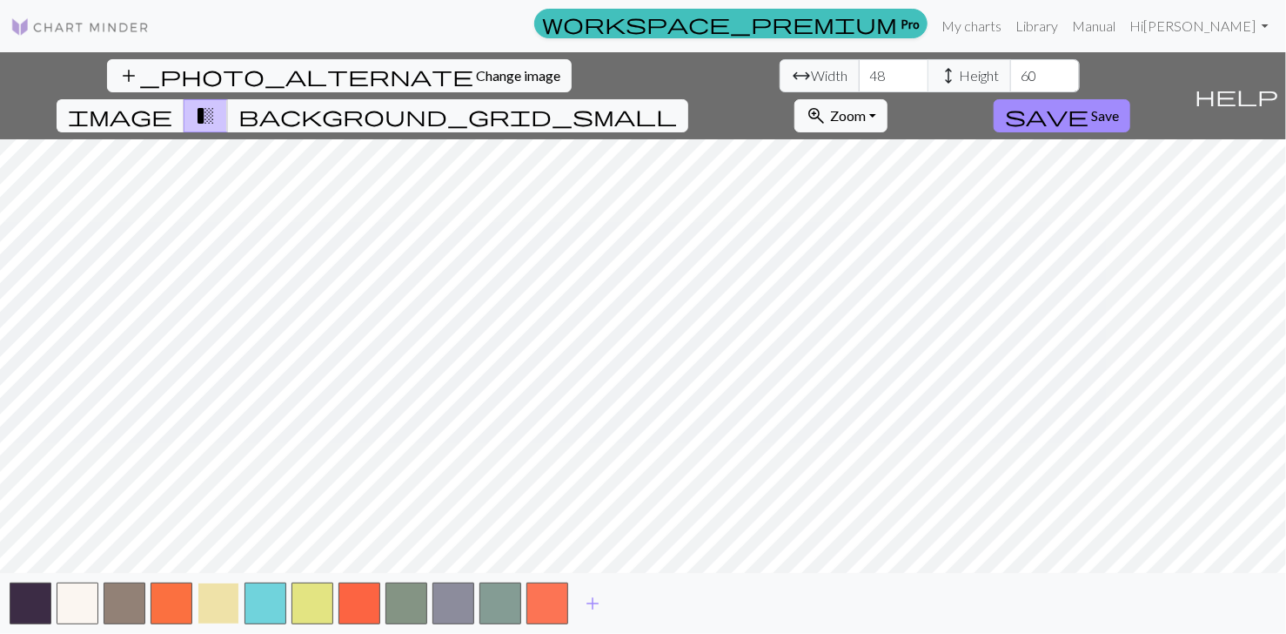
click at [203, 602] on button "button" at bounding box center [219, 603] width 42 height 42
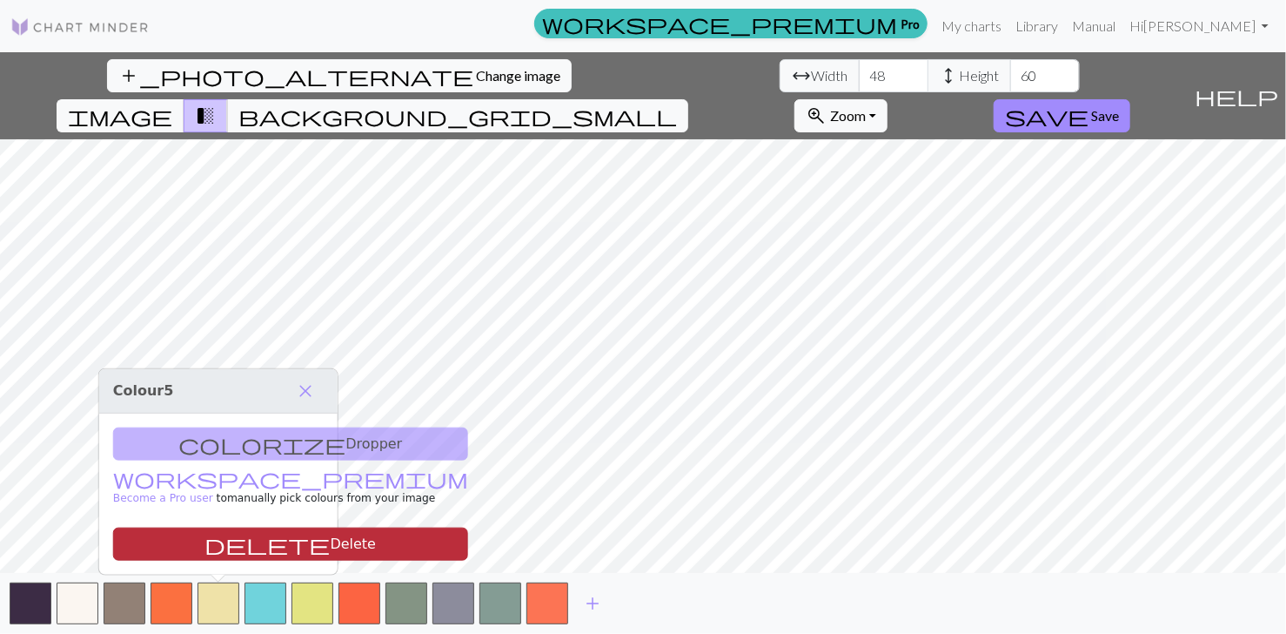
click at [254, 544] on button "delete Delete" at bounding box center [290, 543] width 355 height 33
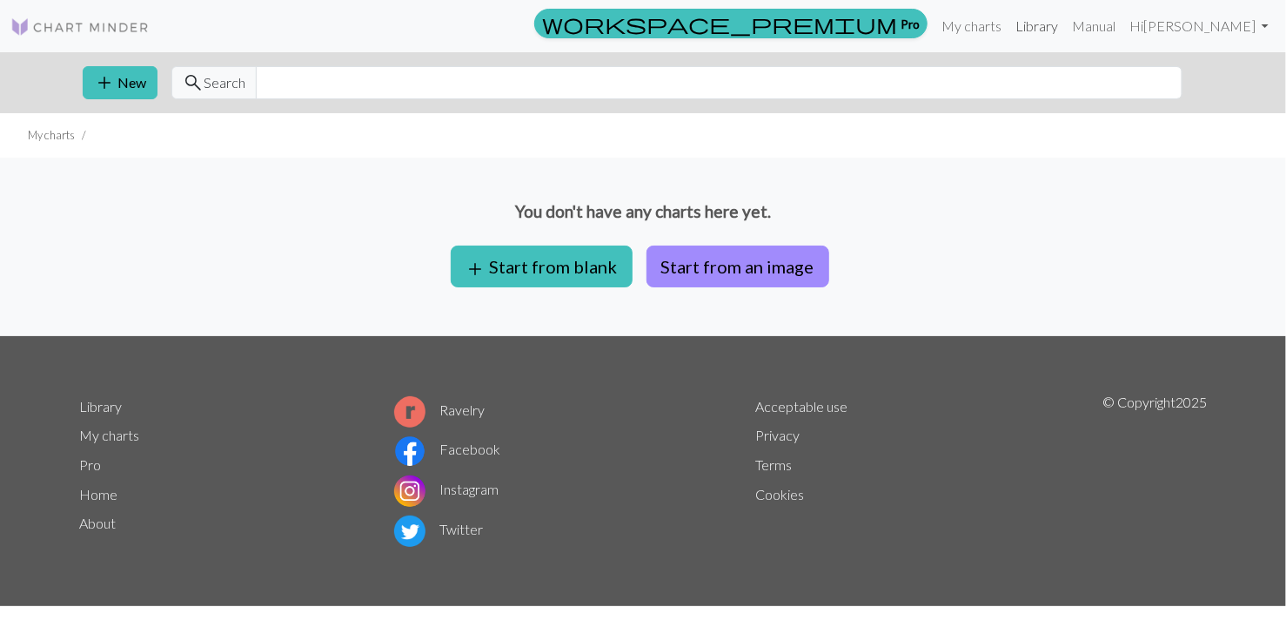
click at [1065, 27] on link "Library" at bounding box center [1037, 26] width 57 height 35
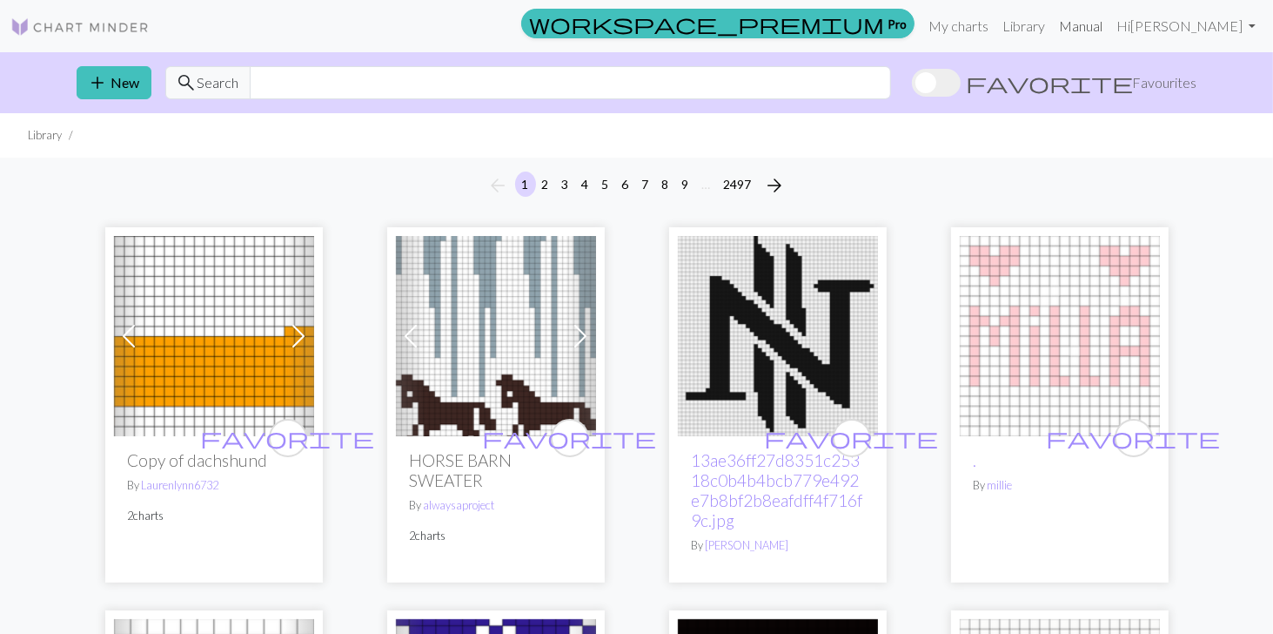
click at [1110, 27] on link "Manual" at bounding box center [1080, 26] width 57 height 35
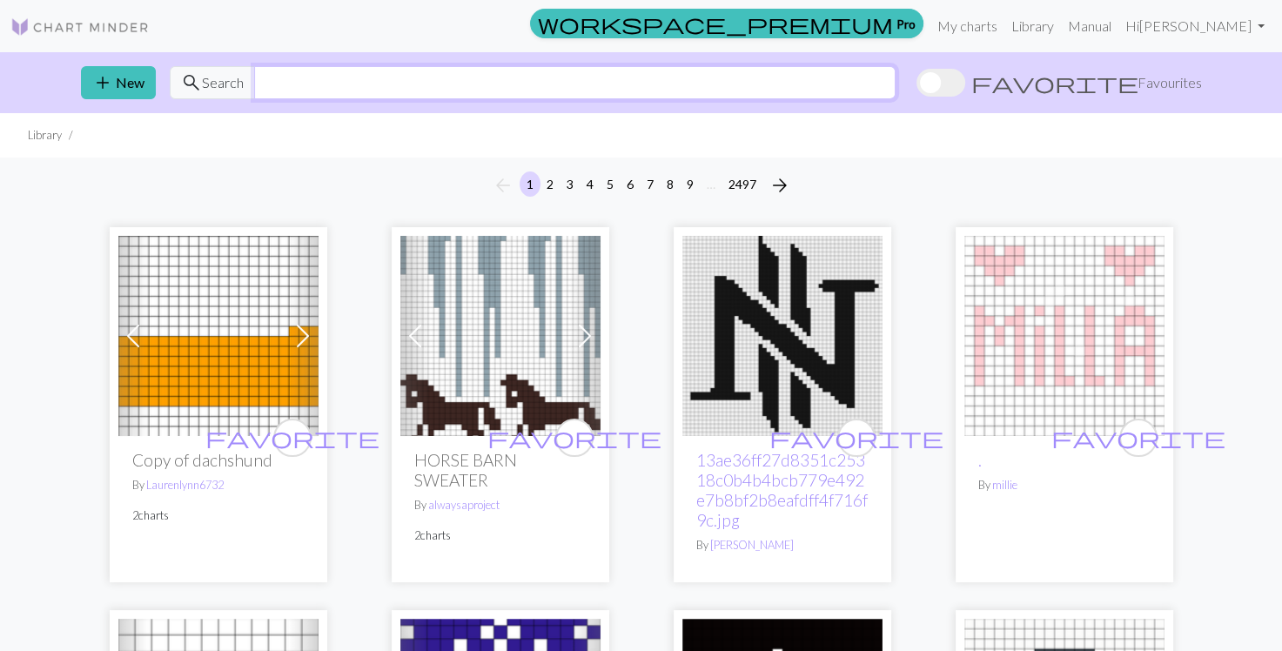
click at [686, 83] on input "text" at bounding box center [574, 82] width 641 height 33
type input "nana"
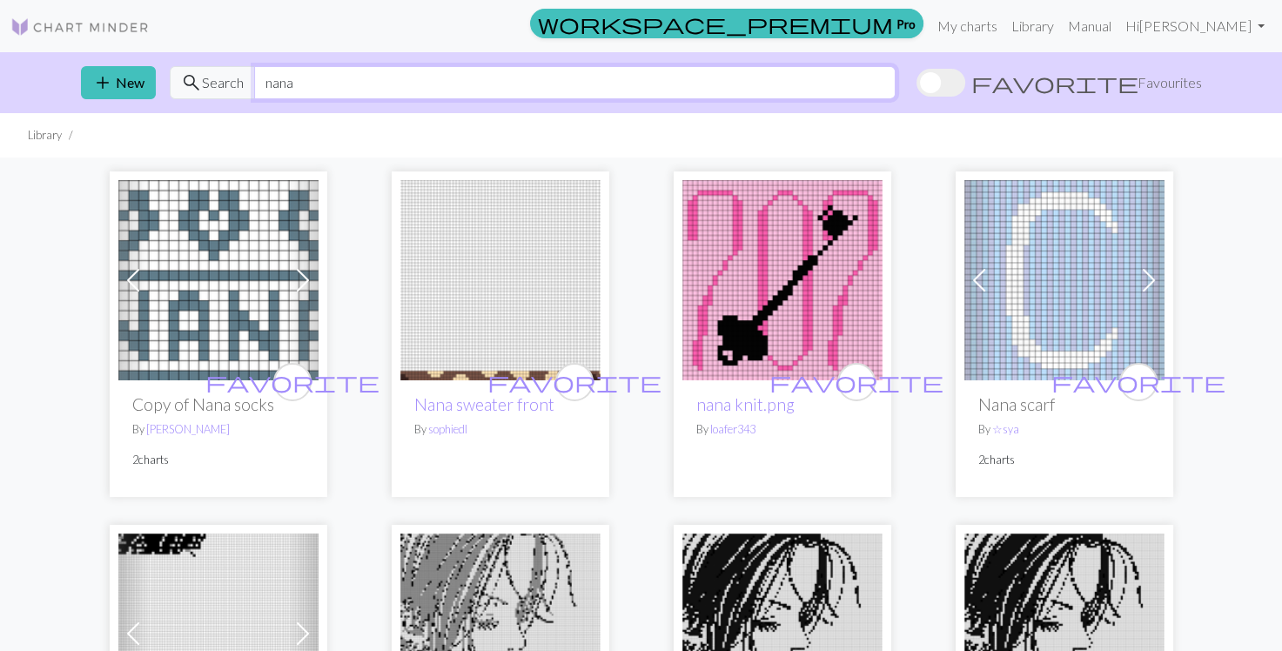
drag, startPoint x: 676, startPoint y: 100, endPoint x: 305, endPoint y: 80, distance: 372.1
click at [306, 84] on input "nana" at bounding box center [574, 82] width 641 height 33
drag, startPoint x: 301, startPoint y: 76, endPoint x: 261, endPoint y: 77, distance: 40.0
click at [261, 77] on input "nana" at bounding box center [574, 82] width 641 height 33
type input "anime"
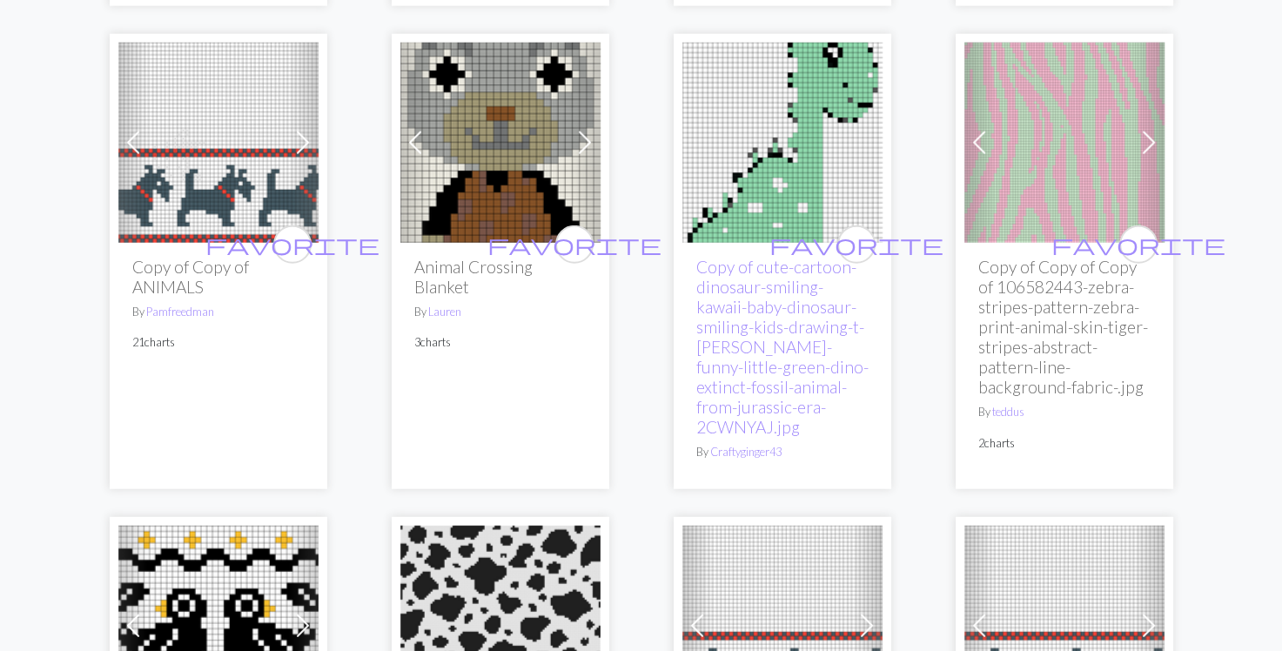
scroll to position [4786, 0]
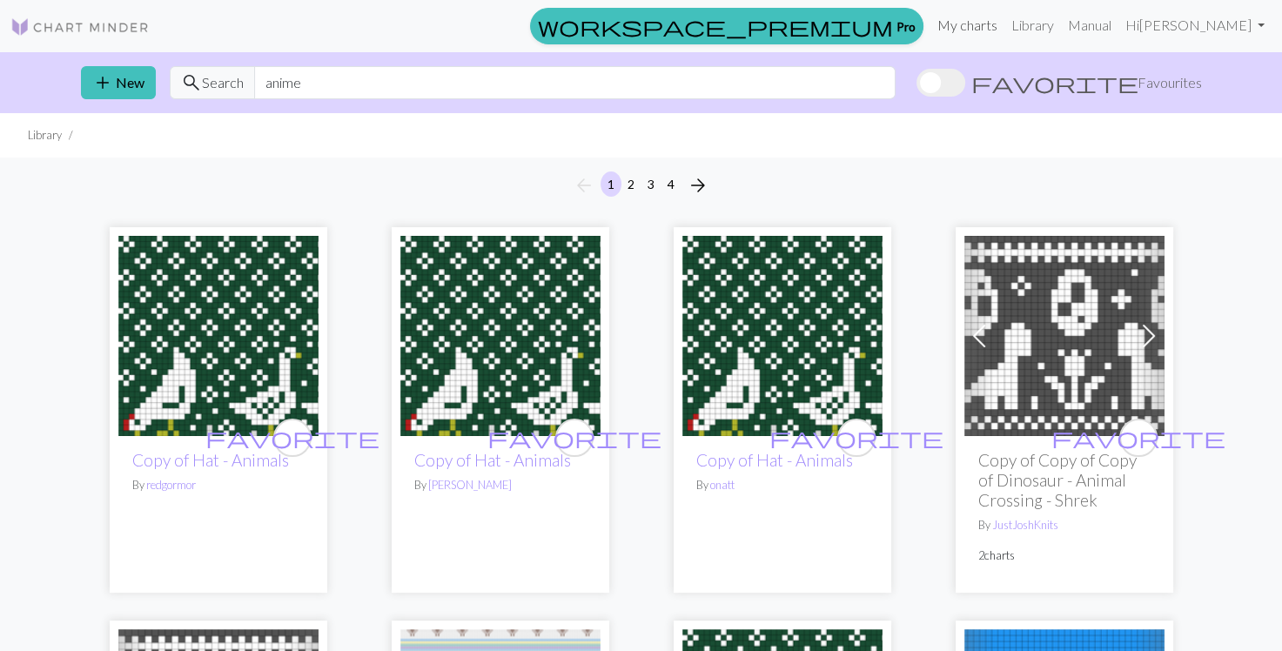
click at [1004, 27] on link "My charts" at bounding box center [967, 25] width 74 height 35
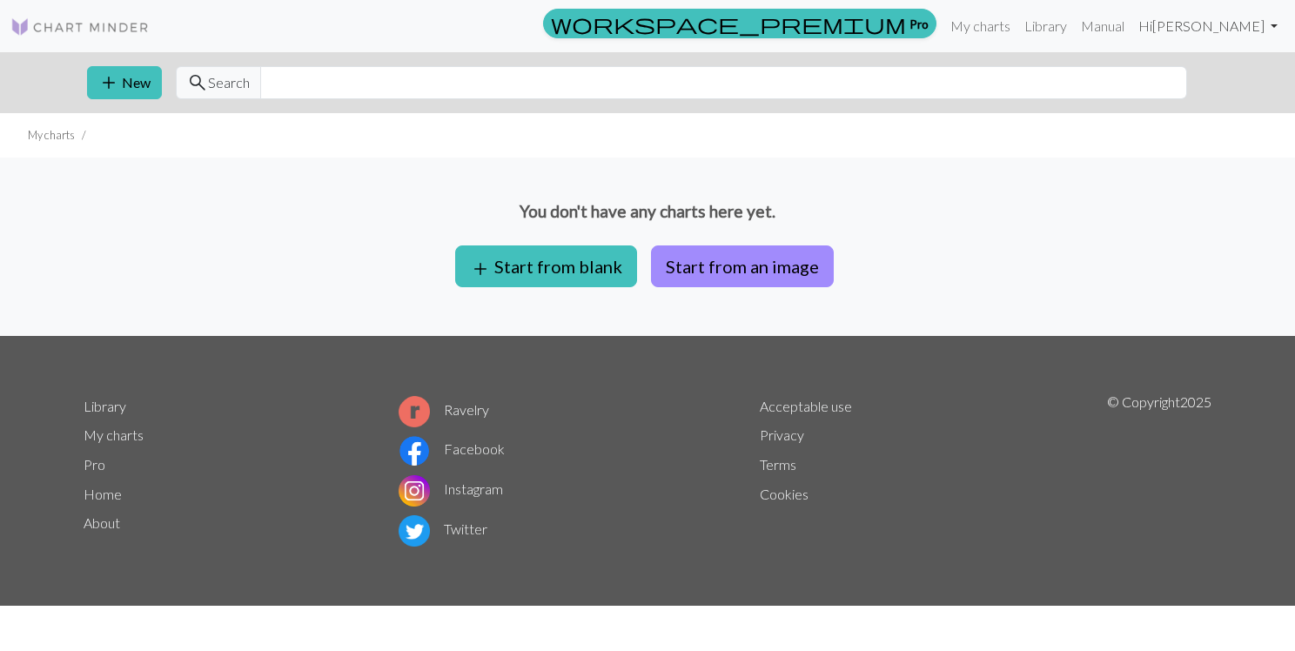
click at [1260, 21] on link "Hi [PERSON_NAME]" at bounding box center [1207, 26] width 153 height 35
click at [1213, 126] on button "Logout" at bounding box center [1213, 131] width 140 height 42
click at [1255, 26] on link "Hi [PERSON_NAME]" at bounding box center [1207, 26] width 153 height 35
click at [1180, 132] on link "Logout" at bounding box center [1185, 130] width 56 height 35
